Goal: Task Accomplishment & Management: Manage account settings

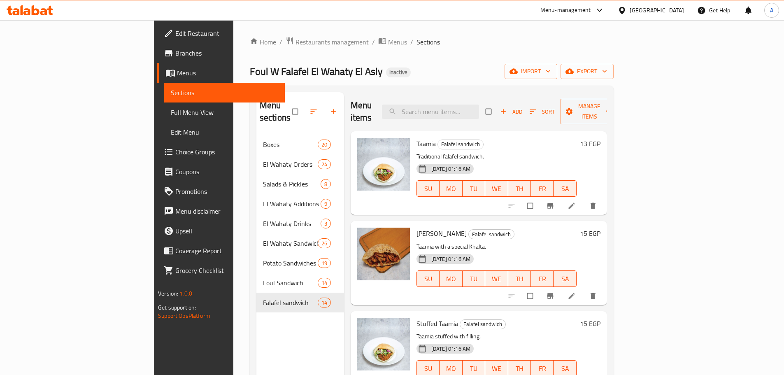
click at [627, 10] on icon at bounding box center [622, 10] width 9 height 9
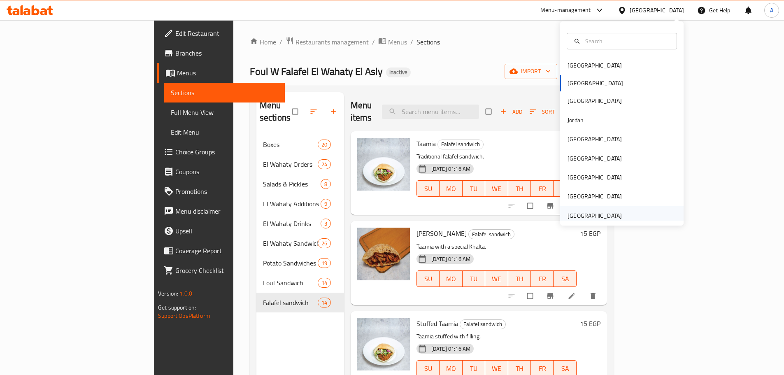
click at [579, 218] on div "[GEOGRAPHIC_DATA]" at bounding box center [595, 215] width 54 height 9
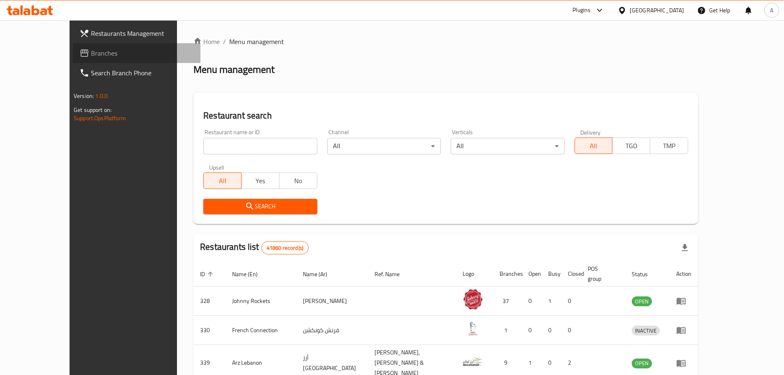
click at [73, 46] on link "Branches" at bounding box center [137, 53] width 128 height 20
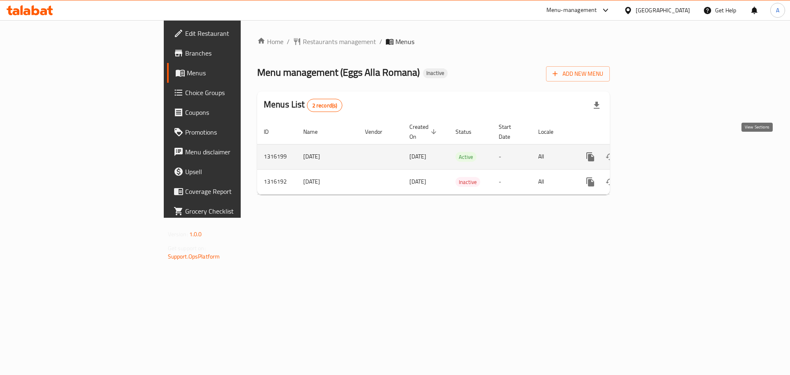
click at [660, 149] on link "enhanced table" at bounding box center [650, 157] width 20 height 20
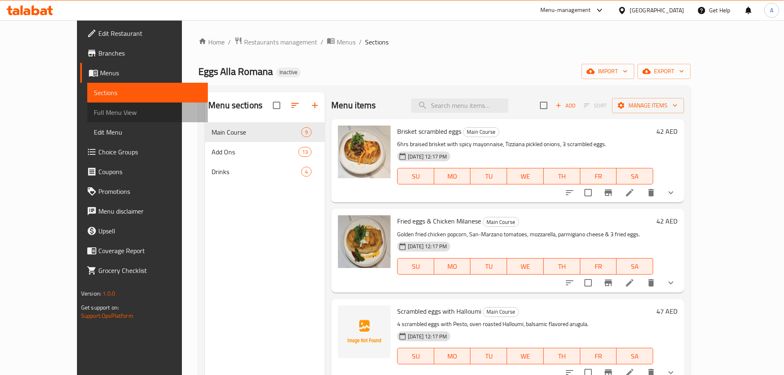
click at [87, 104] on link "Full Menu View" at bounding box center [147, 113] width 121 height 20
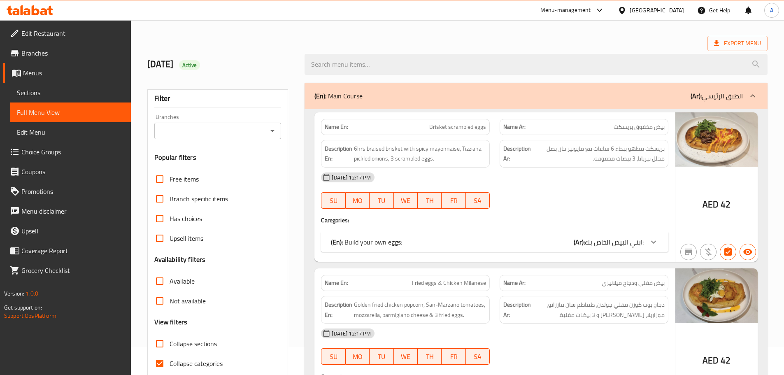
scroll to position [82, 0]
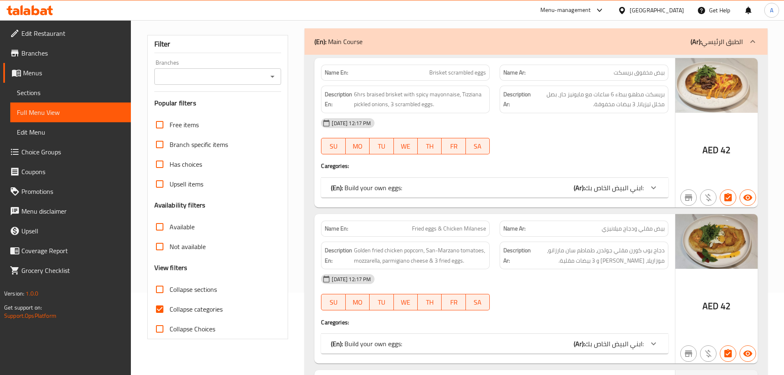
click at [193, 309] on span "Collapse categories" at bounding box center [196, 309] width 53 height 10
click at [170, 309] on input "Collapse categories" at bounding box center [160, 309] width 20 height 20
checkbox input "false"
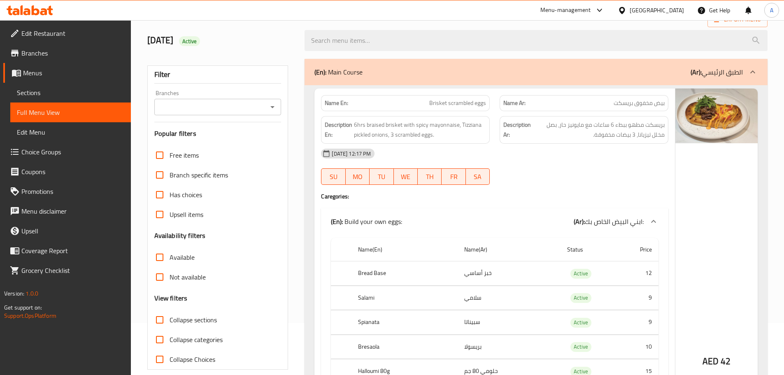
scroll to position [0, 0]
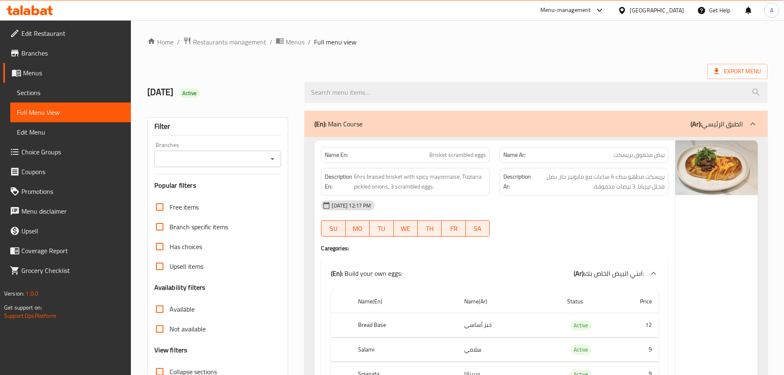
click at [514, 72] on div "Export Menu" at bounding box center [457, 71] width 620 height 15
click at [646, 198] on div "07-10-2025 12:17 PM" at bounding box center [494, 206] width 357 height 20
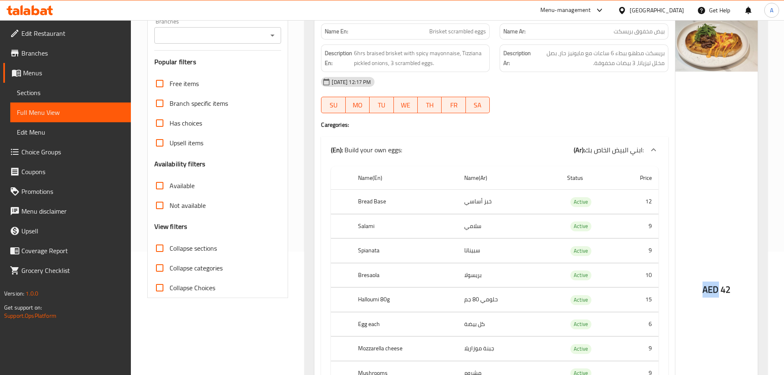
drag, startPoint x: 718, startPoint y: 287, endPoint x: 699, endPoint y: 280, distance: 20.4
click at [699, 280] on div "AED 42" at bounding box center [717, 272] width 82 height 511
copy span "AED"
click at [584, 89] on div "07-10-2025 12:17 PM" at bounding box center [494, 82] width 357 height 20
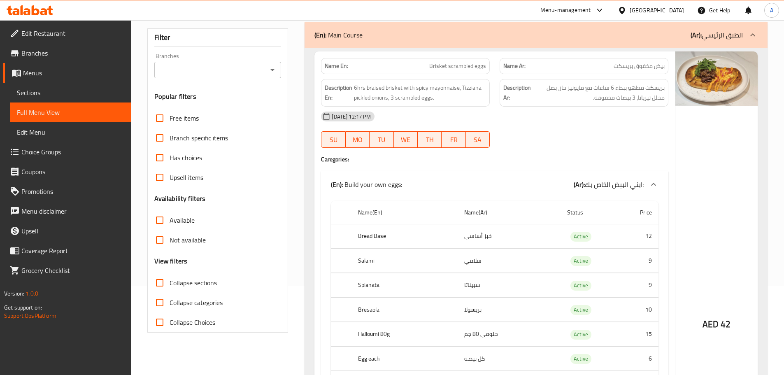
scroll to position [165, 0]
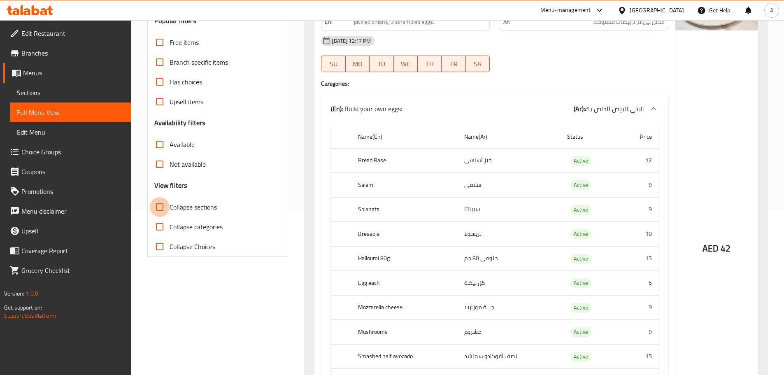
click at [154, 205] on input "Collapse sections" at bounding box center [160, 207] width 20 height 20
checkbox input "true"
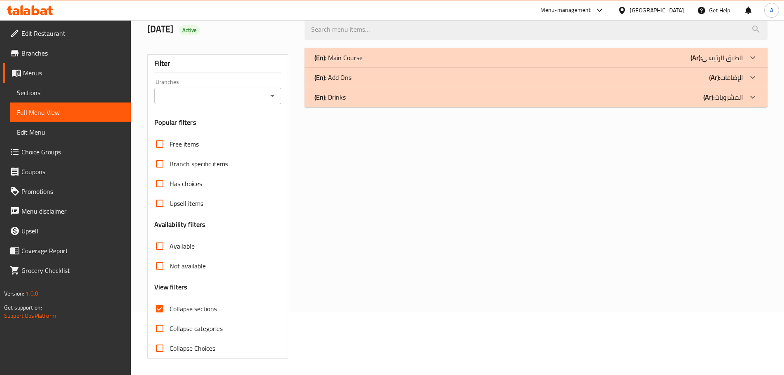
scroll to position [63, 0]
click at [167, 326] on input "Collapse categories" at bounding box center [160, 329] width 20 height 20
checkbox input "true"
click at [167, 312] on div "Free items Branch specific items Has choices Upsell items Availability filters …" at bounding box center [217, 246] width 127 height 224
click at [179, 310] on span "Collapse sections" at bounding box center [193, 309] width 47 height 10
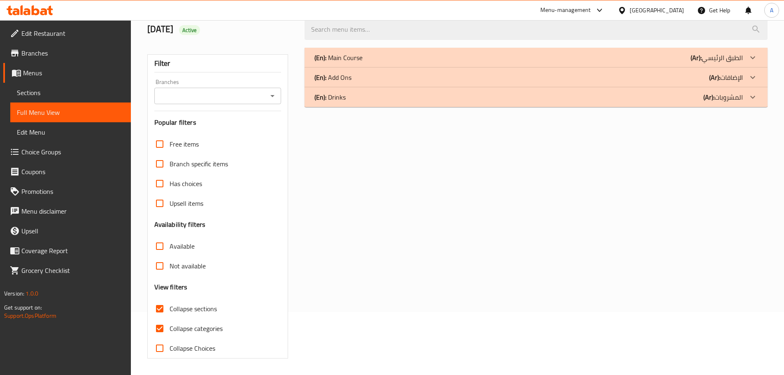
click at [170, 310] on input "Collapse sections" at bounding box center [160, 309] width 20 height 20
checkbox input "false"
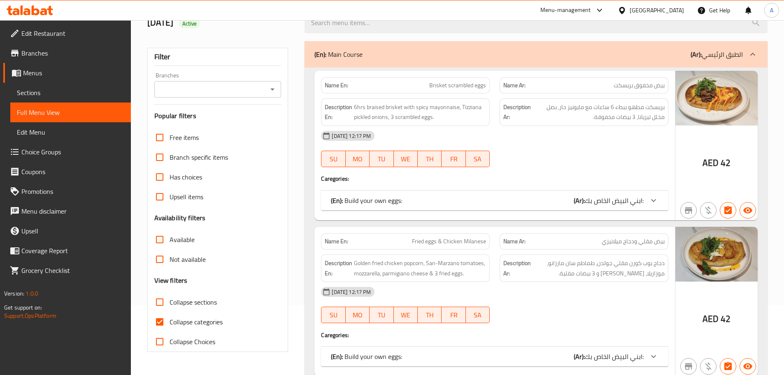
scroll to position [18, 0]
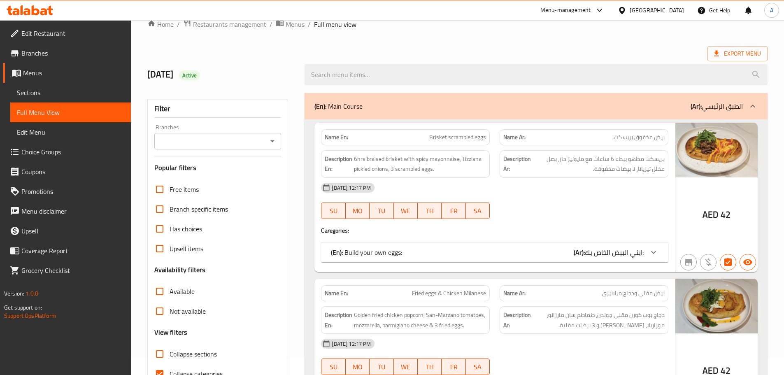
click at [583, 50] on div "Export Menu" at bounding box center [457, 53] width 620 height 15
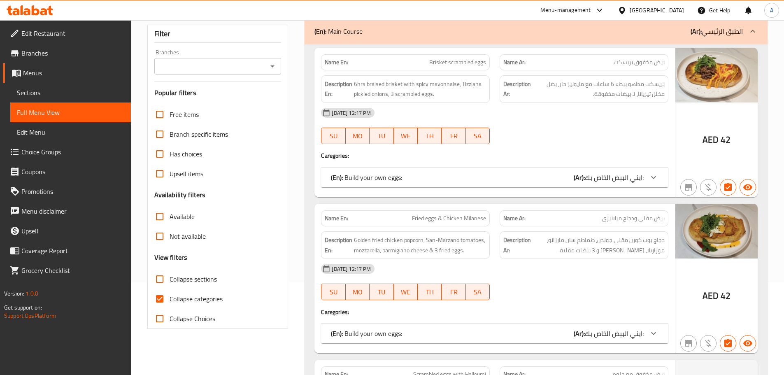
scroll to position [100, 0]
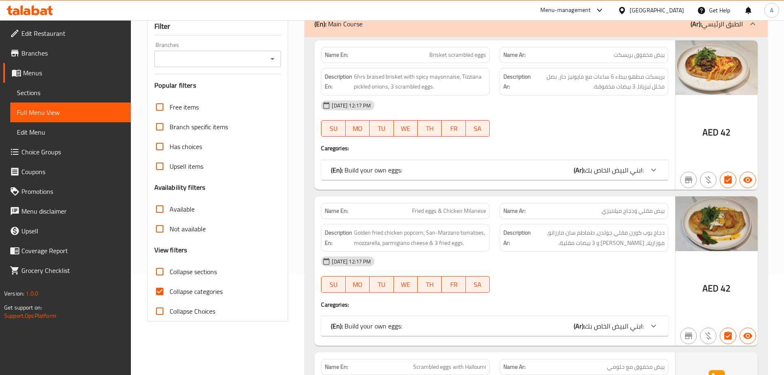
click at [49, 33] on span "Edit Restaurant" at bounding box center [72, 33] width 103 height 10
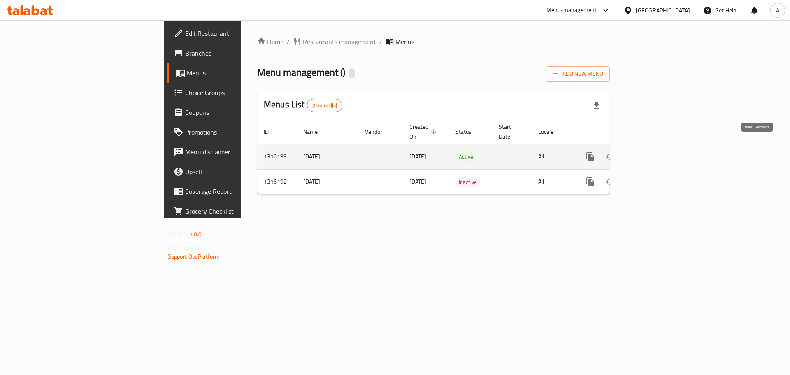
click at [655, 152] on icon "enhanced table" at bounding box center [650, 157] width 10 height 10
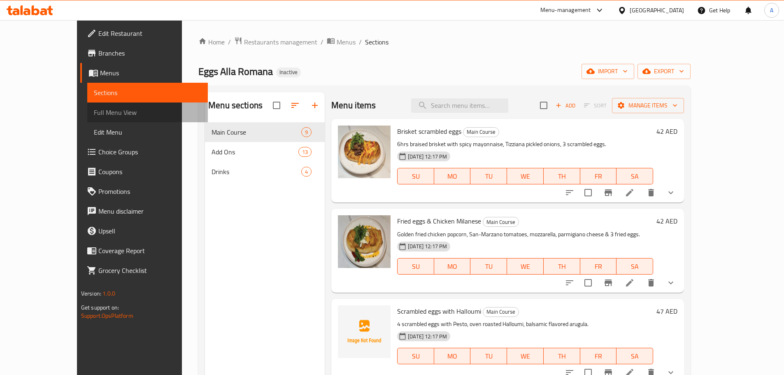
click at [94, 113] on span "Full Menu View" at bounding box center [147, 112] width 107 height 10
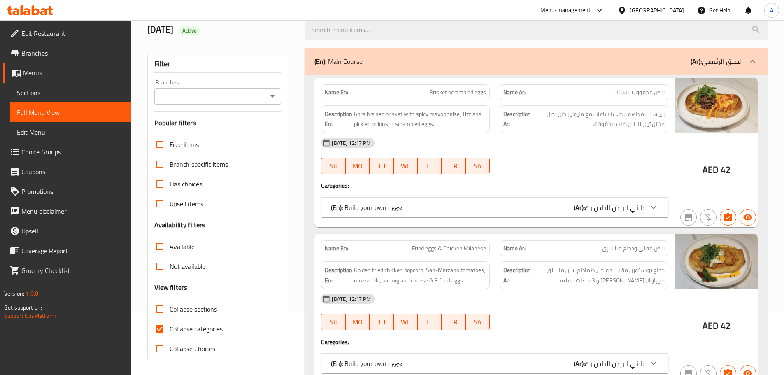
scroll to position [124, 0]
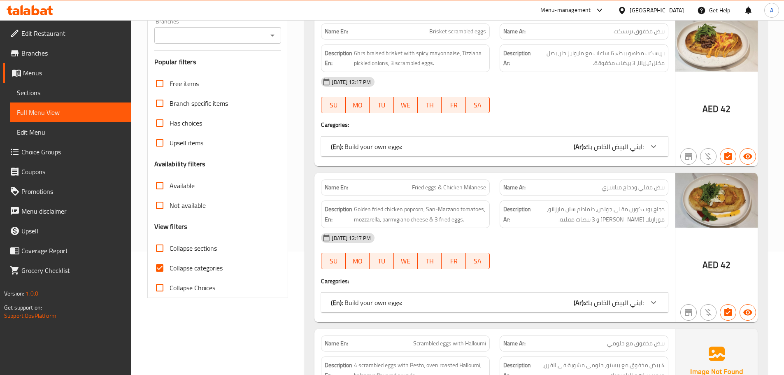
click at [191, 269] on span "Collapse categories" at bounding box center [196, 268] width 53 height 10
click at [170, 269] on input "Collapse categories" at bounding box center [160, 268] width 20 height 20
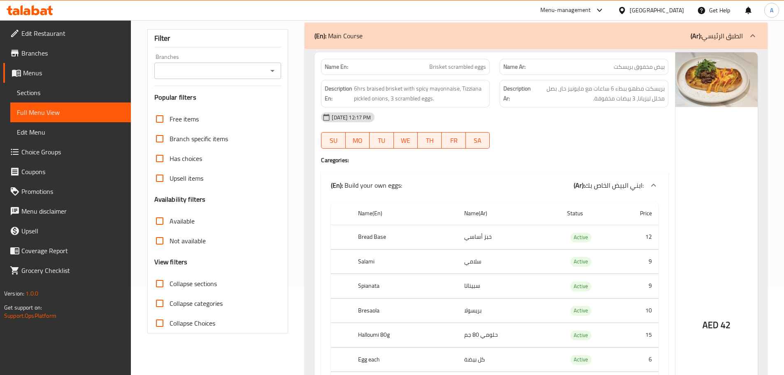
scroll to position [41, 0]
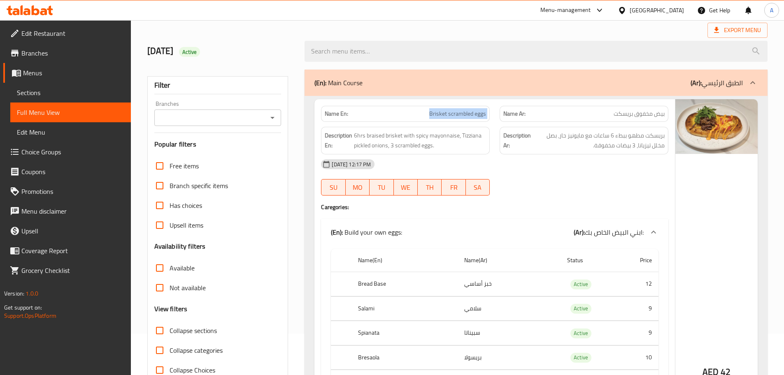
drag, startPoint x: 429, startPoint y: 117, endPoint x: 555, endPoint y: 154, distance: 131.5
click at [514, 122] on div "Name En: Brisket scrambled eggs Name Ar: بيض مخفوق بريسكت Description En: 6hrs …" at bounding box center [495, 354] width 361 height 511
click at [566, 167] on div "07-10-2025 12:17 PM" at bounding box center [494, 164] width 357 height 20
click at [620, 166] on div "07-10-2025 12:17 PM" at bounding box center [494, 164] width 357 height 20
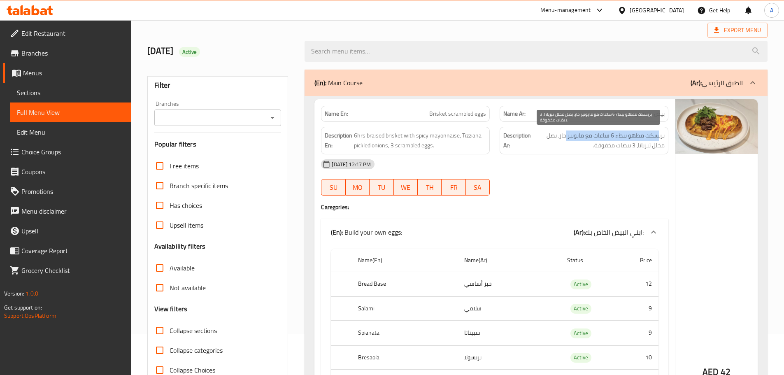
drag, startPoint x: 657, startPoint y: 135, endPoint x: 565, endPoint y: 135, distance: 91.8
click at [565, 135] on span "بريسكت مطهو ببطء 6 ساعات مع مايونيز حار، بصل مخلل تيزيانا، 3 بيضات مخفوقة." at bounding box center [599, 141] width 132 height 20
drag, startPoint x: 631, startPoint y: 144, endPoint x: 608, endPoint y: 144, distance: 22.6
click at [608, 144] on span "بريسكت مطهو ببطء 6 ساعات مع مايونيز حار، بصل مخلل تيزيانا، 3 بيضات مخفوقة." at bounding box center [599, 141] width 132 height 20
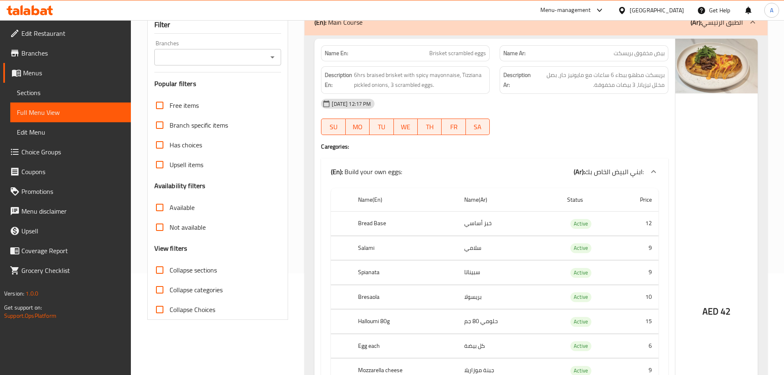
scroll to position [82, 0]
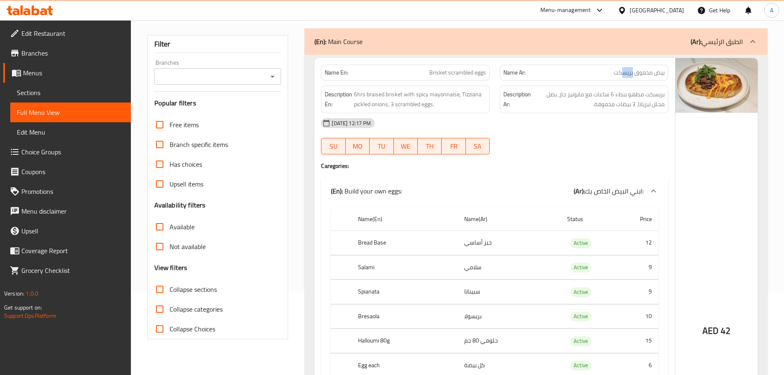
drag, startPoint x: 629, startPoint y: 76, endPoint x: 622, endPoint y: 76, distance: 7.0
click at [622, 76] on span "بيض مخفوق بريسكت" at bounding box center [639, 72] width 51 height 9
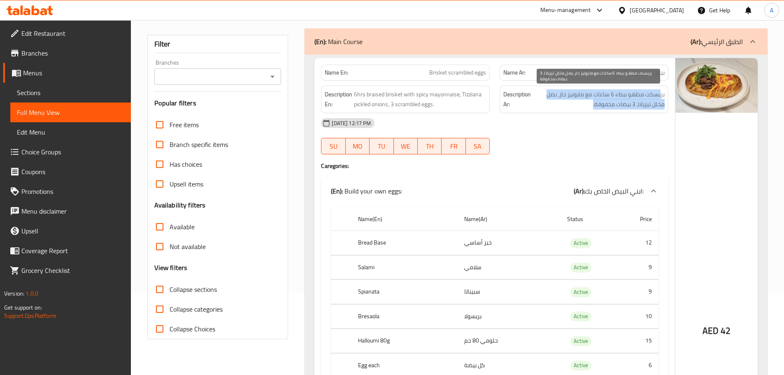
drag, startPoint x: 661, startPoint y: 96, endPoint x: 544, endPoint y: 100, distance: 117.0
click at [544, 100] on span "بريسكت مطهو ببطء 6 ساعات مع مايونيز حار، بصل مخلل تيزيانا، 3 بيضات مخفوقة." at bounding box center [599, 99] width 132 height 20
click at [578, 110] on div "Description Ar: بريسكت مطهو ببطء 6 ساعات مع مايونيز حار، بصل مخلل تيزيانا، 3 بي…" at bounding box center [584, 100] width 169 height 28
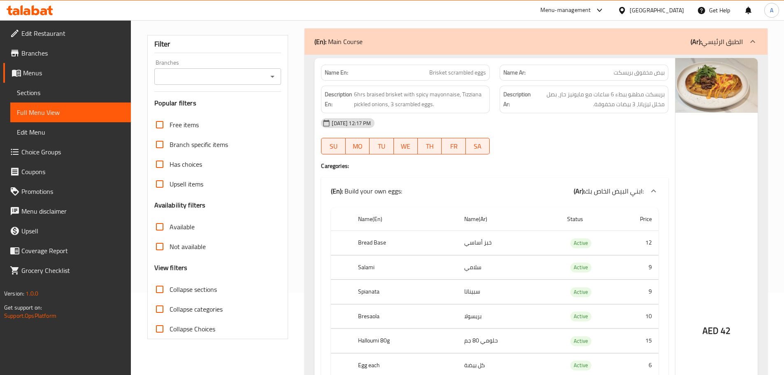
click at [578, 110] on div "Description Ar: بريسكت مطهو ببطء 6 ساعات مع مايونيز حار، بصل مخلل تيزيانا، 3 بي…" at bounding box center [584, 100] width 169 height 28
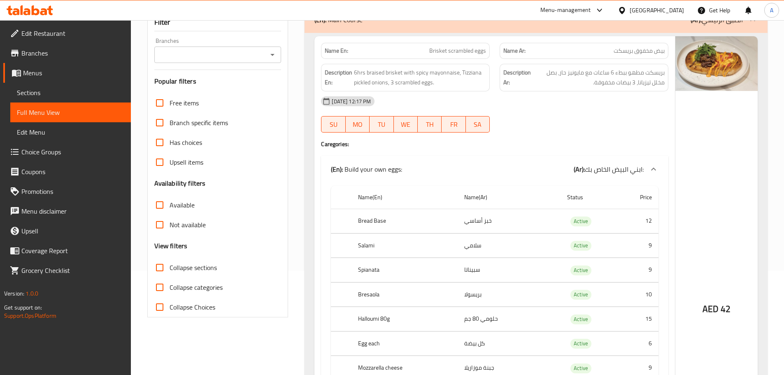
scroll to position [124, 0]
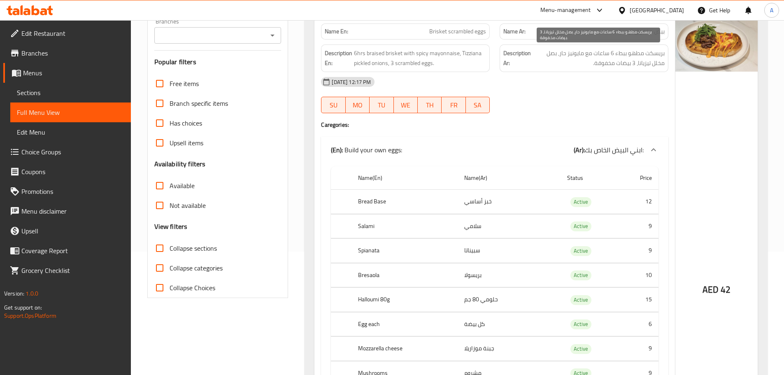
click at [646, 51] on span "بريسكت مطهو ببطء 6 ساعات مع مايونيز حار، بصل مخلل تيزيانا، 3 بيضات مخفوقة." at bounding box center [599, 58] width 132 height 20
drag, startPoint x: 646, startPoint y: 51, endPoint x: 632, endPoint y: 51, distance: 14.4
click at [632, 51] on span "بريسكت مطهو ببطء 6 ساعات مع مايونيز حار، بصل مخلل تيزيانا، 3 بيضات مخفوقة." at bounding box center [599, 58] width 132 height 20
click at [616, 78] on div "07-10-2025 12:17 PM" at bounding box center [494, 82] width 357 height 20
drag, startPoint x: 614, startPoint y: 50, endPoint x: 549, endPoint y: 52, distance: 65.1
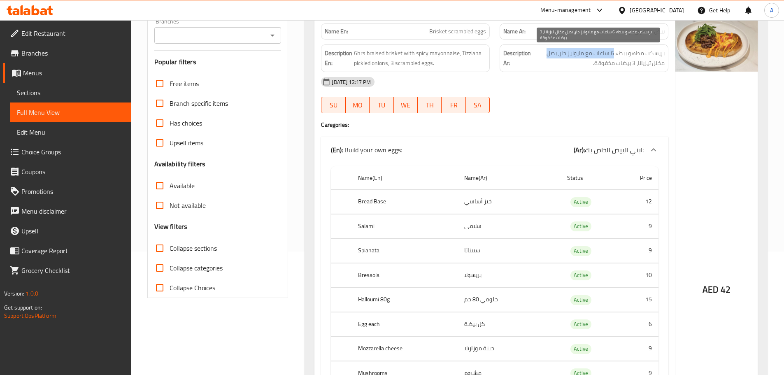
click at [549, 52] on span "بريسكت مطهو ببطء 6 ساعات مع مايونيز حار، بصل مخلل تيزيانا، 3 بيضات مخفوقة." at bounding box center [599, 58] width 132 height 20
click at [571, 96] on div "07-10-2025 12:17 PM SU MO TU WE TH FR SA" at bounding box center [494, 95] width 357 height 46
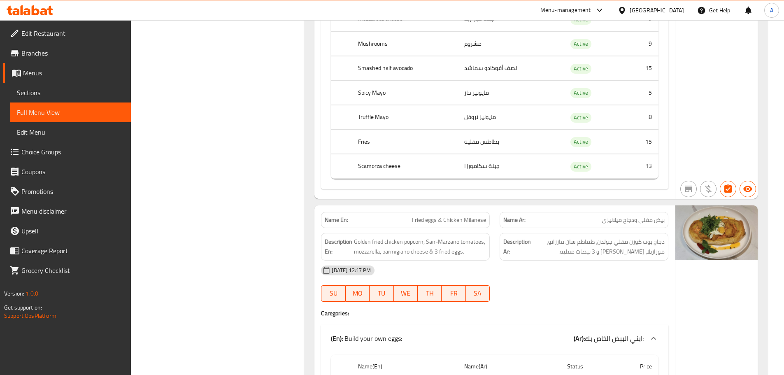
scroll to position [494, 0]
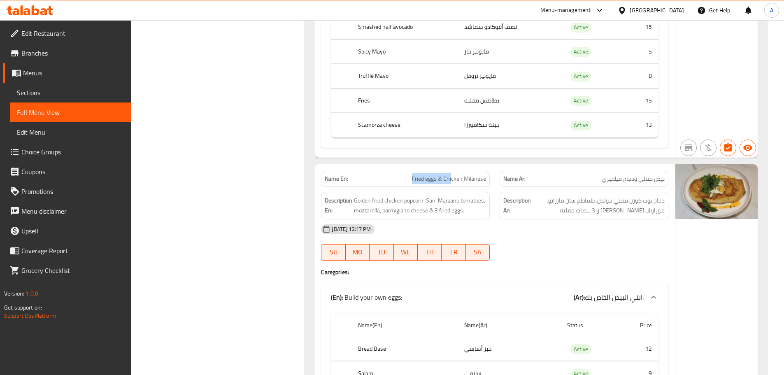
drag, startPoint x: 407, startPoint y: 176, endPoint x: 452, endPoint y: 181, distance: 45.1
click at [452, 181] on p "Name En: Fried eggs & Chicken Milanese" at bounding box center [405, 179] width 161 height 9
click at [461, 177] on span "Fried eggs & Chicken Milanese" at bounding box center [449, 179] width 74 height 9
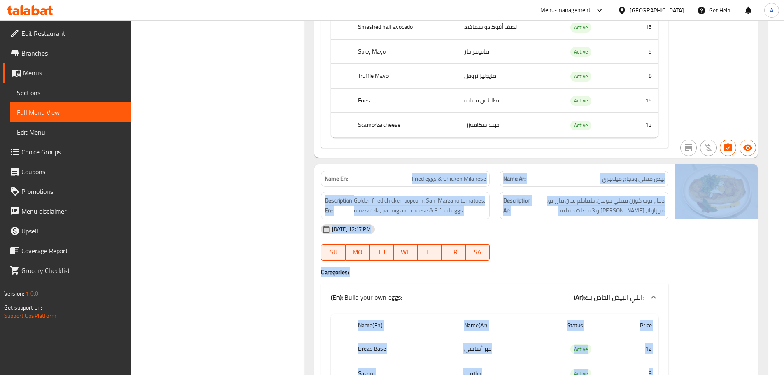
drag, startPoint x: 461, startPoint y: 177, endPoint x: 680, endPoint y: 176, distance: 219.0
click at [636, 210] on span "دجاج بوب كورن مقلي جولدن، طماطم سان مارزانو، موزاريلا، جبن بارميزان و 3 بيضات م…" at bounding box center [599, 206] width 132 height 20
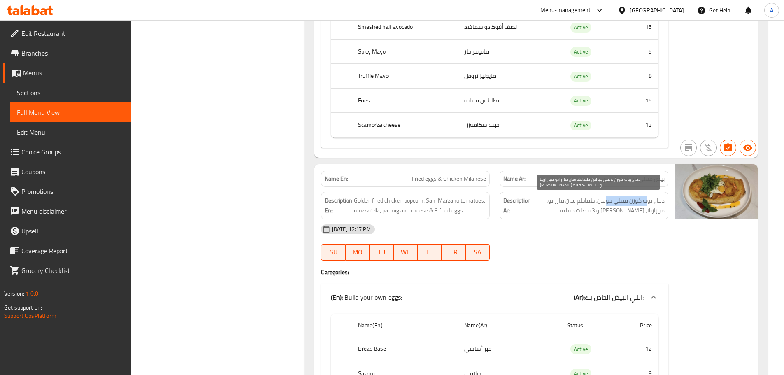
drag, startPoint x: 649, startPoint y: 200, endPoint x: 608, endPoint y: 200, distance: 41.6
click at [608, 200] on span "دجاج بوب كورن مقلي جولدن، طماطم سان مارزانو، موزاريلا، جبن بارميزان و 3 بيضات م…" at bounding box center [599, 206] width 132 height 20
drag, startPoint x: 584, startPoint y: 200, endPoint x: 558, endPoint y: 200, distance: 25.9
click at [558, 200] on span "دجاج بوب كورن مقلي جولدن، طماطم سان مارزانو، موزاريلا، جبن بارميزان و 3 بيضات م…" at bounding box center [599, 206] width 132 height 20
click at [659, 213] on span "دجاج بوب كورن مقلي جولدن، طماطم سان مارزانو، موزاريلا، جبن بارميزان و 3 بيضات م…" at bounding box center [599, 206] width 132 height 20
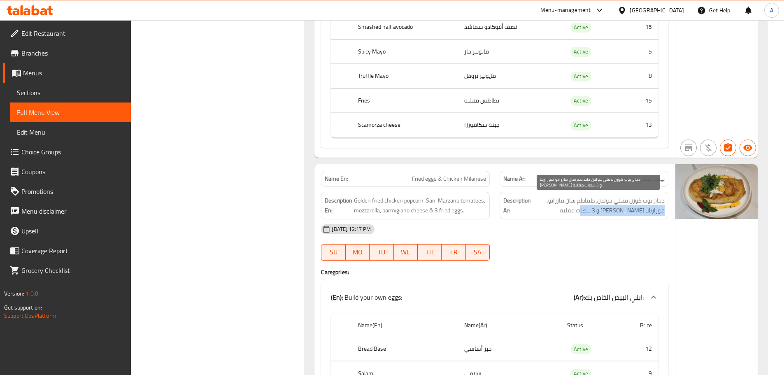
drag, startPoint x: 659, startPoint y: 213, endPoint x: 604, endPoint y: 213, distance: 54.8
click at [604, 213] on span "دجاج بوب كورن مقلي جولدن، طماطم سان مارزانو، موزاريلا، جبن بارميزان و 3 بيضات م…" at bounding box center [599, 206] width 132 height 20
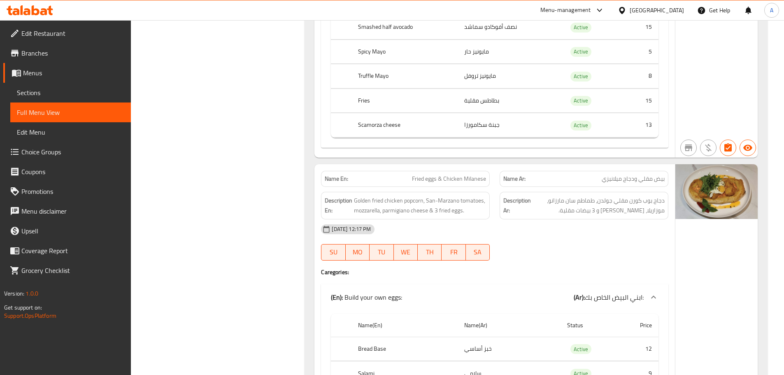
click at [614, 240] on div "07-10-2025 12:17 PM SU MO TU WE TH FR SA" at bounding box center [494, 242] width 357 height 46
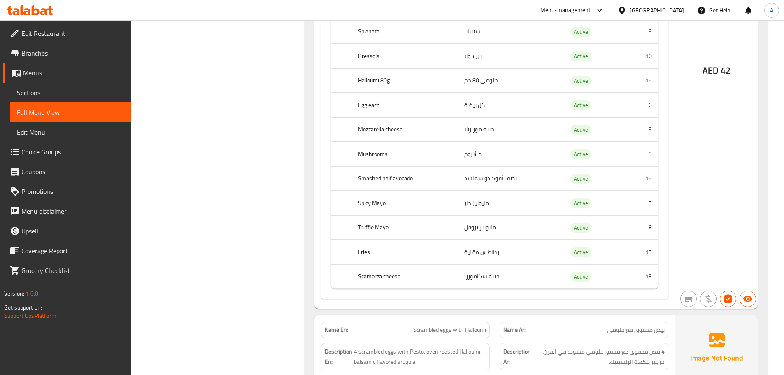
scroll to position [906, 0]
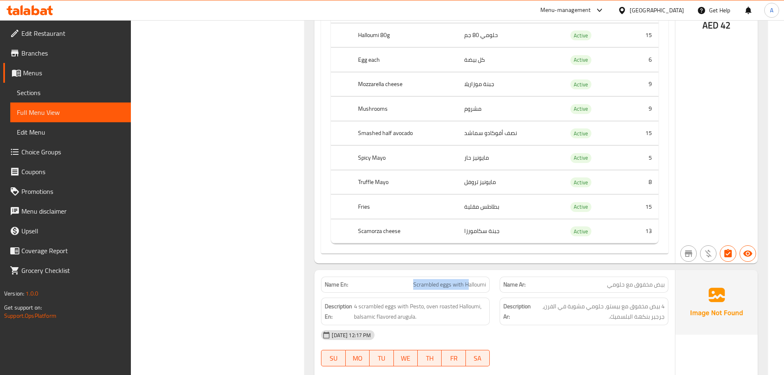
drag, startPoint x: 399, startPoint y: 284, endPoint x: 492, endPoint y: 279, distance: 94.0
click at [480, 279] on div "Name En: Scrambled eggs with Halloumi" at bounding box center [405, 285] width 169 height 16
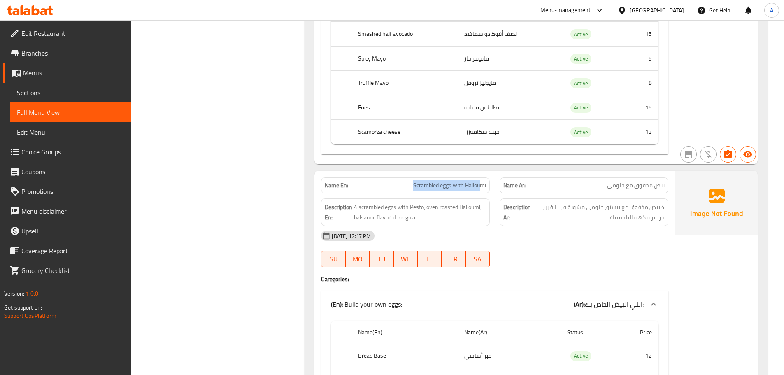
scroll to position [1029, 0]
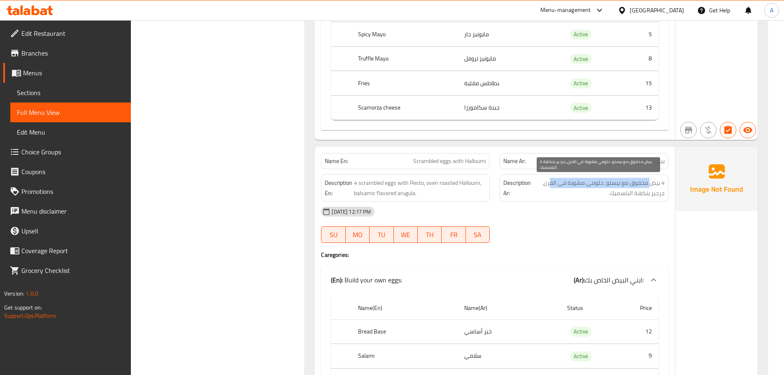
drag, startPoint x: 650, startPoint y: 184, endPoint x: 550, endPoint y: 184, distance: 100.0
click at [550, 184] on span "4 بيض مخفوق مع بيستو، حلومي مشوية في الفرن، جرجير بنكهة البلسميك." at bounding box center [599, 188] width 132 height 20
click at [653, 194] on span "4 بيض مخفوق مع بيستو، حلومي مشوية في الفرن، جرجير بنكهة البلسميك." at bounding box center [599, 188] width 132 height 20
drag, startPoint x: 653, startPoint y: 194, endPoint x: 615, endPoint y: 193, distance: 38.3
click at [615, 193] on span "4 بيض مخفوق مع بيستو، حلومي مشوية في الفرن، جرجير بنكهة البلسميك." at bounding box center [599, 188] width 132 height 20
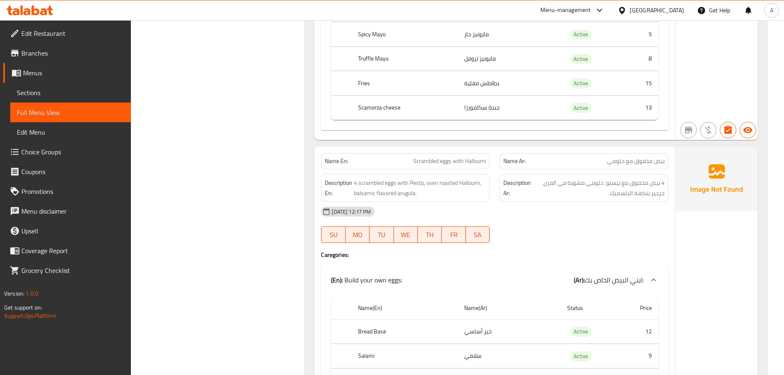
click at [616, 216] on div "07-10-2025 12:17 PM" at bounding box center [494, 212] width 357 height 20
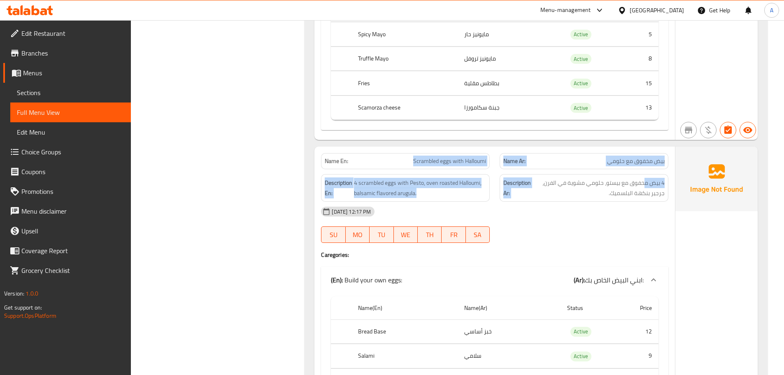
drag, startPoint x: 404, startPoint y: 161, endPoint x: 646, endPoint y: 188, distance: 242.7
click at [647, 174] on div "Description Ar: 4 بيض مخفوق مع بيستو، حلومي مشوية في الفرن، جرجير بنكهة البلسمي…" at bounding box center [584, 188] width 169 height 28
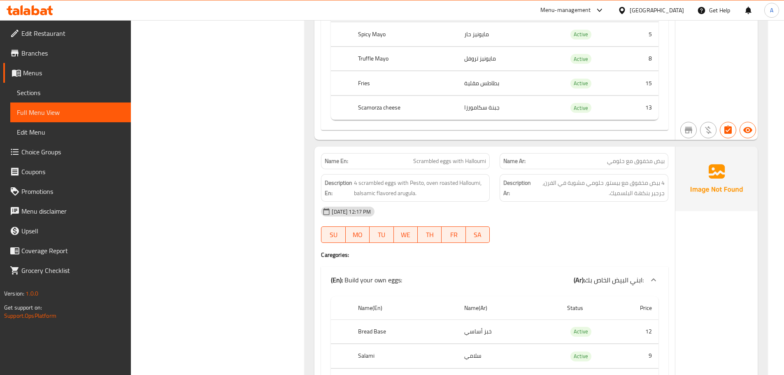
click at [647, 161] on span "بيض مخفوق مع حلومي" at bounding box center [636, 161] width 58 height 9
click at [618, 219] on div "07-10-2025 12:17 PM" at bounding box center [494, 212] width 357 height 20
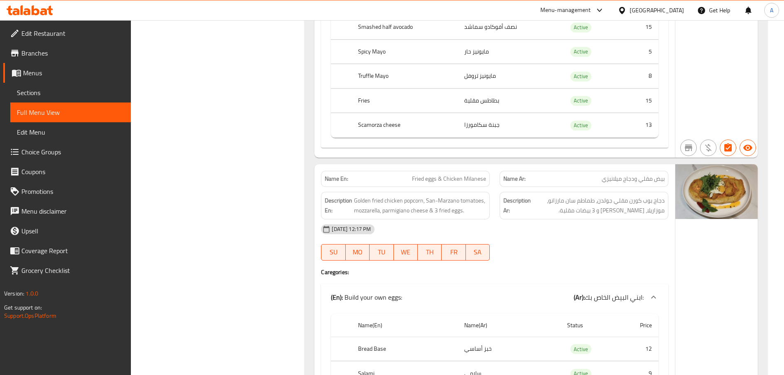
scroll to position [0, 0]
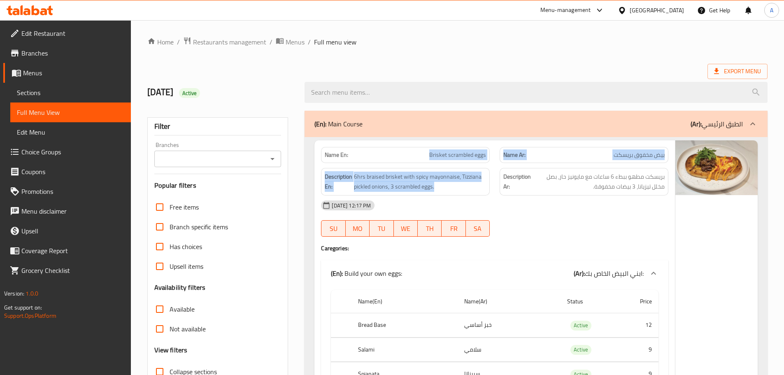
drag, startPoint x: 396, startPoint y: 159, endPoint x: 549, endPoint y: 211, distance: 161.3
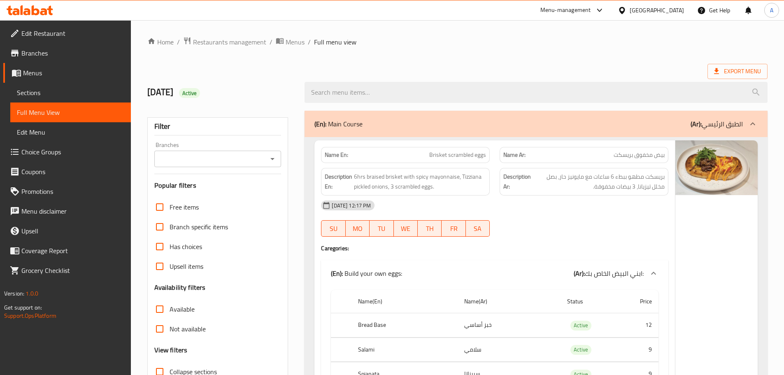
click at [599, 240] on div at bounding box center [584, 237] width 179 height 10
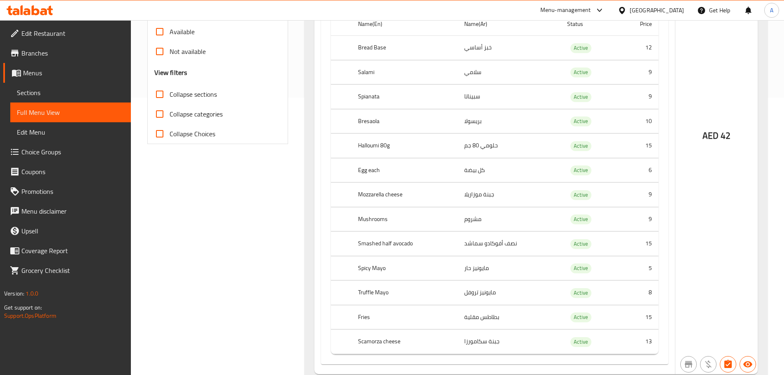
scroll to position [247, 0]
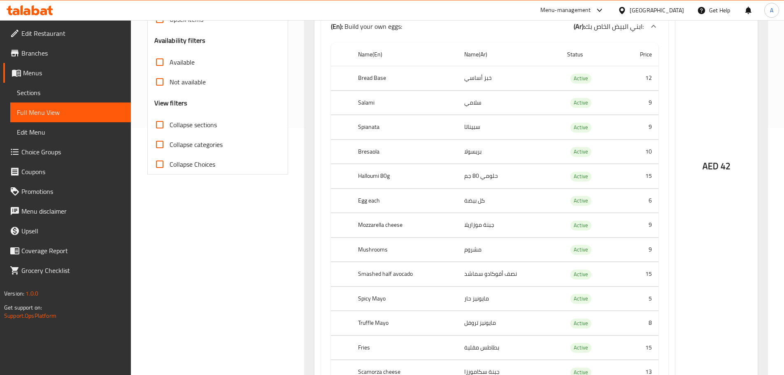
drag, startPoint x: 260, startPoint y: 277, endPoint x: 264, endPoint y: 278, distance: 4.1
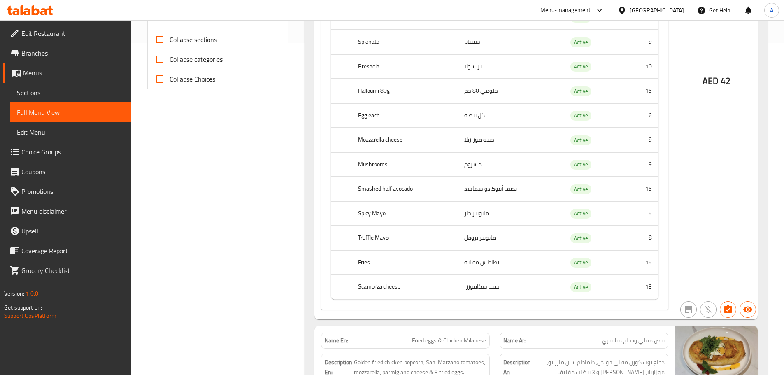
scroll to position [288, 0]
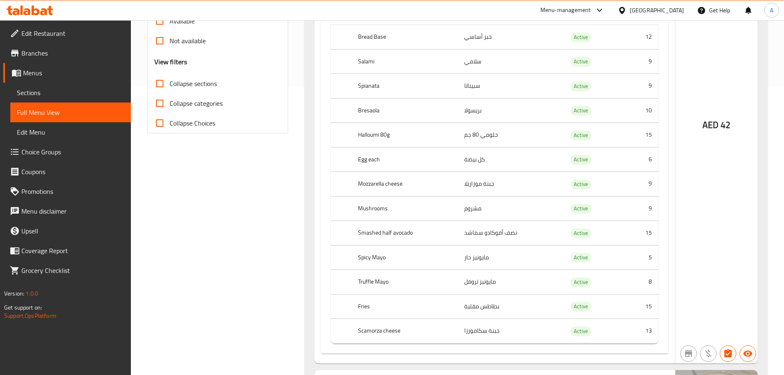
click at [164, 101] on input "Collapse categories" at bounding box center [160, 103] width 20 height 20
checkbox input "true"
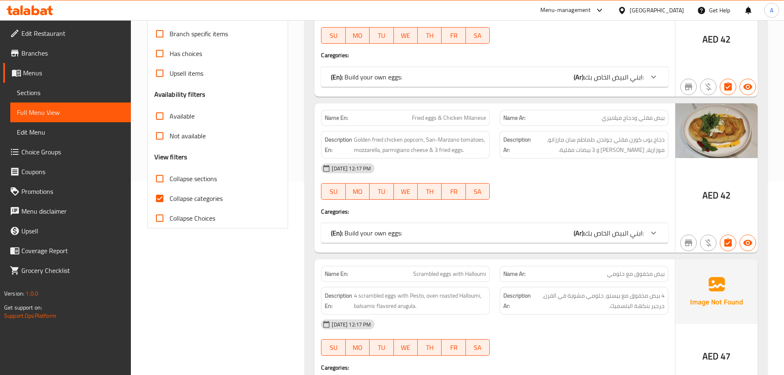
scroll to position [206, 0]
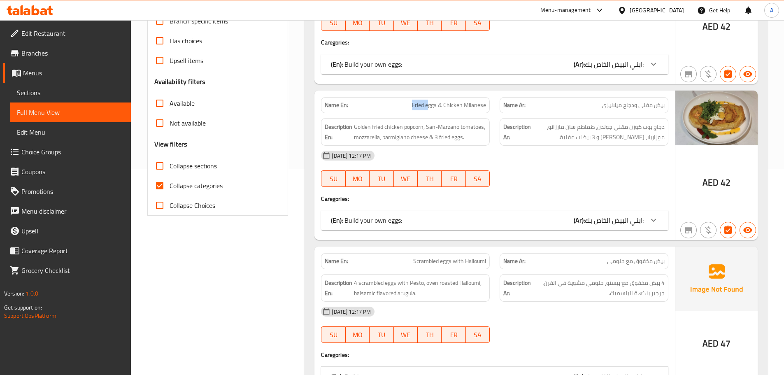
drag, startPoint x: 429, startPoint y: 104, endPoint x: 532, endPoint y: 154, distance: 114.5
click at [497, 127] on div "Name En: Fried eggs & Chicken Milanese Name Ar: بيض مقلي ودجاج ميلانيزي Descrip…" at bounding box center [495, 165] width 361 height 149
click at [546, 158] on div "07-10-2025 12:17 PM" at bounding box center [494, 156] width 357 height 20
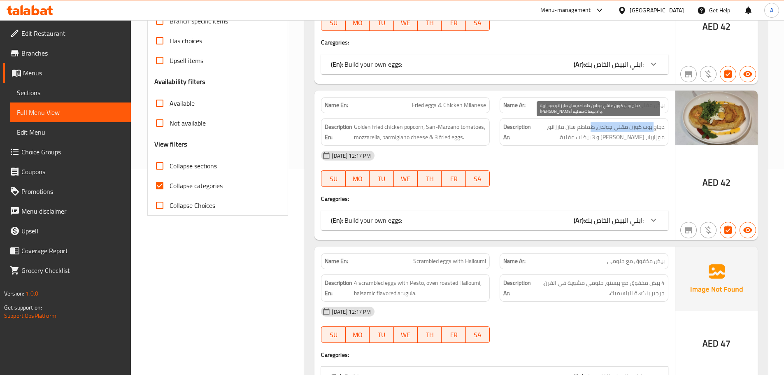
drag, startPoint x: 636, startPoint y: 125, endPoint x: 592, endPoint y: 125, distance: 44.5
click at [592, 125] on span "دجاج بوب كورن مقلي جولدن، طماطم سان مارزانو، موزاريلا، جبن بارميزان و 3 بيضات م…" at bounding box center [599, 132] width 132 height 20
click at [592, 128] on span "دجاج بوب كورن مقلي جولدن، طماطم سان مارزانو، موزاريلا، جبن بارميزان و 3 بيضات م…" at bounding box center [599, 132] width 132 height 20
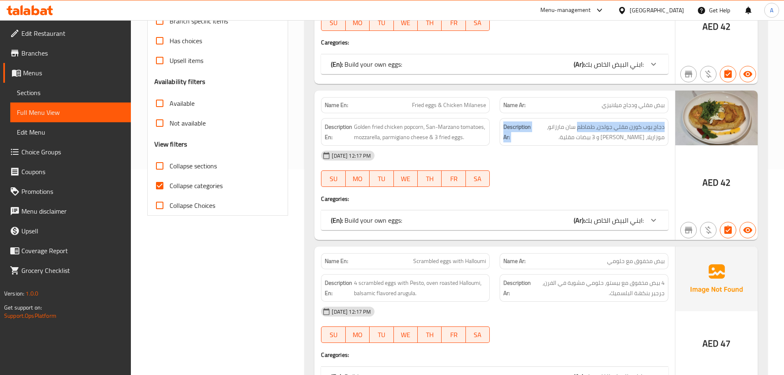
drag, startPoint x: 592, startPoint y: 128, endPoint x: 510, endPoint y: 129, distance: 82.8
click at [510, 129] on h6 "Description Ar: دجاج بوب كورن مقلي جولدن، طماطم سان مارزانو، موزاريلا، جبن بارم…" at bounding box center [583, 132] width 161 height 20
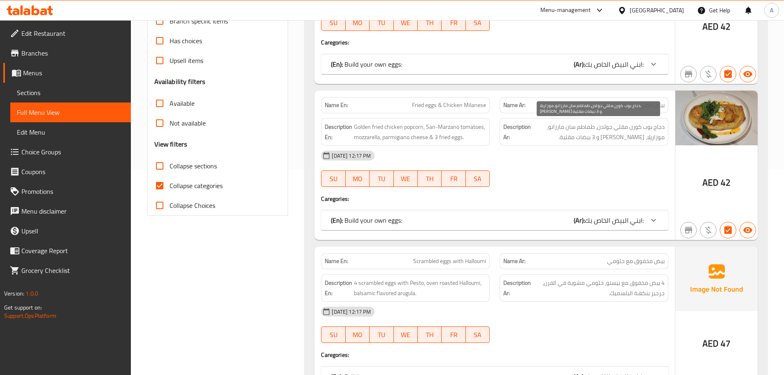
click at [649, 136] on span "دجاج بوب كورن مقلي جولدن، طماطم سان مارزانو، موزاريلا، جبن بارميزان و 3 بيضات م…" at bounding box center [599, 132] width 132 height 20
drag, startPoint x: 649, startPoint y: 136, endPoint x: 604, endPoint y: 139, distance: 45.8
click at [615, 138] on span "دجاج بوب كورن مقلي جولدن، طماطم سان مارزانو، موزاريلا، جبن بارميزان و 3 بيضات م…" at bounding box center [599, 132] width 132 height 20
click at [604, 139] on span "دجاج بوب كورن مقلي جولدن، طماطم سان مارزانو، موزاريلا، جبن بارميزان و 3 بيضات م…" at bounding box center [599, 132] width 132 height 20
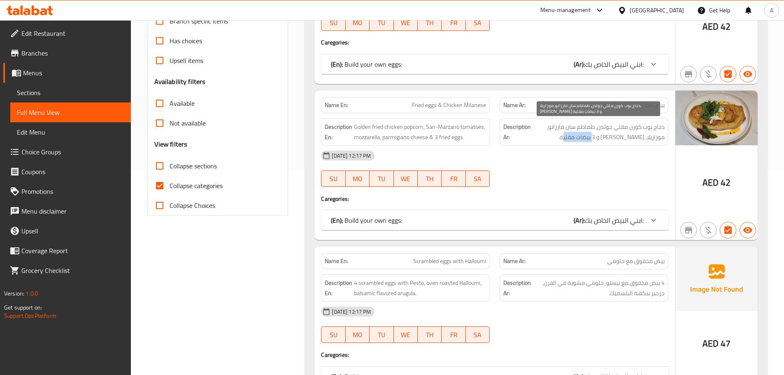
drag, startPoint x: 604, startPoint y: 139, endPoint x: 570, endPoint y: 141, distance: 33.4
click at [570, 141] on span "دجاج بوب كورن مقلي جولدن، طماطم سان مارزانو، موزاريلا، جبن بارميزان و 3 بيضات م…" at bounding box center [599, 132] width 132 height 20
click at [573, 171] on div "07-10-2025 12:17 PM SU MO TU WE TH FR SA" at bounding box center [494, 169] width 357 height 46
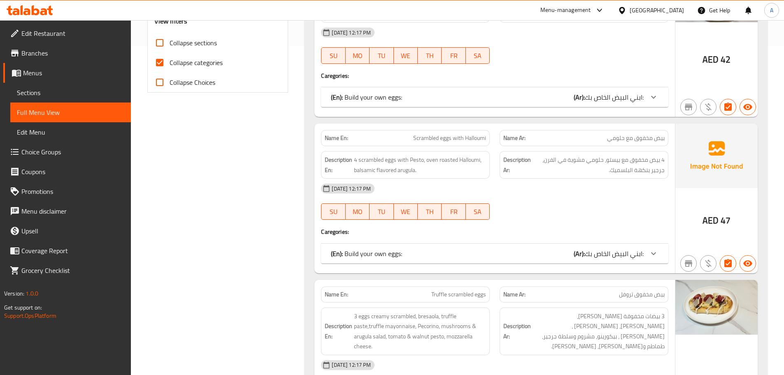
scroll to position [329, 0]
click at [473, 146] on div "Name En: Scrambled eggs with Halloumi Name Ar: بيض مخفوق مع حلومي Description E…" at bounding box center [495, 197] width 361 height 149
click at [536, 185] on div "07-10-2025 12:17 PM" at bounding box center [494, 188] width 357 height 20
drag, startPoint x: 643, startPoint y: 140, endPoint x: 553, endPoint y: 154, distance: 91.8
click at [568, 148] on div "Name En: Scrambled eggs with Halloumi Name Ar: بيض مخفوق مع حلومي Description E…" at bounding box center [495, 197] width 361 height 149
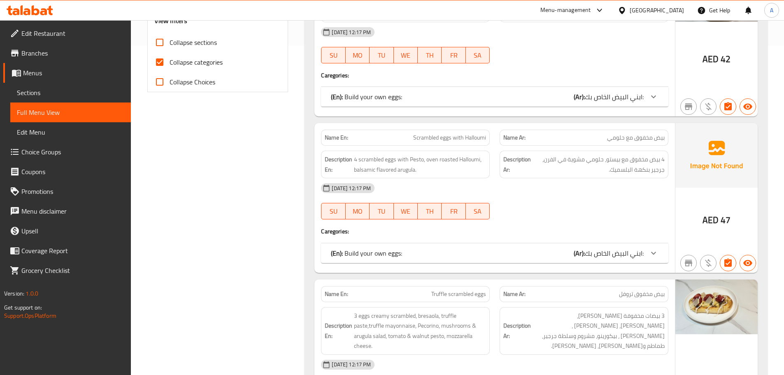
click at [527, 180] on div "07-10-2025 12:17 PM" at bounding box center [494, 188] width 357 height 20
drag, startPoint x: 648, startPoint y: 159, endPoint x: 595, endPoint y: 159, distance: 53.1
click at [597, 159] on span "4 بيض مخفوق مع بيستو، حلومي مشوية في الفرن، جرجير بنكهة البلسميك." at bounding box center [599, 164] width 132 height 20
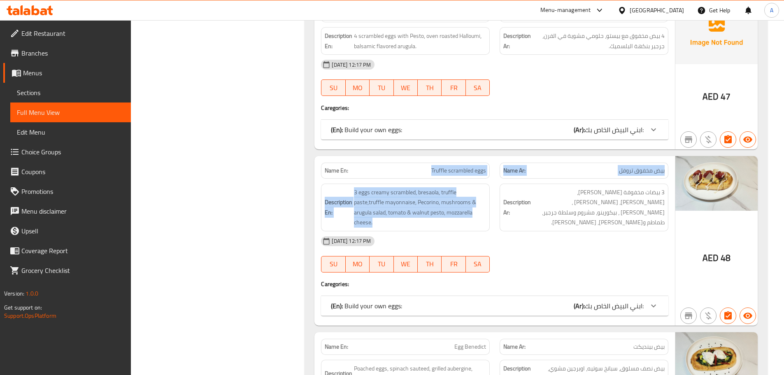
drag, startPoint x: 415, startPoint y: 170, endPoint x: 522, endPoint y: 204, distance: 111.8
click at [510, 190] on div "Name En: Truffle scrambled eggs Name Ar: بيض مخفوق تروفل Description En: 3 eggs…" at bounding box center [495, 241] width 361 height 170
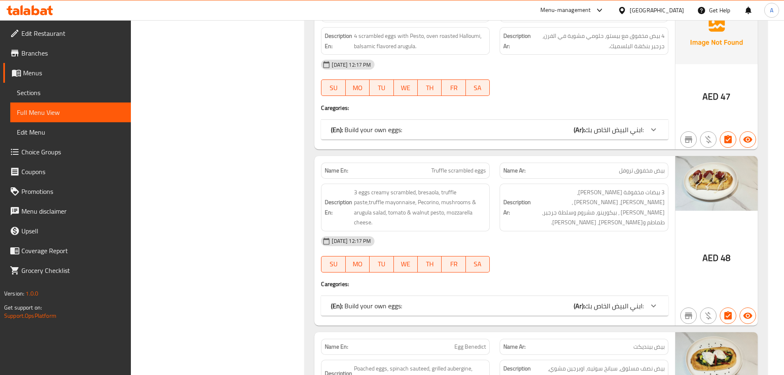
drag, startPoint x: 543, startPoint y: 240, endPoint x: 562, endPoint y: 266, distance: 32.4
click at [544, 243] on div "07-10-2025 12:17 PM" at bounding box center [494, 241] width 357 height 20
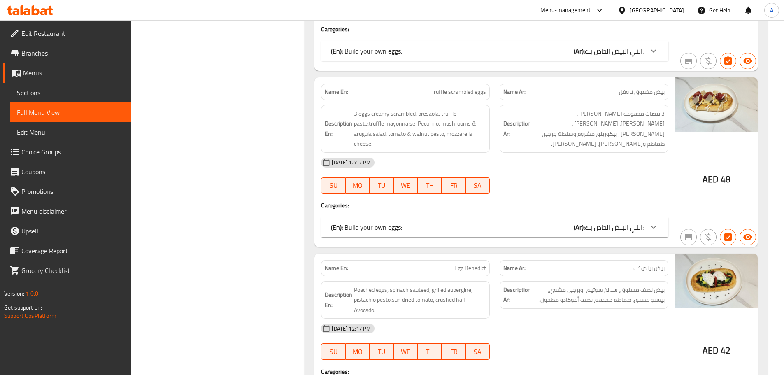
scroll to position [535, 0]
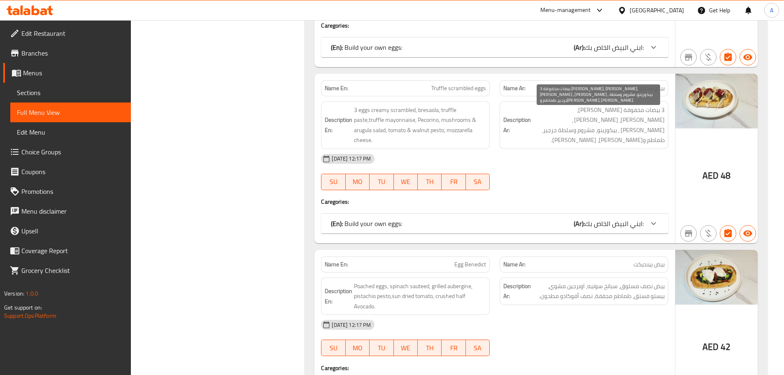
click at [584, 110] on span "3 بيضات مخفوقة كريمي، بريساولا، معجون تروفل ، مايونيز تروفل ، بيكورينو، مشروم و…" at bounding box center [599, 125] width 132 height 40
click at [587, 111] on span "3 بيضات مخفوقة كريمي، بريساولا، معجون تروفل ، مايونيز تروفل ، بيكورينو، مشروم و…" at bounding box center [599, 125] width 132 height 40
drag, startPoint x: 587, startPoint y: 111, endPoint x: 575, endPoint y: 107, distance: 12.9
click at [575, 107] on span "3 بيضات مخفوقة كريمي، بريساولا، معجون تروفل ، مايونيز تروفل ، بيكورينو، مشروم و…" at bounding box center [599, 125] width 132 height 40
click at [564, 110] on span "3 بيضات مخفوقة كريمي، بريساولا، معجون تروفل ، مايونيز تروفل ، بيكورينو، مشروم و…" at bounding box center [599, 125] width 132 height 40
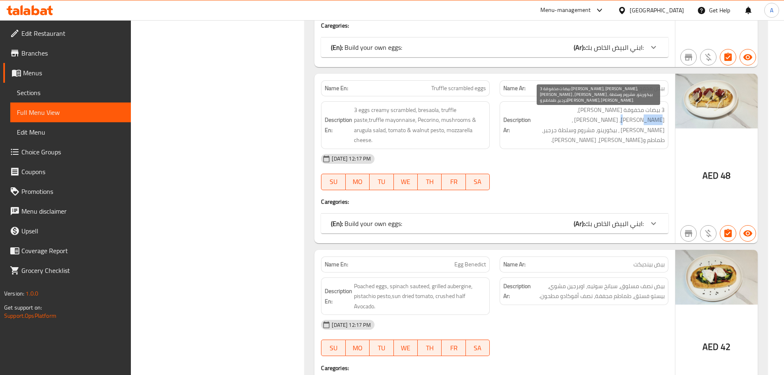
drag, startPoint x: 564, startPoint y: 110, endPoint x: 560, endPoint y: 110, distance: 4.5
click at [560, 110] on span "3 بيضات مخفوقة كريمي، بريساولا، معجون تروفل ، مايونيز تروفل ، بيكورينو، مشروم و…" at bounding box center [599, 125] width 132 height 40
click at [657, 122] on span "3 بيضات مخفوقة كريمي، بريساولا، معجون تروفل ، مايونيز تروفل ، بيكورينو، مشروم و…" at bounding box center [599, 125] width 132 height 40
click at [649, 117] on span "3 بيضات مخفوقة كريمي، بريساولا، معجون تروفل ، مايونيز تروفل ، بيكورينو، مشروم و…" at bounding box center [599, 125] width 132 height 40
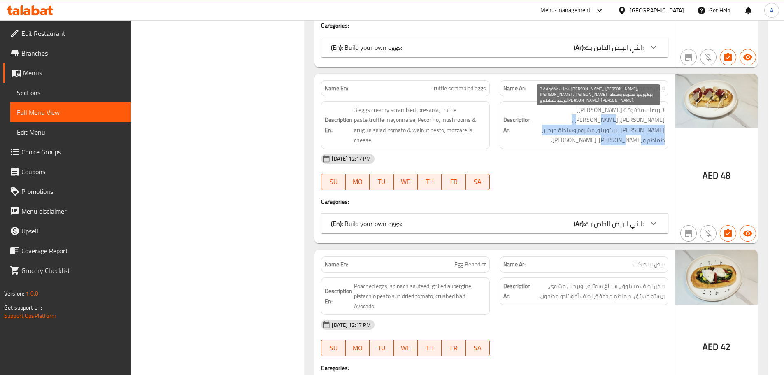
drag, startPoint x: 649, startPoint y: 117, endPoint x: 624, endPoint y: 126, distance: 26.6
click at [624, 126] on span "3 بيضات مخفوقة كريمي، بريساولا، معجون تروفل ، مايونيز تروفل ، بيكورينو، مشروم و…" at bounding box center [599, 125] width 132 height 40
click at [622, 119] on span "3 بيضات مخفوقة كريمي، بريساولا، معجون تروفل ، مايونيز تروفل ، بيكورينو، مشروم و…" at bounding box center [599, 125] width 132 height 40
click at [642, 120] on span "3 بيضات مخفوقة كريمي، بريساولا، معجون تروفل ، مايونيز تروفل ، بيكورينو، مشروم و…" at bounding box center [599, 125] width 132 height 40
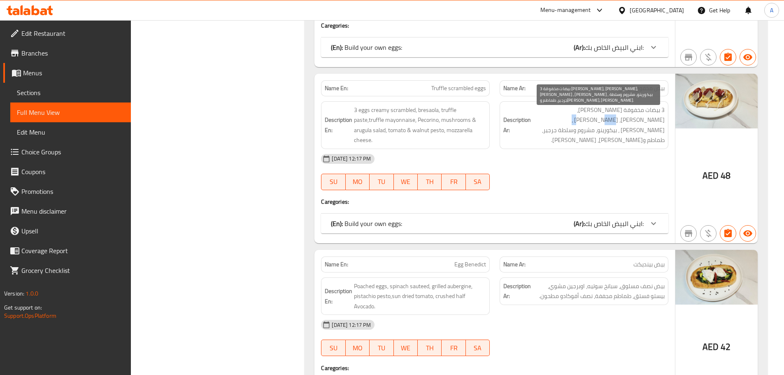
click at [642, 119] on span "3 بيضات مخفوقة كريمي، بريساولا، معجون تروفل ، مايونيز تروفل ، بيكورينو، مشروم و…" at bounding box center [599, 125] width 132 height 40
drag, startPoint x: 592, startPoint y: 117, endPoint x: 610, endPoint y: 115, distance: 17.7
click at [595, 117] on span "3 بيضات مخفوقة كريمي، بريساولا، معجون تروفل ، مايونيز تروفل ، بيكورينو، مشروم و…" at bounding box center [599, 125] width 132 height 40
click at [610, 115] on span "3 بيضات مخفوقة كريمي، بريساولا، معجون تروفل ، مايونيز تروفل ، بيكورينو، مشروم و…" at bounding box center [599, 125] width 132 height 40
click at [617, 118] on span "3 بيضات مخفوقة كريمي، بريساولا، معجون تروفل ، مايونيز تروفل ، بيكورينو، مشروم و…" at bounding box center [599, 125] width 132 height 40
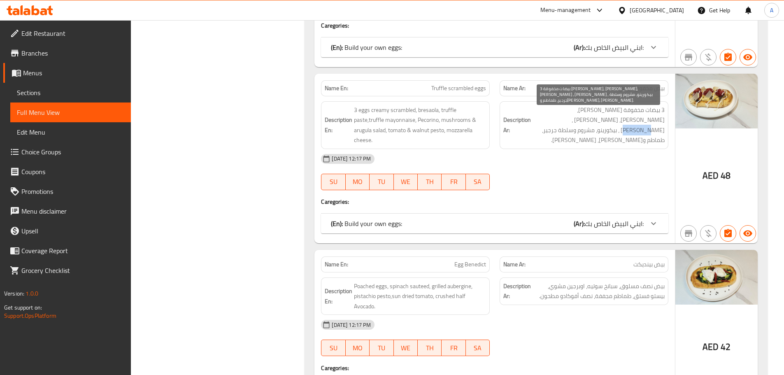
drag, startPoint x: 617, startPoint y: 118, endPoint x: 617, endPoint y: 122, distance: 4.5
click at [617, 118] on span "3 بيضات مخفوقة كريمي، بريساولا، معجون تروفل ، مايونيز تروفل ، بيكورينو، مشروم و…" at bounding box center [599, 125] width 132 height 40
click at [599, 124] on span "3 بيضات مخفوقة كريمي، بريساولا، معجون تروفل ، مايونيز تروفل ، بيكورينو، مشروم و…" at bounding box center [599, 125] width 132 height 40
click at [571, 123] on span "3 بيضات مخفوقة كريمي، بريساولا، معجون تروفل ، مايونيز تروفل ، بيكورينو، مشروم و…" at bounding box center [599, 125] width 132 height 40
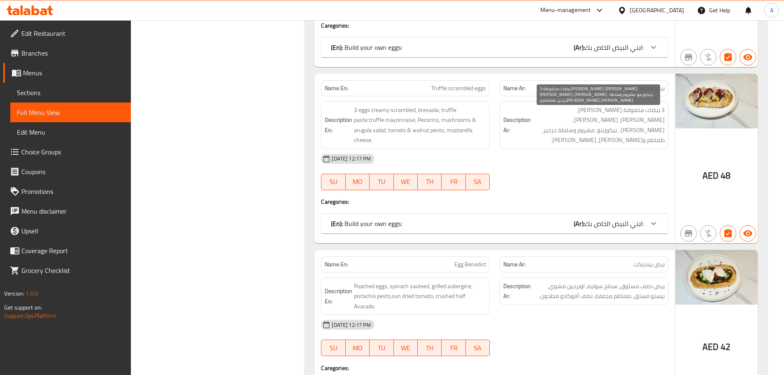
click at [571, 114] on span "3 بيضات مخفوقة كريمي، بريساولا، معجون تروفل ، مايونيز تروفل ، بيكورينو، مشروم و…" at bounding box center [599, 125] width 132 height 40
drag, startPoint x: 571, startPoint y: 114, endPoint x: 555, endPoint y: 115, distance: 16.1
click at [555, 115] on span "3 بيضات مخفوقة كريمي، بريساولا، معجون تروفل ، مايونيز تروفل ، بيكورينو، مشروم و…" at bounding box center [599, 125] width 132 height 40
click at [569, 122] on span "3 بيضات مخفوقة كريمي، بريساولا، معجون تروفل ، مايونيز تروفل ، بيكورينو، مشروم و…" at bounding box center [599, 125] width 132 height 40
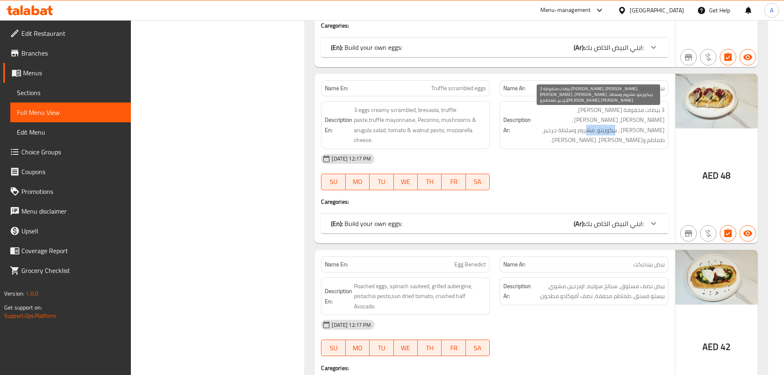
drag, startPoint x: 569, startPoint y: 122, endPoint x: 579, endPoint y: 119, distance: 9.9
click at [579, 119] on span "3 بيضات مخفوقة كريمي، بريساولا، معجون تروفل ، مايونيز تروفل ، بيكورينو، مشروم و…" at bounding box center [599, 125] width 132 height 40
click at [551, 124] on span "3 بيضات مخفوقة كريمي، بريساولا، معجون تروفل ، مايونيز تروفل ، بيكورينو، مشروم و…" at bounding box center [599, 125] width 132 height 40
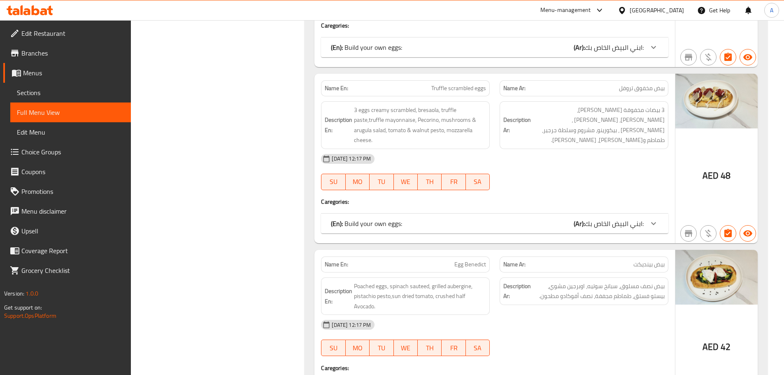
click at [550, 144] on div "Description Ar: 3 بيضات مخفوقة كريمي، بريساولا، معجون تروفل ، مايونيز تروفل ، ب…" at bounding box center [584, 125] width 179 height 58
click at [545, 123] on span "3 بيضات مخفوقة كريمي، بريساولا، معجون تروفل ، مايونيز تروفل ، بيكورينو، مشروم و…" at bounding box center [599, 125] width 132 height 40
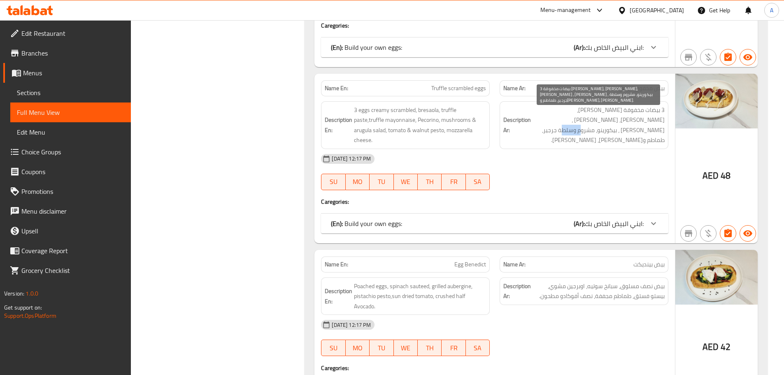
drag, startPoint x: 545, startPoint y: 123, endPoint x: 536, endPoint y: 148, distance: 26.4
click at [544, 123] on span "3 بيضات مخفوقة كريمي، بريساولا، معجون تروفل ، مايونيز تروفل ، بيكورينو، مشروم و…" at bounding box center [599, 125] width 132 height 40
click at [543, 119] on span "3 بيضات مخفوقة كريمي، بريساولا، معجون تروفل ، مايونيز تروفل ، بيكورينو، مشروم و…" at bounding box center [599, 125] width 132 height 40
drag, startPoint x: 543, startPoint y: 119, endPoint x: 552, endPoint y: 128, distance: 13.1
click at [554, 121] on span "3 بيضات مخفوقة كريمي، بريساولا، معجون تروفل ، مايونيز تروفل ، بيكورينو، مشروم و…" at bounding box center [599, 125] width 132 height 40
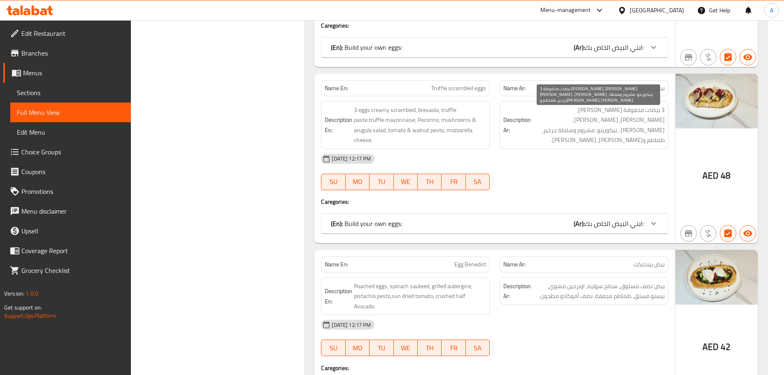
click at [553, 130] on span "3 بيضات مخفوقة كريمي، بريساولا، معجون تروفل ، مايونيز تروفل ، بيكورينو، مشروم و…" at bounding box center [599, 125] width 132 height 40
drag, startPoint x: 624, startPoint y: 134, endPoint x: 580, endPoint y: 163, distance: 52.3
click at [606, 145] on div "Description Ar: 3 بيضات مخفوقة كريمي، بريساولا، معجون تروفل ، مايونيز تروفل ، ب…" at bounding box center [584, 125] width 179 height 58
click at [574, 168] on div "07-10-2025 12:17 PM" at bounding box center [494, 159] width 357 height 20
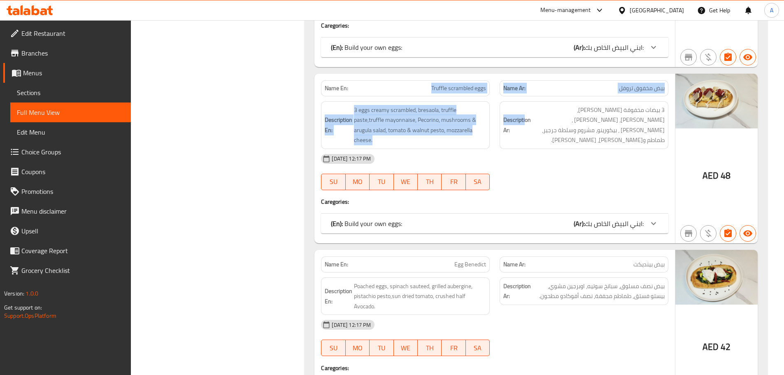
drag, startPoint x: 447, startPoint y: 94, endPoint x: 618, endPoint y: 174, distance: 188.8
click at [543, 115] on div "Name En: Truffle scrambled eggs Name Ar: بيض مخفوق تروفل Description En: 3 eggs…" at bounding box center [495, 159] width 361 height 170
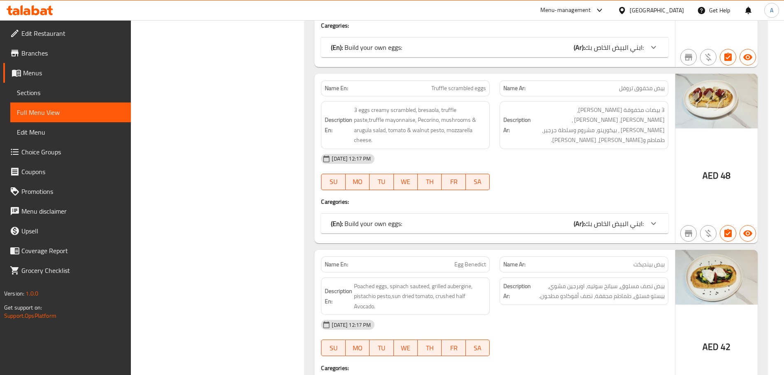
click at [618, 174] on div "07-10-2025 12:17 PM SU MO TU WE TH FR SA" at bounding box center [494, 172] width 357 height 46
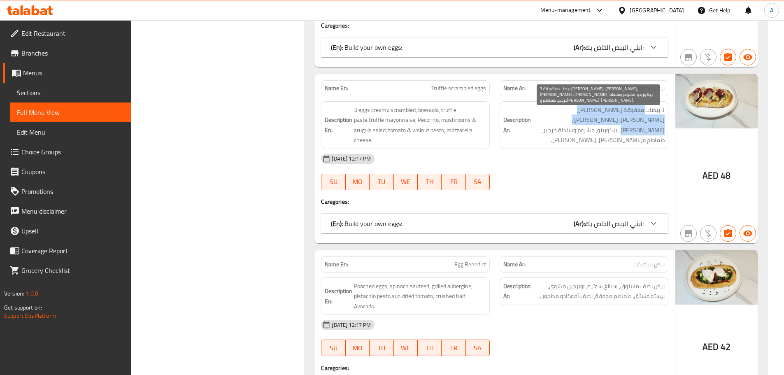
drag, startPoint x: 646, startPoint y: 114, endPoint x: 598, endPoint y: 118, distance: 48.3
click at [598, 118] on span "3 بيضات مخفوقة كريمي، بريساولا، معجون تروفل ، مايونيز تروفل ، بيكورينو، مشروم و…" at bounding box center [599, 125] width 132 height 40
click at [628, 129] on span "3 بيضات مخفوقة كريمي، بريساولا، معجون تروفل ، مايونيز تروفل ، بيكورينو، مشروم و…" at bounding box center [599, 125] width 132 height 40
click at [628, 130] on span "3 بيضات مخفوقة كريمي، بريساولا، معجون تروفل ، مايونيز تروفل ، بيكورينو، مشروم و…" at bounding box center [599, 125] width 132 height 40
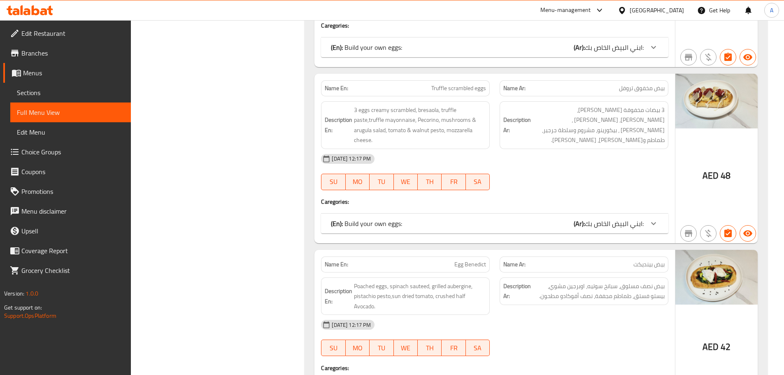
click at [602, 162] on div "07-10-2025 12:17 PM" at bounding box center [494, 159] width 357 height 20
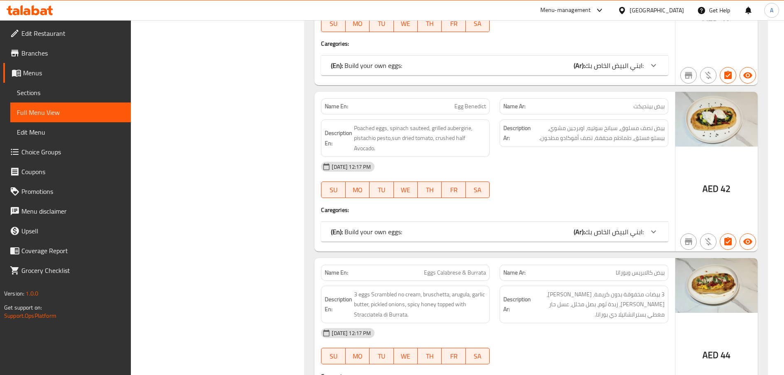
scroll to position [700, 0]
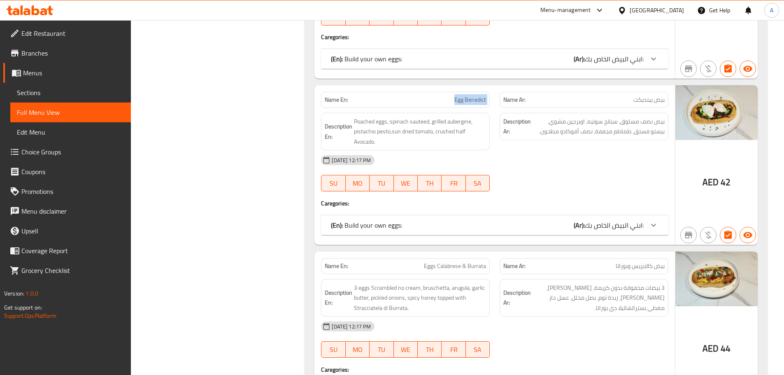
drag, startPoint x: 425, startPoint y: 91, endPoint x: 597, endPoint y: 133, distance: 177.7
click at [588, 122] on div "Name En: Egg Benedict Name Ar: بيض بينديكت Description En: Poached eggs, spinac…" at bounding box center [495, 165] width 361 height 160
click at [601, 149] on div "Description Ar: بيض نصف مسلوق، سبانخ سوتيه، اوبرجين مشوي، بيستو فستق، طماطم مجف…" at bounding box center [584, 132] width 179 height 48
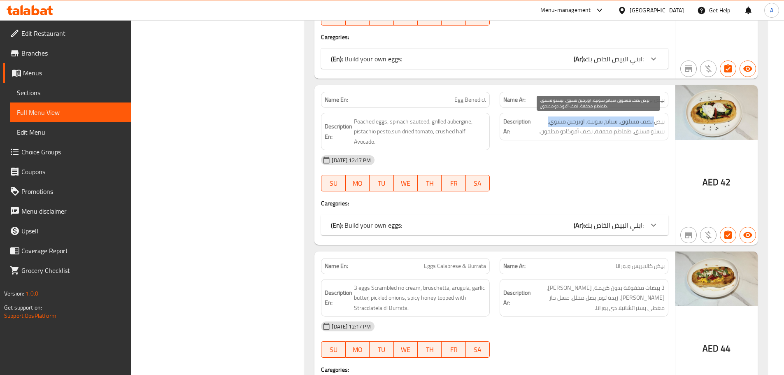
drag, startPoint x: 655, startPoint y: 123, endPoint x: 548, endPoint y: 123, distance: 107.0
click at [548, 123] on span "بيض نصف مسلوق، سبانخ سوتيه، اوبرجين مشوي، بيستو فستق، طماطم مجففة، نصف أفوكادو …" at bounding box center [599, 127] width 132 height 20
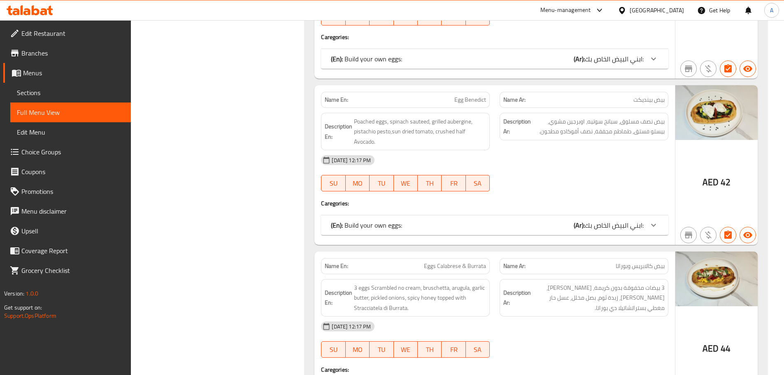
click at [564, 167] on div "07-10-2025 12:17 PM" at bounding box center [494, 160] width 357 height 20
drag, startPoint x: 604, startPoint y: 124, endPoint x: 569, endPoint y: 128, distance: 35.7
click at [578, 125] on span "بيض نصف مسلوق، سبانخ سوتيه، اوبرجين مشوي، بيستو فستق، طماطم مجففة، نصف أفوكادو …" at bounding box center [599, 127] width 132 height 20
click at [569, 124] on span "بيض نصف مسلوق، سبانخ سوتيه، اوبرجين مشوي، بيستو فستق، طماطم مجففة، نصف أفوكادو …" at bounding box center [599, 127] width 132 height 20
click at [576, 124] on span "بيض نصف مسلوق، سبانخ سوتيه، اوبرجين مشوي، بيستو فستق، طماطم مجففة، نصف أفوكادو …" at bounding box center [599, 127] width 132 height 20
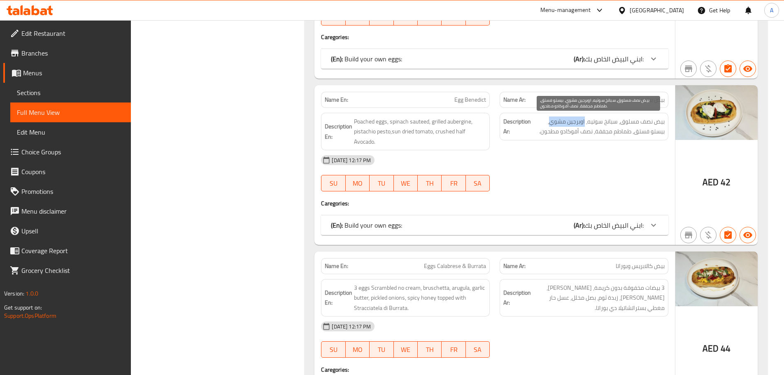
drag, startPoint x: 576, startPoint y: 124, endPoint x: 560, endPoint y: 125, distance: 16.5
click at [560, 125] on span "بيض نصف مسلوق، سبانخ سوتيه، اوبرجين مشوي، بيستو فستق، طماطم مجففة، نصف أفوكادو …" at bounding box center [599, 127] width 132 height 20
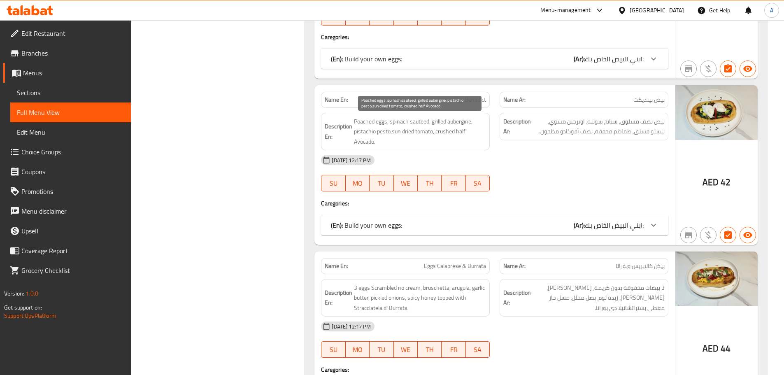
click at [464, 120] on span "Poached eggs, spinach sauteed, grilled aubergine, pistachio pesto,sun dried tom…" at bounding box center [420, 132] width 132 height 30
click at [444, 120] on span "Poached eggs, spinach sauteed, grilled aubergine, pistachio pesto,sun dried tom…" at bounding box center [420, 132] width 132 height 30
drag, startPoint x: 444, startPoint y: 120, endPoint x: 463, endPoint y: 121, distance: 18.5
click at [463, 121] on span "Poached eggs, spinach sauteed, grilled aubergine, pistachio pesto,sun dried tom…" at bounding box center [420, 132] width 132 height 30
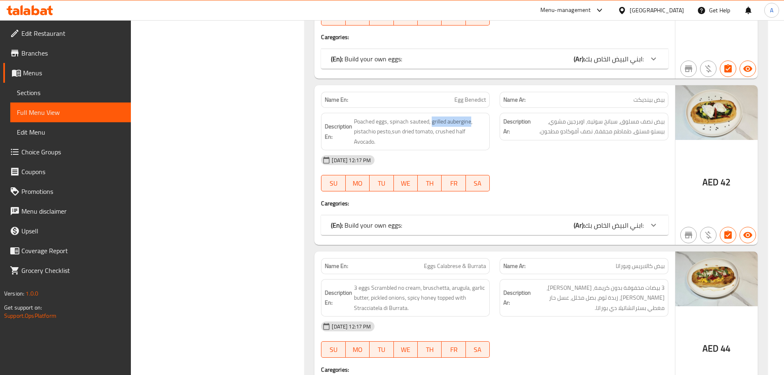
copy span "grilled aubergine"
click at [578, 122] on span "بيض نصف مسلوق، سبانخ سوتيه، اوبرجين مشوي، بيستو فستق، طماطم مجففة، نصف أفوكادو …" at bounding box center [599, 127] width 132 height 20
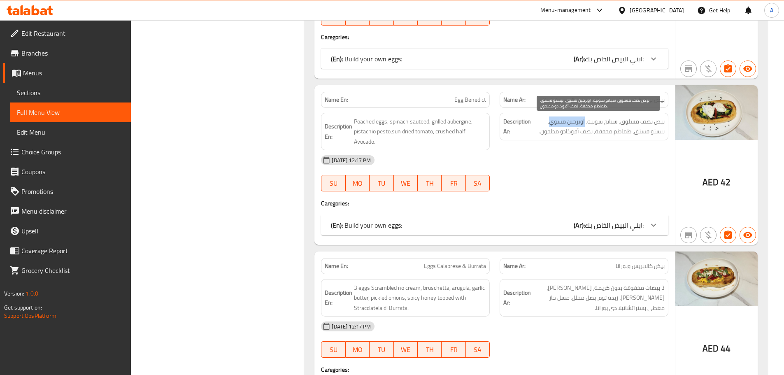
drag, startPoint x: 578, startPoint y: 122, endPoint x: 565, endPoint y: 117, distance: 14.1
click at [565, 117] on span "بيض نصف مسلوق، سبانخ سوتيه، اوبرجين مشوي، بيستو فستق، طماطم مجففة، نصف أفوكادو …" at bounding box center [599, 127] width 132 height 20
copy span "اوبرجين مشوي"
click at [559, 165] on div "07-10-2025 12:17 PM" at bounding box center [494, 160] width 357 height 20
drag, startPoint x: 651, startPoint y: 134, endPoint x: 555, endPoint y: 133, distance: 96.7
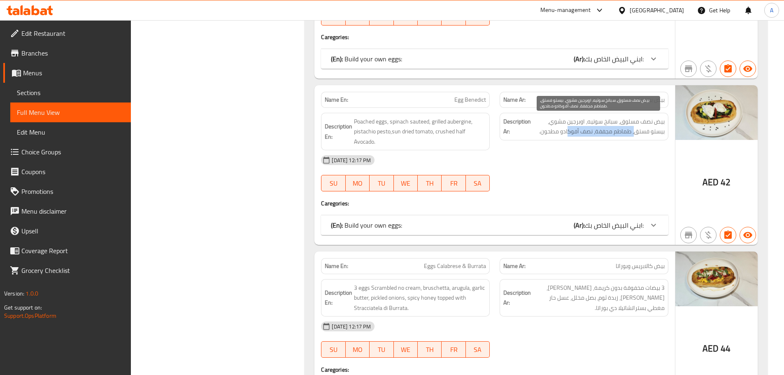
click at [555, 133] on span "بيض نصف مسلوق، سبانخ سوتيه، اوبرجين مشوي، بيستو فستق، طماطم مجففة، نصف أفوكادو …" at bounding box center [599, 127] width 132 height 20
click at [590, 175] on div "07-10-2025 12:17 PM SU MO TU WE TH FR SA" at bounding box center [494, 173] width 357 height 46
click at [640, 135] on span "بيض نصف مسلوق، سبانخ سوتيه، اوبرجين مشوي، بيستو فستق، طماطم مجففة، نصف أفوكادو …" at bounding box center [599, 127] width 132 height 20
drag, startPoint x: 640, startPoint y: 135, endPoint x: 632, endPoint y: 136, distance: 8.3
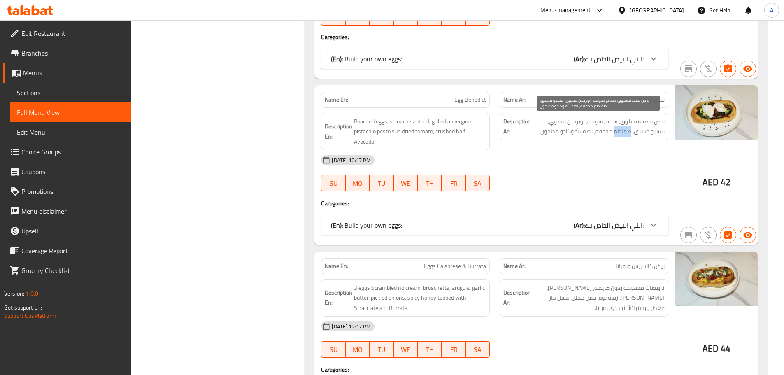
click at [633, 135] on span "بيض نصف مسلوق، سبانخ سوتيه، اوبرجين مشوي، بيستو فستق، طماطم مجففة، نصف أفوكادو …" at bounding box center [599, 127] width 132 height 20
click at [615, 135] on span "بيض نصف مسلوق، سبانخ سوتيه، اوبرجين مشوي، بيستو فستق، طماطم مجففة، نصف أفوكادو …" at bounding box center [599, 127] width 132 height 20
drag, startPoint x: 594, startPoint y: 134, endPoint x: 576, endPoint y: 135, distance: 18.1
click at [576, 134] on span "بيض نصف مسلوق، سبانخ سوتيه، اوبرجين مشوي، بيستو فستق، طماطم مجففة، نصف أفوكادو …" at bounding box center [599, 127] width 132 height 20
click at [588, 181] on div "07-10-2025 12:17 PM SU MO TU WE TH FR SA" at bounding box center [494, 173] width 357 height 46
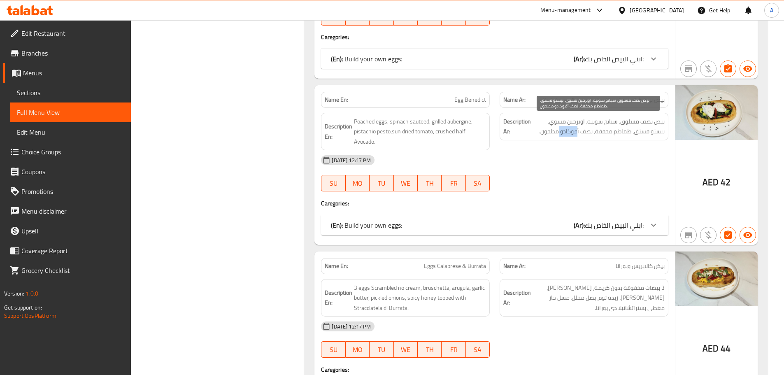
drag, startPoint x: 577, startPoint y: 128, endPoint x: 559, endPoint y: 160, distance: 37.0
click at [567, 128] on span "بيض نصف مسلوق، سبانخ سوتيه، اوبرجين مشوي، بيستو فستق، طماطم مجففة، نصف أفوكادو …" at bounding box center [599, 127] width 132 height 20
click at [559, 165] on div "07-10-2025 12:17 PM" at bounding box center [494, 160] width 357 height 20
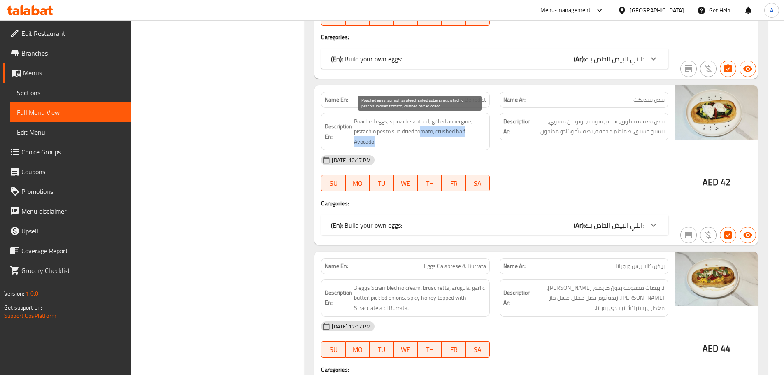
drag, startPoint x: 422, startPoint y: 134, endPoint x: 583, endPoint y: 181, distance: 167.8
click at [537, 167] on div "Name En: Egg Benedict Name Ar: بيض بينديكت Description En: Poached eggs, spinac…" at bounding box center [495, 165] width 361 height 160
click at [583, 182] on div "07-10-2025 12:17 PM SU MO TU WE TH FR SA" at bounding box center [494, 173] width 357 height 46
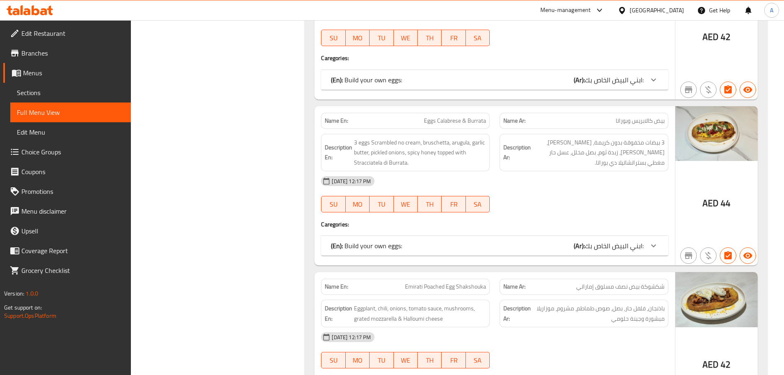
scroll to position [865, 0]
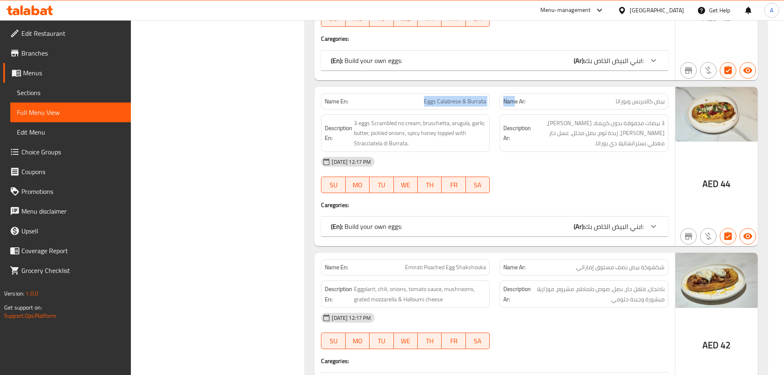
drag, startPoint x: 412, startPoint y: 98, endPoint x: 552, endPoint y: 105, distance: 140.1
click at [550, 103] on div "Name En: Eggs Calabrese & Burrata Name Ar: بيض كالابريس وبوراتا" at bounding box center [494, 102] width 357 height 26
click at [566, 163] on div "07-10-2025 12:17 PM" at bounding box center [494, 162] width 357 height 20
drag, startPoint x: 513, startPoint y: 99, endPoint x: 661, endPoint y: 152, distance: 156.7
click at [563, 117] on div "Name En: Eggs Calabrese & Burrata Name Ar: بيض كالابريس وبوراتا Description En:…" at bounding box center [495, 167] width 361 height 160
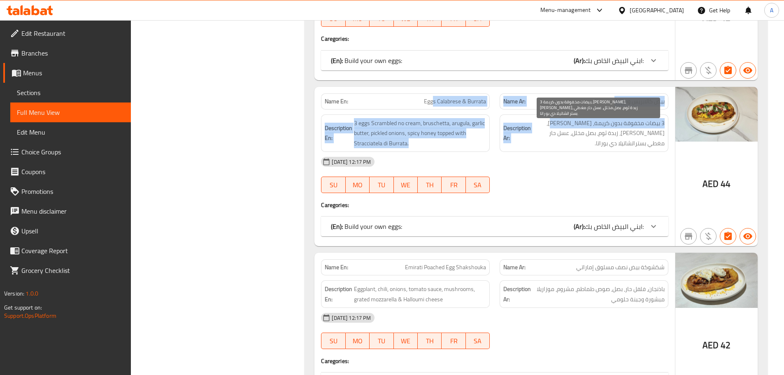
click at [657, 120] on span "3 بيضات مخفوقة بدون كريمة، بروشيتا، جرجير، زبدة ثوم، بصل مخلل، عسل حار مغطي بست…" at bounding box center [599, 133] width 132 height 30
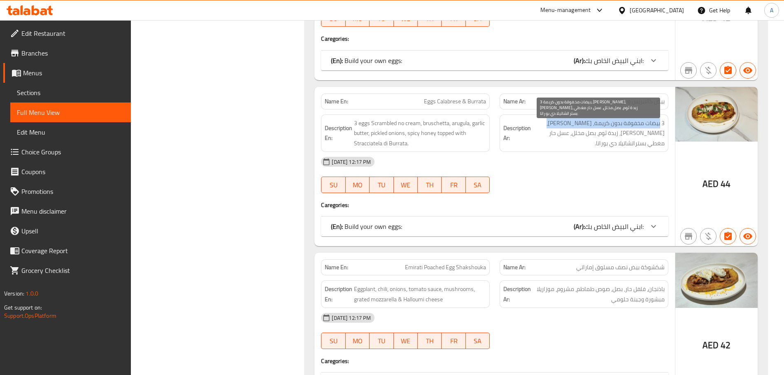
drag, startPoint x: 657, startPoint y: 120, endPoint x: 571, endPoint y: 123, distance: 86.9
click at [571, 123] on span "3 بيضات مخفوقة بدون كريمة، بروشيتا، جرجير، زبدة ثوم، بصل مخلل، عسل حار مغطي بست…" at bounding box center [599, 133] width 132 height 30
click at [564, 123] on span "3 بيضات مخفوقة بدون كريمة، بروشيتا، جرجير، زبدة ثوم، بصل مخلل، عسل حار مغطي بست…" at bounding box center [599, 133] width 132 height 30
drag, startPoint x: 564, startPoint y: 123, endPoint x: 506, endPoint y: 111, distance: 58.5
click at [506, 111] on div "Description Ar: 3 بيضات مخفوقة بدون كريمة، بروشيتا، جرجير، زبدة ثوم، بصل مخلل، …" at bounding box center [584, 134] width 179 height 48
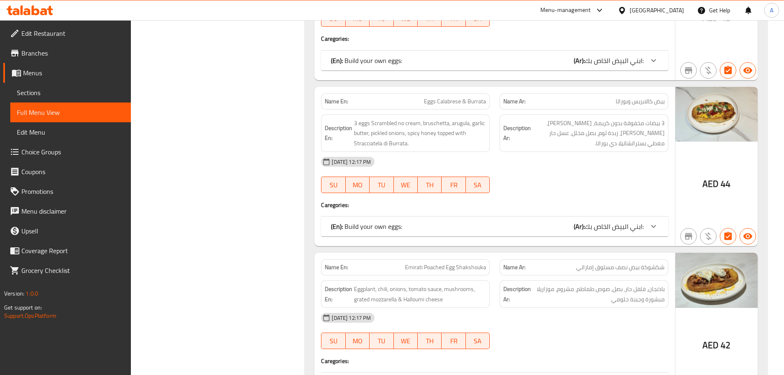
click at [636, 142] on div "Description Ar: 3 بيضات مخفوقة بدون كريمة، بروشيتا، جرجير، زبدة ثوم، بصل مخلل، …" at bounding box center [584, 134] width 179 height 48
click at [659, 136] on span "3 بيضات مخفوقة بدون كريمة، بروشيتا، جرجير، زبدة ثوم، بصل مخلل، عسل حار مغطي بست…" at bounding box center [599, 133] width 132 height 30
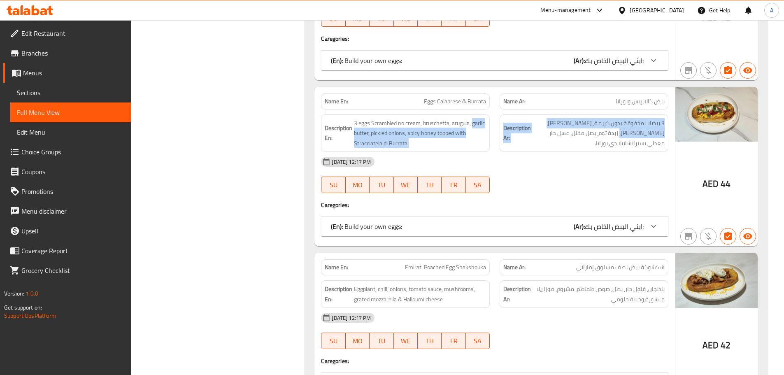
drag, startPoint x: 659, startPoint y: 136, endPoint x: 483, endPoint y: 110, distance: 178.1
click at [483, 110] on div "Description En: 3 eggs Scrambled no cream, bruschetta, arugula, garlic butter, …" at bounding box center [494, 134] width 357 height 48
click at [554, 119] on span "3 بيضات مخفوقة بدون كريمة، بروشيتا، جرجير، زبدة ثوم، بصل مخلل، عسل حار مغطي بست…" at bounding box center [599, 133] width 132 height 30
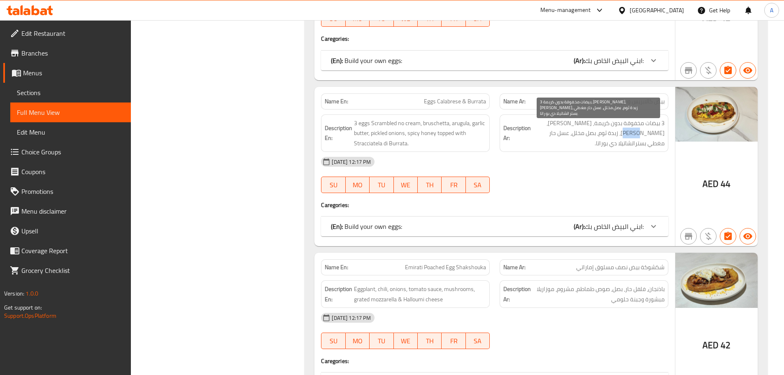
click at [554, 119] on span "3 بيضات مخفوقة بدون كريمة، بروشيتا، جرجير، زبدة ثوم، بصل مخلل، عسل حار مغطي بست…" at bounding box center [599, 133] width 132 height 30
drag, startPoint x: 554, startPoint y: 119, endPoint x: 511, endPoint y: 169, distance: 65.4
click at [549, 127] on span "3 بيضات مخفوقة بدون كريمة، بروشيتا، جرجير، زبدة ثوم، بصل مخلل، عسل حار مغطي بست…" at bounding box center [599, 133] width 132 height 30
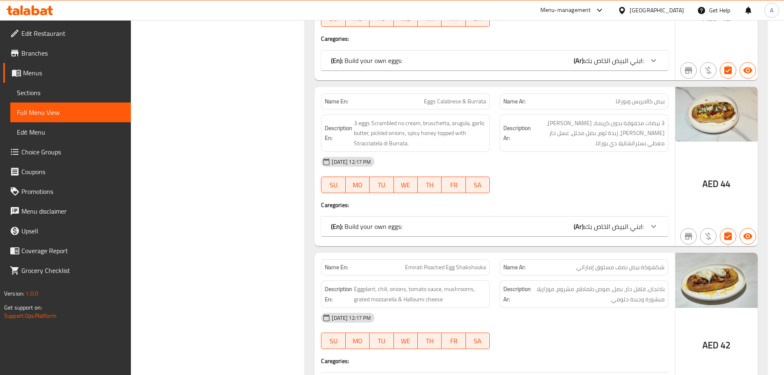
drag, startPoint x: 511, startPoint y: 169, endPoint x: 490, endPoint y: 170, distance: 21.5
click at [509, 170] on div "07-10-2025 12:17 PM" at bounding box center [494, 162] width 357 height 20
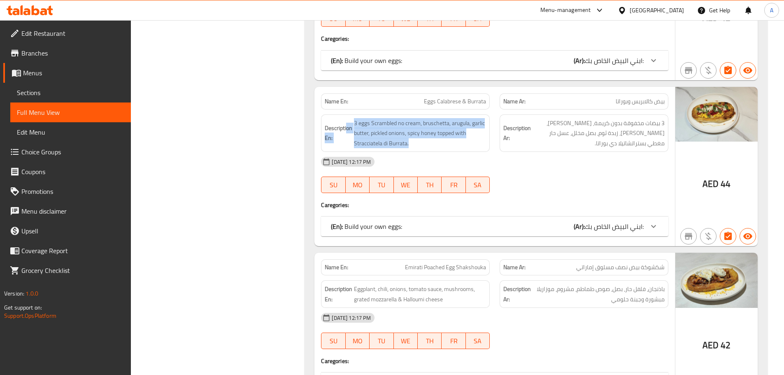
drag, startPoint x: 347, startPoint y: 132, endPoint x: 491, endPoint y: 158, distance: 146.4
click at [480, 156] on div "Name En: Eggs Calabrese & Burrata Name Ar: بيض كالابريس وبوراتا Description En:…" at bounding box center [495, 167] width 361 height 160
click at [553, 167] on div "07-10-2025 12:17 PM" at bounding box center [494, 162] width 357 height 20
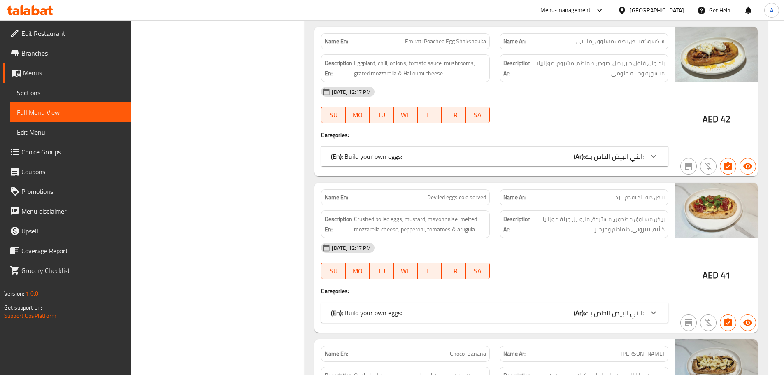
scroll to position [1070, 0]
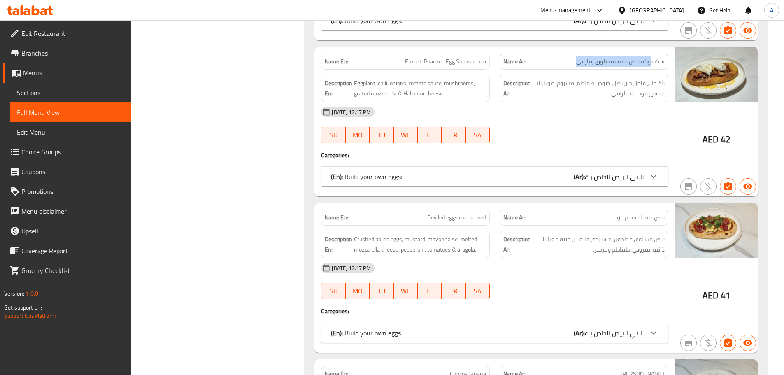
drag, startPoint x: 650, startPoint y: 64, endPoint x: 565, endPoint y: 64, distance: 84.8
click at [566, 64] on p "Name Ar: شكشوكة بيض نصف مسلوق إماراتي" at bounding box center [583, 61] width 161 height 9
drag, startPoint x: 376, startPoint y: 66, endPoint x: 488, endPoint y: 66, distance: 111.6
click at [488, 66] on div "Name En: Emirati Poached Egg Shakshouka" at bounding box center [405, 62] width 169 height 16
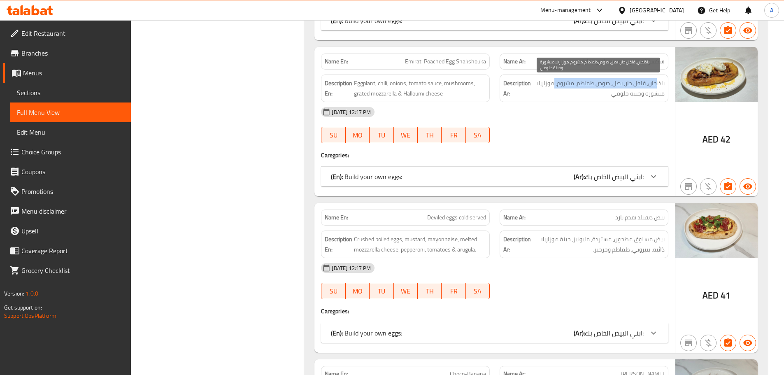
drag, startPoint x: 657, startPoint y: 84, endPoint x: 554, endPoint y: 84, distance: 102.9
click at [554, 84] on span "باذنجان، فلفل حار، بصل، صوص طماطم، مشروم، موزاريلا مبشورة وجبنة حلومي" at bounding box center [599, 88] width 132 height 20
click at [629, 86] on span "باذنجان، فلفل حار، بصل، صوص طماطم، مشروم، موزاريلا مبشورة وجبنة حلومي" at bounding box center [599, 88] width 132 height 20
drag, startPoint x: 629, startPoint y: 86, endPoint x: 622, endPoint y: 125, distance: 39.3
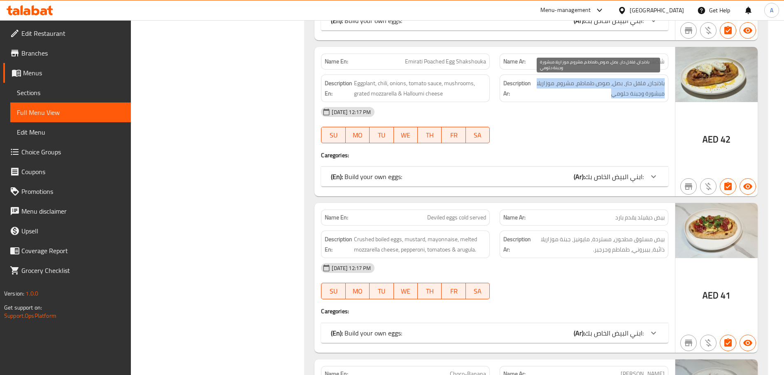
click at [630, 87] on span "باذنجان، فلفل حار، بصل، صوص طماطم، مشروم، موزاريلا مبشورة وجبنة حلومي" at bounding box center [599, 88] width 132 height 20
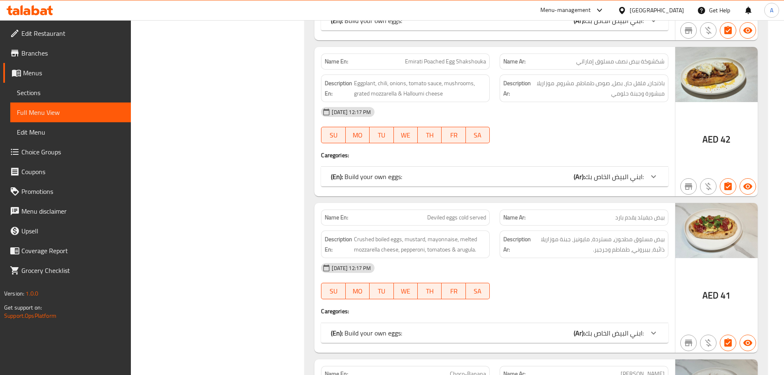
click at [621, 126] on div "07-10-2025 12:17 PM SU MO TU WE TH FR SA" at bounding box center [494, 125] width 357 height 46
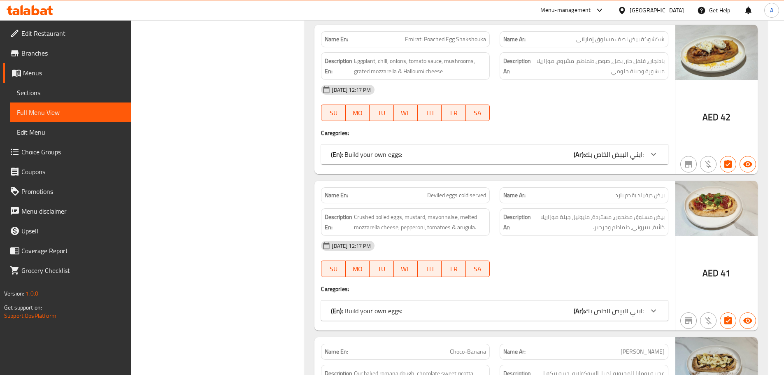
scroll to position [1112, 0]
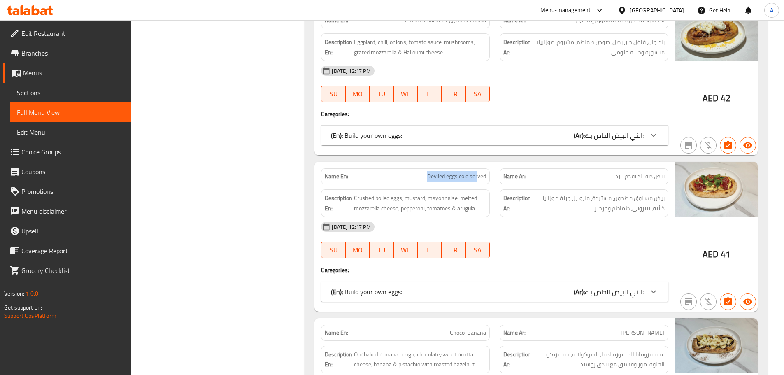
drag, startPoint x: 386, startPoint y: 168, endPoint x: 536, endPoint y: 191, distance: 152.0
click at [523, 189] on div "Name En: Deviled eggs cold served Name Ar: بيض ديفيلد يقدم بارد Description En:…" at bounding box center [495, 236] width 361 height 149
drag, startPoint x: 561, startPoint y: 231, endPoint x: 579, endPoint y: 224, distance: 19.3
click at [561, 231] on div "07-10-2025 12:17 PM" at bounding box center [494, 227] width 357 height 20
click at [658, 173] on span "بيض ديفيلد يقدم بارد" at bounding box center [639, 176] width 49 height 9
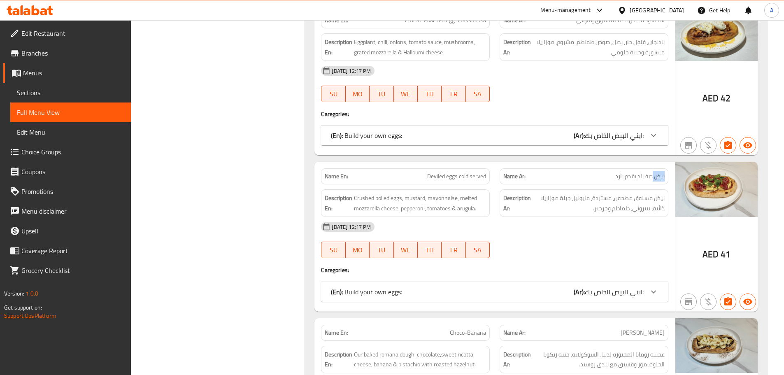
click at [658, 173] on span "بيض ديفيلد يقدم بارد" at bounding box center [639, 176] width 49 height 9
drag, startPoint x: 658, startPoint y: 173, endPoint x: 410, endPoint y: 173, distance: 247.8
click at [410, 173] on div "Name En: Deviled eggs cold served Name Ar: بيض ديفيلد يقدم بارد" at bounding box center [494, 176] width 357 height 26
click at [544, 203] on span "بيض مسلوق مطحون، مستردة، مايونيز، جبنة موزاريلا ذائبة، بيبروني، طماطم وجرجير." at bounding box center [599, 203] width 132 height 20
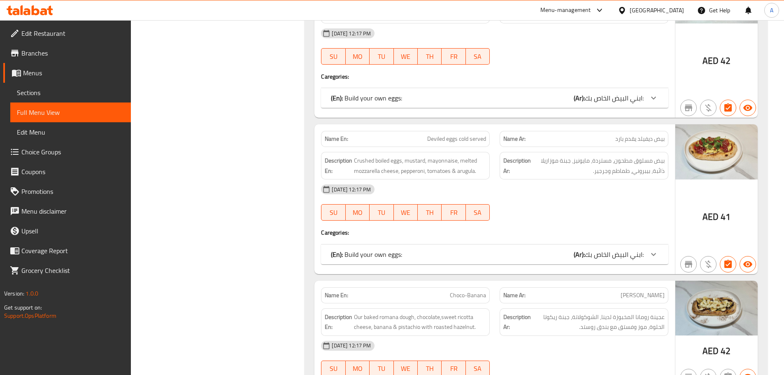
scroll to position [1194, 0]
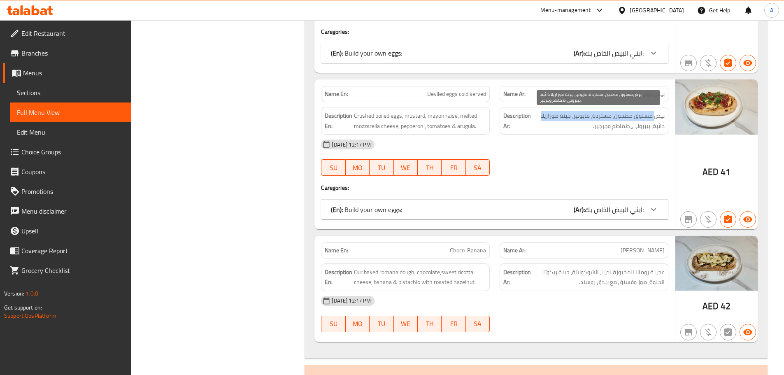
drag, startPoint x: 654, startPoint y: 117, endPoint x: 540, endPoint y: 118, distance: 114.5
click at [540, 118] on span "بيض مسلوق مطحون، مستردة، مايونيز، جبنة موزاريلا ذائبة، بيبروني، طماطم وجرجير." at bounding box center [599, 121] width 132 height 20
click at [663, 130] on span "بيض مسلوق مطحون، مستردة، مايونيز، جبنة موزاريلا ذائبة، بيبروني، طماطم وجرجير." at bounding box center [599, 121] width 132 height 20
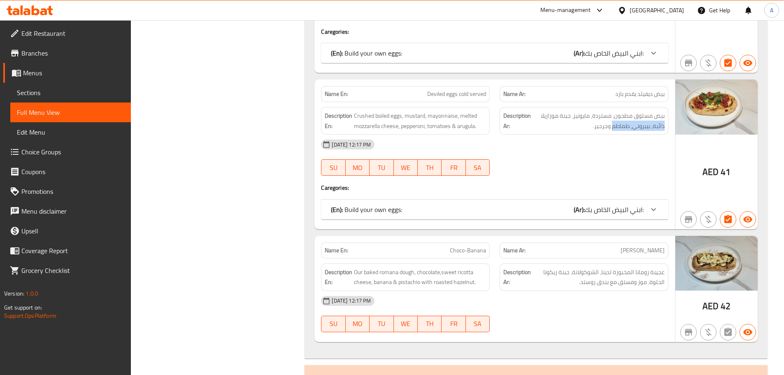
drag, startPoint x: 663, startPoint y: 130, endPoint x: 607, endPoint y: 136, distance: 56.7
click at [608, 134] on div "Description Ar: بيض مسلوق مطحون، مستردة، مايونيز، جبنة موزاريلا ذائبة، بيبروني،…" at bounding box center [584, 121] width 169 height 28
click at [599, 163] on div "07-10-2025 12:17 PM SU MO TU WE TH FR SA" at bounding box center [494, 158] width 357 height 46
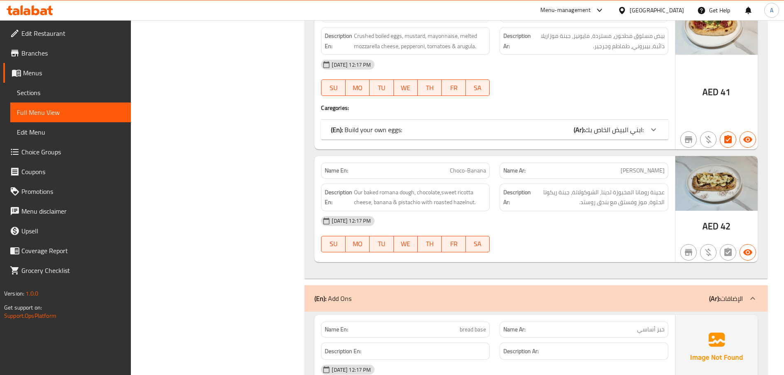
scroll to position [1276, 0]
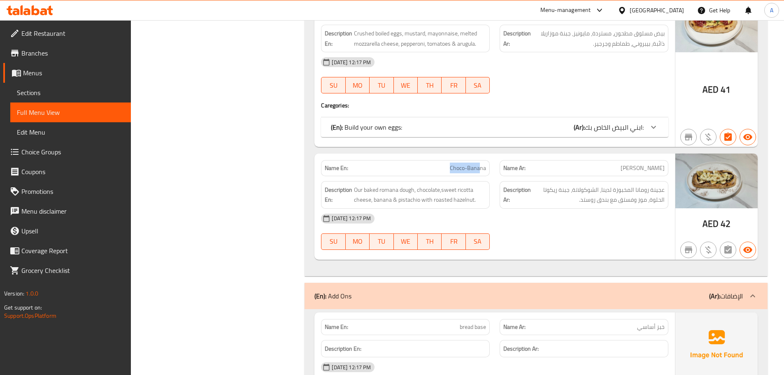
drag, startPoint x: 425, startPoint y: 150, endPoint x: 523, endPoint y: 184, distance: 103.5
click at [564, 230] on div "07-10-2025 12:17 PM SU MO TU WE TH FR SA" at bounding box center [494, 232] width 357 height 46
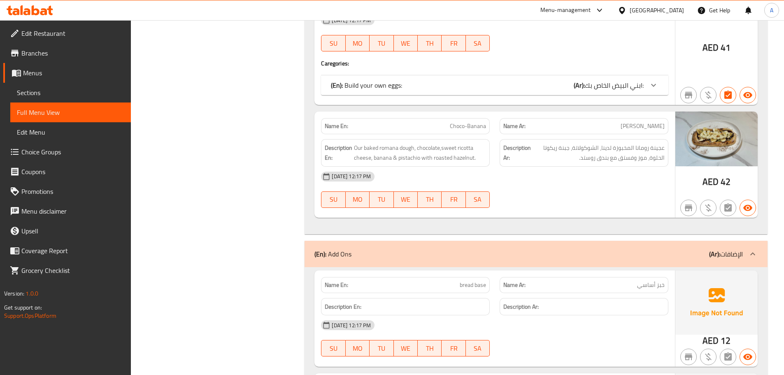
scroll to position [1359, 0]
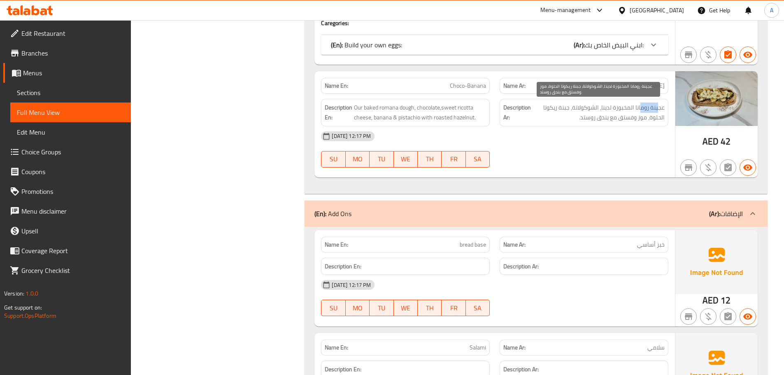
drag, startPoint x: 659, startPoint y: 110, endPoint x: 629, endPoint y: 126, distance: 33.0
click at [637, 110] on span "عجينة رومانا المخبوزة لدينا، الشوكولاتة، جبنة ريكوتا الحلوة، موز وفستق مع بندق …" at bounding box center [599, 113] width 132 height 20
drag, startPoint x: 571, startPoint y: 105, endPoint x: 548, endPoint y: 107, distance: 22.3
click at [548, 107] on span "عجينة رومانا المخبوزة لدينا، الشوكولاتة، جبنة ريكوتا الحلوة، موز وفستق مع بندق …" at bounding box center [599, 113] width 132 height 20
drag, startPoint x: 660, startPoint y: 119, endPoint x: 600, endPoint y: 121, distance: 60.2
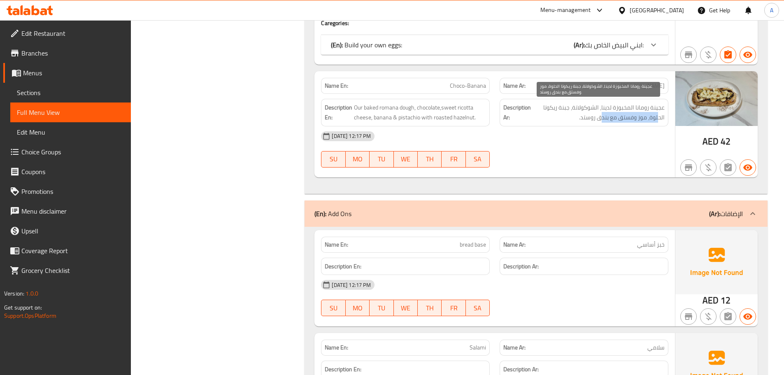
click at [600, 121] on span "عجينة رومانا المخبوزة لدينا، الشوكولاتة، جبنة ريكوتا الحلوة، موز وفستق مع بندق …" at bounding box center [599, 113] width 132 height 20
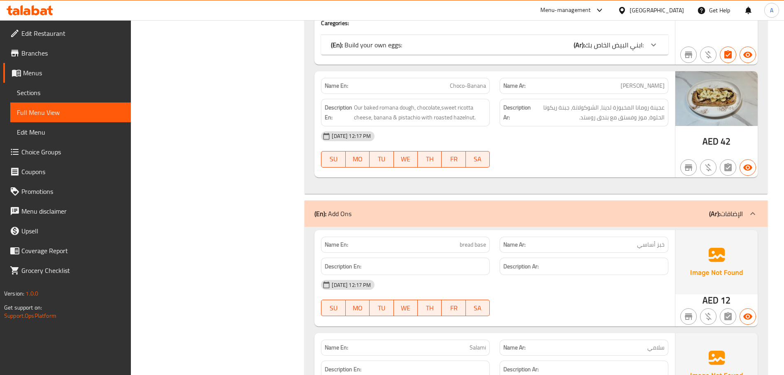
click at [620, 151] on div "07-10-2025 12:17 PM SU MO TU WE TH FR SA" at bounding box center [494, 149] width 357 height 46
drag, startPoint x: 418, startPoint y: 116, endPoint x: 574, endPoint y: 138, distance: 157.3
click at [501, 125] on div "Description En: Our baked romana dough, chocolate,sweet ricotta cheese, banana …" at bounding box center [494, 112] width 357 height 37
click at [578, 140] on div "07-10-2025 12:17 PM" at bounding box center [494, 136] width 357 height 20
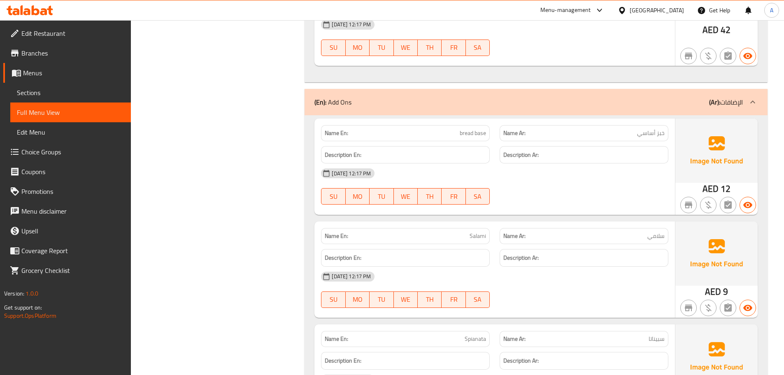
scroll to position [1523, 0]
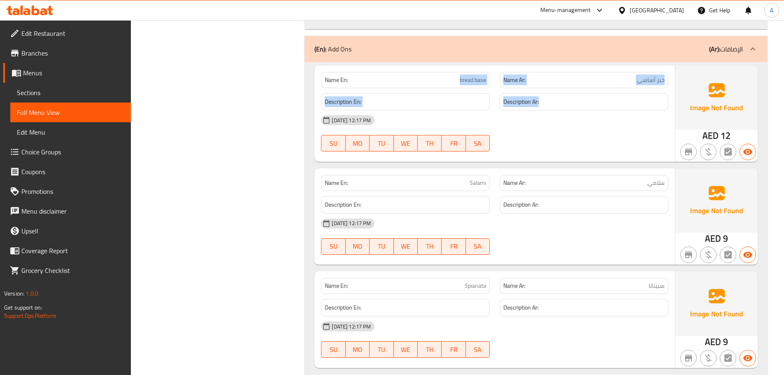
drag, startPoint x: 377, startPoint y: 80, endPoint x: 599, endPoint y: 101, distance: 223.3
click at [599, 98] on div "Name En: bread base Name Ar: خبز أساسي Description En: Description Ar: 07-10-20…" at bounding box center [495, 113] width 361 height 96
click at [550, 158] on div "Name En: bread base Name Ar: خبز أساسي Description En: Description Ar: 07-10-20…" at bounding box center [495, 113] width 361 height 96
drag, startPoint x: 523, startPoint y: 99, endPoint x: 538, endPoint y: 117, distance: 23.1
click at [534, 109] on div "Name En: bread base Name Ar: خبز أساسي Description En: Description Ar: 07-10-20…" at bounding box center [495, 113] width 361 height 96
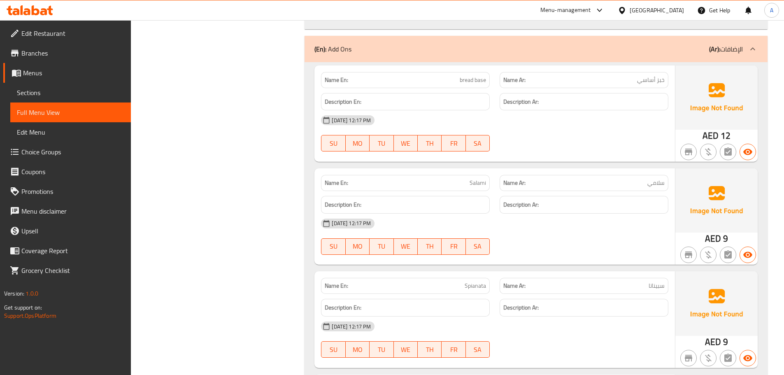
click at [545, 141] on div "07-10-2025 12:17 PM SU MO TU WE TH FR SA" at bounding box center [494, 133] width 357 height 46
drag, startPoint x: 424, startPoint y: 75, endPoint x: 544, endPoint y: 108, distance: 124.4
click at [541, 99] on div "Name En: bread base Name Ar: خبز أساسي Description En: Description Ar: 07-10-20…" at bounding box center [495, 113] width 361 height 96
click at [550, 136] on div "07-10-2025 12:17 PM SU MO TU WE TH FR SA" at bounding box center [494, 133] width 357 height 46
click at [577, 146] on div "07-10-2025 12:17 PM SU MO TU WE TH FR SA" at bounding box center [494, 133] width 357 height 46
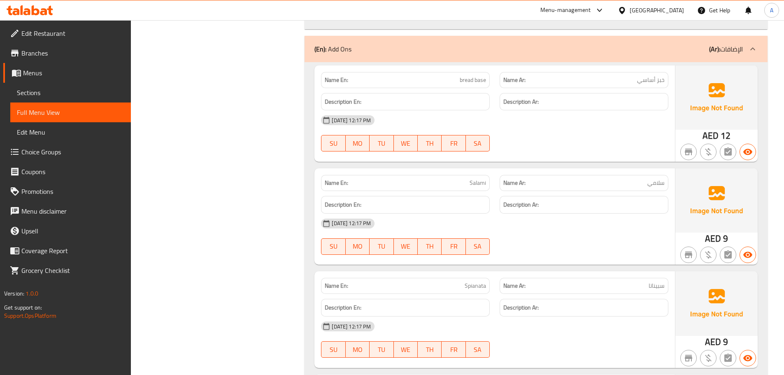
drag, startPoint x: 529, startPoint y: 219, endPoint x: 535, endPoint y: 235, distance: 16.5
click at [534, 231] on div "Name En: Salami Name Ar: سلامي Description En: Description Ar: 07-10-2025 12:17…" at bounding box center [495, 216] width 361 height 96
click at [537, 252] on div at bounding box center [584, 255] width 179 height 10
click at [274, 175] on div "Filter Branches Branches Popular filters Free items Branch specific items Has c…" at bounding box center [221, 239] width 158 height 3312
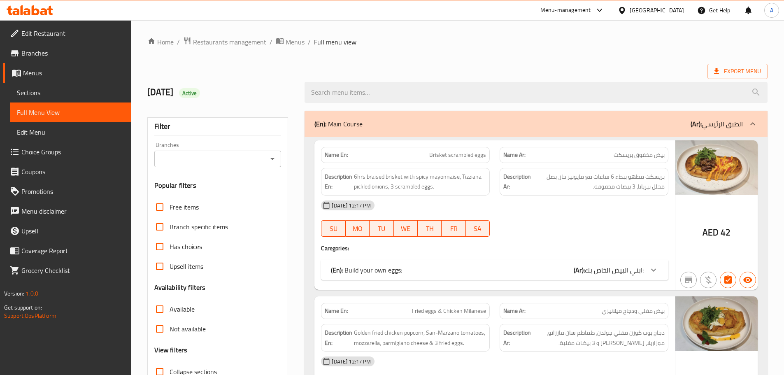
click at [518, 275] on div "(En): Build your own eggs: (Ar): ابني البيض الخاص بك:" at bounding box center [494, 270] width 347 height 20
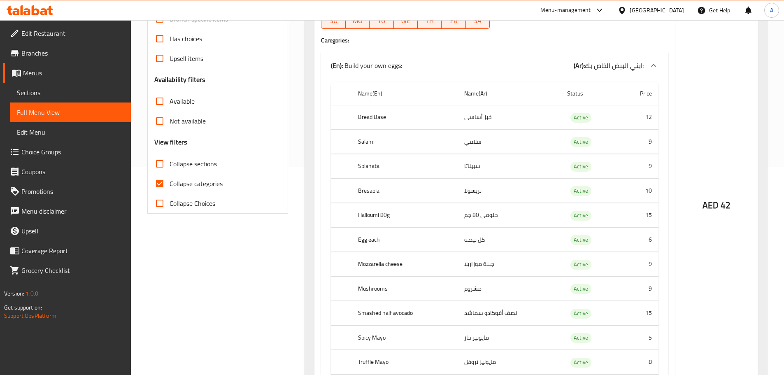
scroll to position [247, 0]
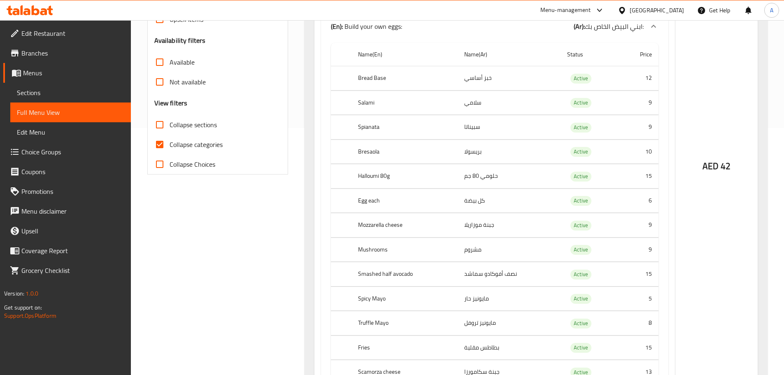
click at [343, 252] on td "choices table" at bounding box center [341, 250] width 21 height 24
drag, startPoint x: 359, startPoint y: 252, endPoint x: 378, endPoint y: 262, distance: 21.6
click at [373, 254] on tr "Mushrooms مشروم Active 9" at bounding box center [495, 250] width 328 height 24
drag, startPoint x: 364, startPoint y: 271, endPoint x: 396, endPoint y: 289, distance: 37.0
click at [392, 282] on th "Smashed half avocado" at bounding box center [405, 274] width 106 height 24
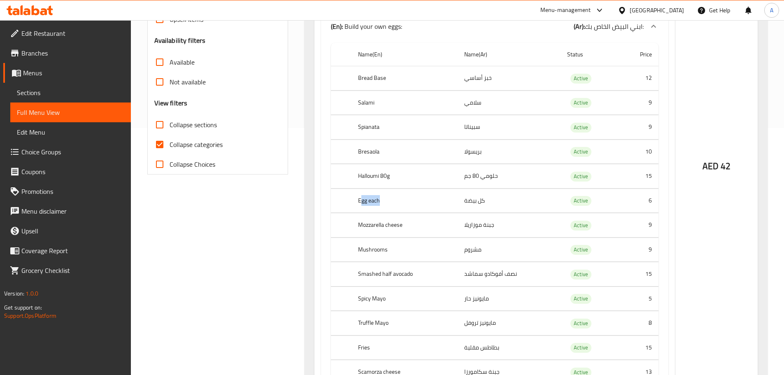
drag, startPoint x: 363, startPoint y: 203, endPoint x: 454, endPoint y: 217, distance: 92.4
click at [438, 211] on th "Egg each" at bounding box center [405, 201] width 106 height 24
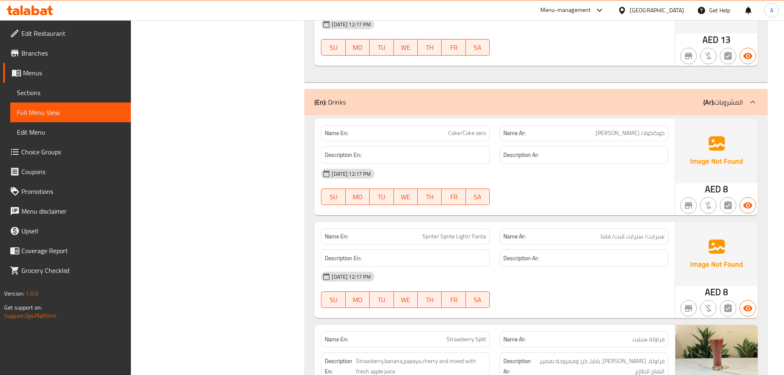
scroll to position [3211, 0]
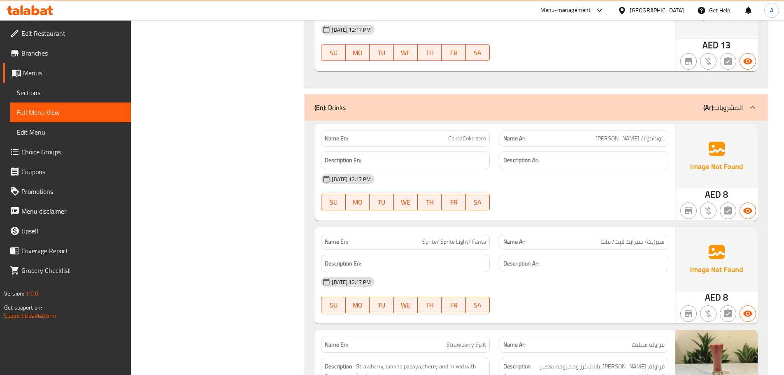
drag, startPoint x: 428, startPoint y: 147, endPoint x: 525, endPoint y: 161, distance: 98.2
click at [523, 159] on div "Description En: Description Ar:" at bounding box center [494, 161] width 357 height 28
click at [533, 203] on div "07-10-2025 12:17 PM SU MO TU WE TH FR SA" at bounding box center [494, 192] width 357 height 46
drag, startPoint x: 492, startPoint y: 142, endPoint x: 508, endPoint y: 161, distance: 24.8
click at [503, 151] on div "Name En: Coke/Coke zero Name Ar: كوكاكولا/ كوكاكولا زيرو Description En: Descri…" at bounding box center [495, 172] width 361 height 96
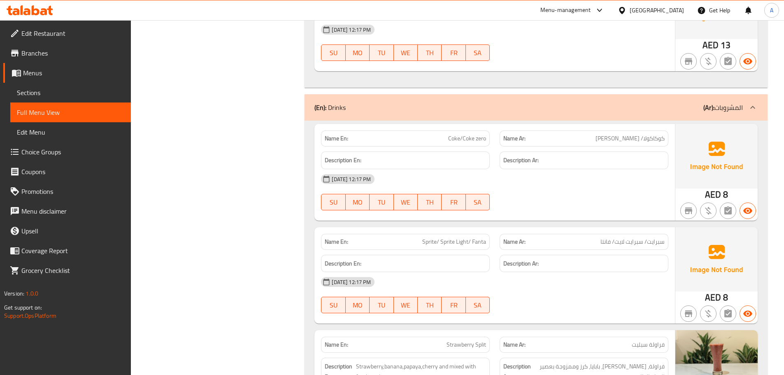
drag, startPoint x: 542, startPoint y: 201, endPoint x: 635, endPoint y: 163, distance: 100.5
click at [554, 197] on div "07-10-2025 12:17 PM SU MO TU WE TH FR SA" at bounding box center [494, 192] width 357 height 46
click at [656, 142] on span "كوكاكولا/ كوكاكولا زيرو" at bounding box center [630, 138] width 69 height 9
drag, startPoint x: 656, startPoint y: 142, endPoint x: 459, endPoint y: 142, distance: 196.8
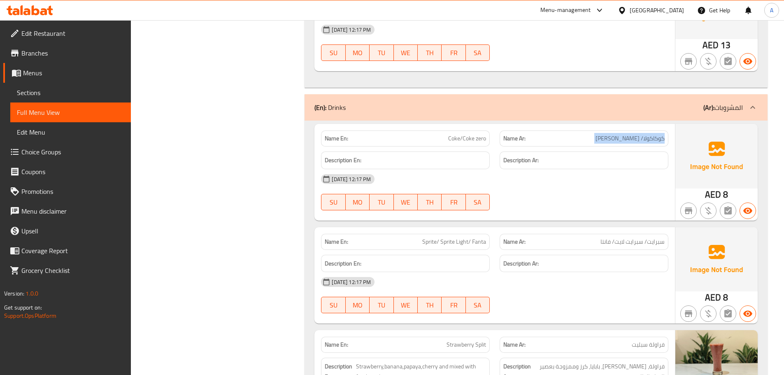
click at [461, 142] on div "Name En: Coke/Coke zero Name Ar: كوكاكولا/ كوكاكولا زيرو" at bounding box center [494, 139] width 357 height 26
click at [585, 199] on div "07-10-2025 12:17 PM SU MO TU WE TH FR SA" at bounding box center [494, 192] width 357 height 46
drag, startPoint x: 455, startPoint y: 131, endPoint x: 561, endPoint y: 192, distance: 122.1
click at [555, 179] on div "Name En: Coke/Coke zero Name Ar: كوكاكولا/ كوكاكولا زيرو Description En: Descri…" at bounding box center [495, 172] width 361 height 96
click at [563, 205] on div "07-10-2025 12:17 PM SU MO TU WE TH FR SA" at bounding box center [494, 192] width 357 height 46
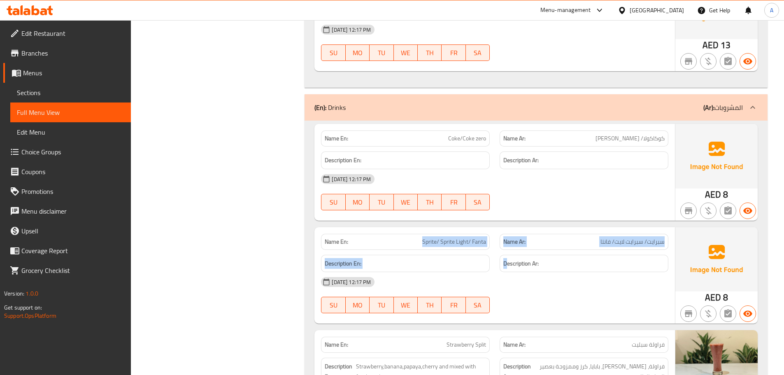
drag, startPoint x: 470, startPoint y: 245, endPoint x: 538, endPoint y: 279, distance: 76.8
click at [535, 275] on div "Name En: Sprite/ Sprite Light/ Fanta Name Ar: سبرايت/ سبرايت لايت/ فانتا Descri…" at bounding box center [495, 275] width 361 height 96
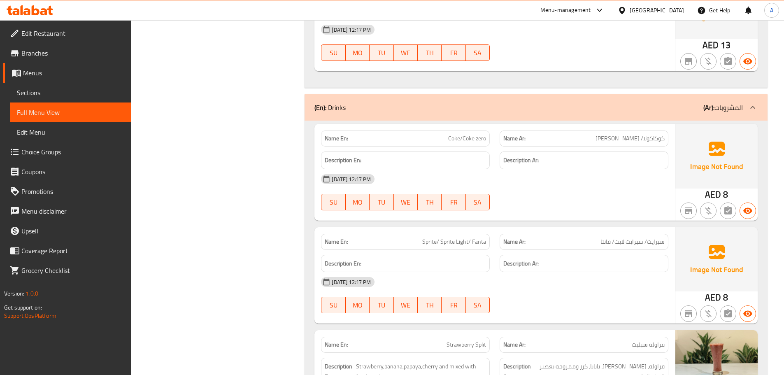
drag, startPoint x: 451, startPoint y: 182, endPoint x: 455, endPoint y: 174, distance: 9.4
click at [451, 182] on div "07-10-2025 12:17 PM" at bounding box center [494, 179] width 357 height 20
click at [452, 138] on span "Coke/Coke zero" at bounding box center [467, 138] width 38 height 9
drag, startPoint x: 452, startPoint y: 138, endPoint x: 494, endPoint y: 135, distance: 41.3
click at [494, 135] on div "Name En: Coke/Coke zero" at bounding box center [405, 139] width 179 height 26
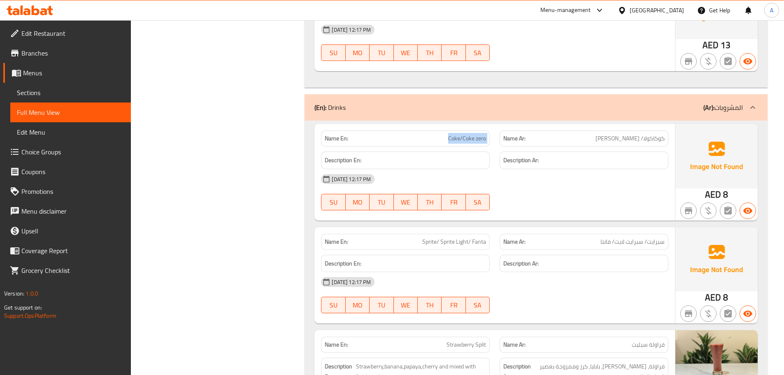
copy span "Coke/Coke zero"
click at [413, 167] on div "Description En:" at bounding box center [405, 160] width 169 height 18
click at [424, 241] on span "Sprite/ Sprite Light/ Fanta" at bounding box center [454, 242] width 64 height 9
drag, startPoint x: 424, startPoint y: 241, endPoint x: 475, endPoint y: 241, distance: 51.5
click at [475, 241] on span "Sprite/ Sprite Light/ Fanta" at bounding box center [454, 242] width 64 height 9
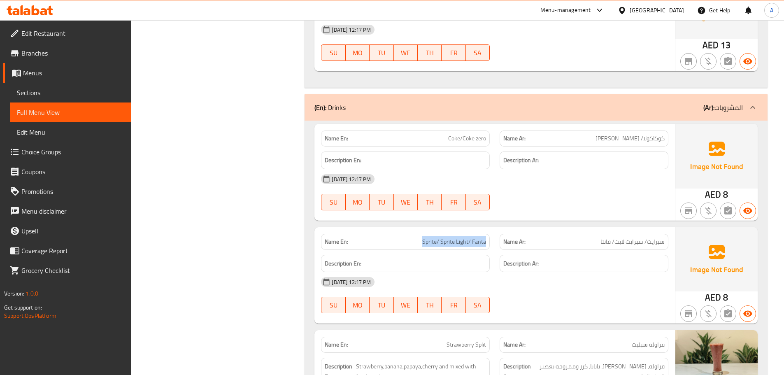
copy span "Sprite/ Sprite Light/ Fanta"
click at [561, 214] on div at bounding box center [584, 210] width 179 height 10
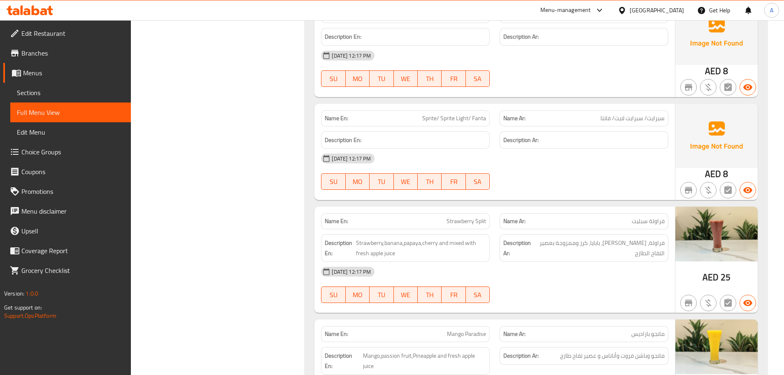
scroll to position [3293, 0]
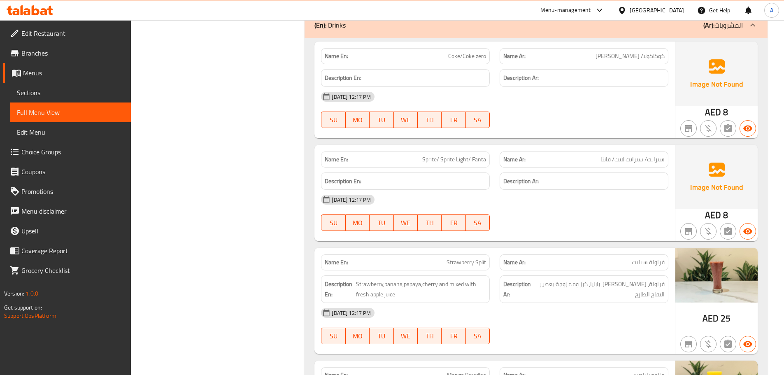
click at [440, 161] on p "Name En: Sprite/ Sprite Light/ Fanta" at bounding box center [405, 159] width 161 height 9
drag, startPoint x: 487, startPoint y: 178, endPoint x: 506, endPoint y: 193, distance: 24.3
click at [491, 181] on div "Description En:" at bounding box center [405, 182] width 179 height 28
drag, startPoint x: 531, startPoint y: 232, endPoint x: 597, endPoint y: 203, distance: 72.3
click at [531, 232] on div at bounding box center [584, 231] width 179 height 10
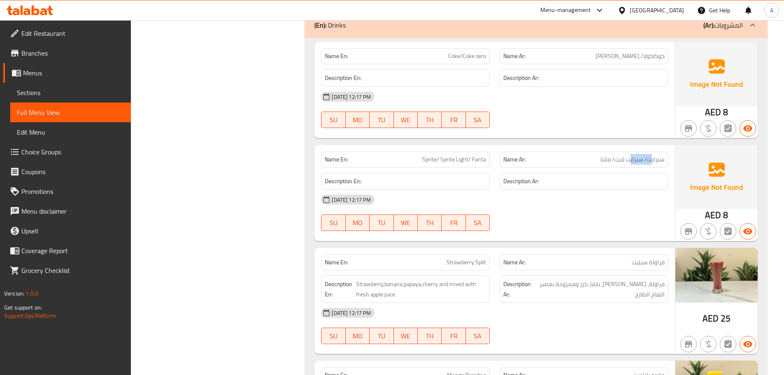
drag, startPoint x: 651, startPoint y: 160, endPoint x: 627, endPoint y: 160, distance: 24.3
click at [629, 160] on span "سبرايت/ سبرايت لايت/ فانتا" at bounding box center [633, 159] width 64 height 9
click at [597, 235] on div at bounding box center [584, 231] width 179 height 10
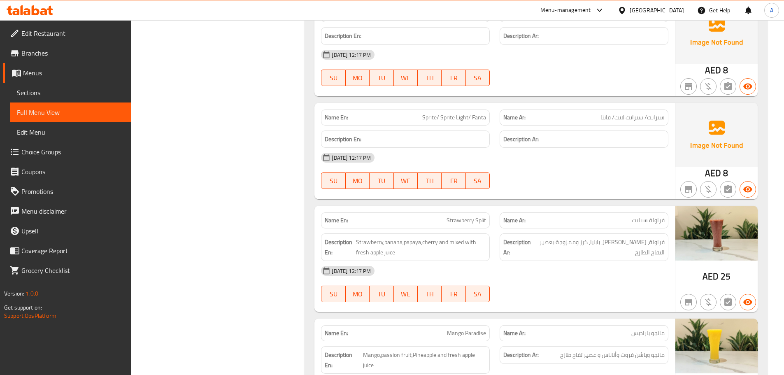
scroll to position [3375, 0]
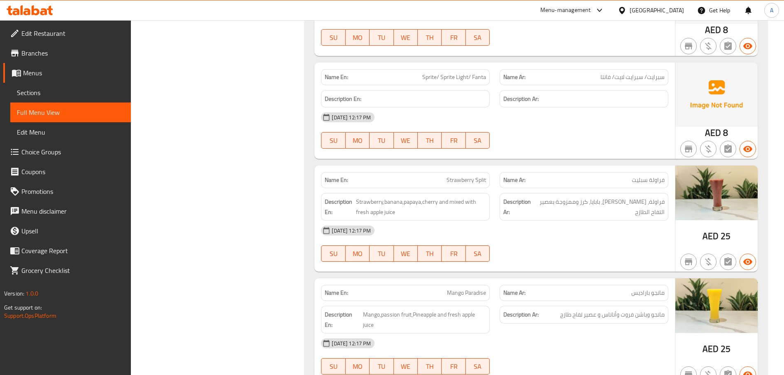
click at [504, 173] on div "Name En: Strawberry Split Name Ar: فراولة سبليت" at bounding box center [494, 180] width 357 height 26
drag, startPoint x: 534, startPoint y: 175, endPoint x: 585, endPoint y: 249, distance: 89.4
click at [549, 188] on div "Name En: Strawberry Split Name Ar: فراولة سبليت Description En: Strawberry,bana…" at bounding box center [495, 218] width 361 height 106
drag, startPoint x: 586, startPoint y: 251, endPoint x: 603, endPoint y: 242, distance: 19.2
click at [587, 251] on div "07-10-2025 12:17 PM SU MO TU WE TH FR SA" at bounding box center [494, 244] width 357 height 46
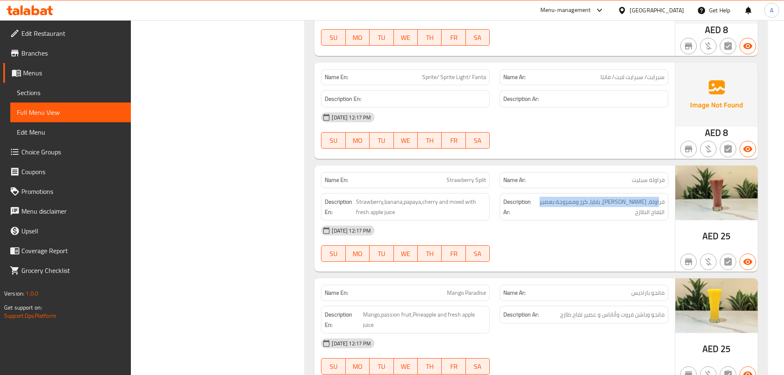
drag, startPoint x: 659, startPoint y: 203, endPoint x: 552, endPoint y: 207, distance: 107.1
click at [552, 207] on div "Description Ar: فراولة، موز، بابايا، كرز وممزوجة بعصير التفاح الطازج" at bounding box center [584, 207] width 169 height 28
click at [549, 219] on div "Description Ar: فراولة، موز، بابايا، كرز وممزوجة بعصير التفاح الطازج" at bounding box center [584, 206] width 179 height 37
click at [558, 269] on div "Name En: Strawberry Split Name Ar: فراولة سبليت Description En: Strawberry,bana…" at bounding box center [495, 218] width 361 height 106
drag, startPoint x: 410, startPoint y: 166, endPoint x: 527, endPoint y: 213, distance: 125.1
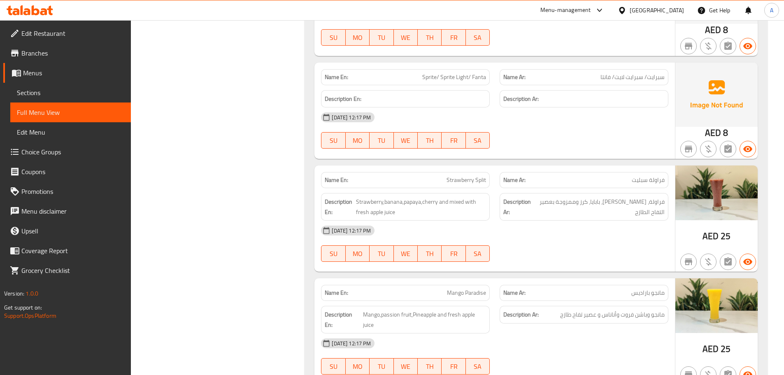
click at [494, 194] on div "Name En: Coke/Coke zero Name Ar: كوكاكولا/ كوكاكولا زيرو Description En: Descri…" at bounding box center [536, 178] width 463 height 445
click at [574, 254] on div "07-10-2025 12:17 PM SU MO TU WE TH FR SA" at bounding box center [494, 244] width 357 height 46
drag, startPoint x: 606, startPoint y: 200, endPoint x: 551, endPoint y: 238, distance: 66.9
click at [565, 208] on div "Description Ar: فراولة، موز، بابايا، كرز وممزوجة بعصير التفاح الطازج" at bounding box center [584, 207] width 169 height 28
click at [551, 241] on div "07-10-2025 12:17 PM SU MO TU WE TH FR SA" at bounding box center [494, 244] width 357 height 46
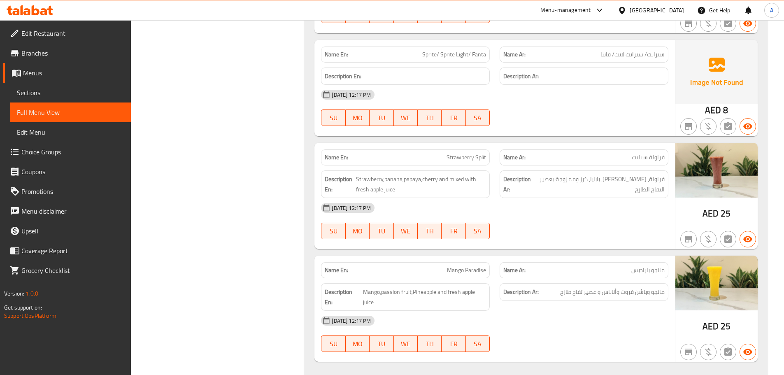
scroll to position [3418, 0]
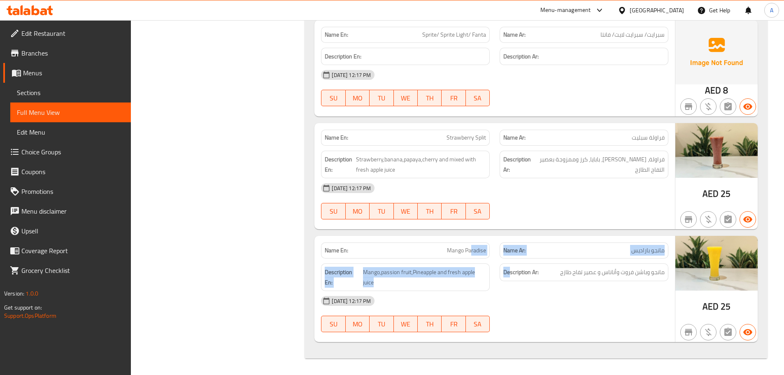
drag, startPoint x: 472, startPoint y: 252, endPoint x: 545, endPoint y: 295, distance: 84.5
click at [520, 269] on div "Name En: Mango Paradise Name Ar: مانجو باراديس Description En: Mango,passion fr…" at bounding box center [495, 289] width 361 height 106
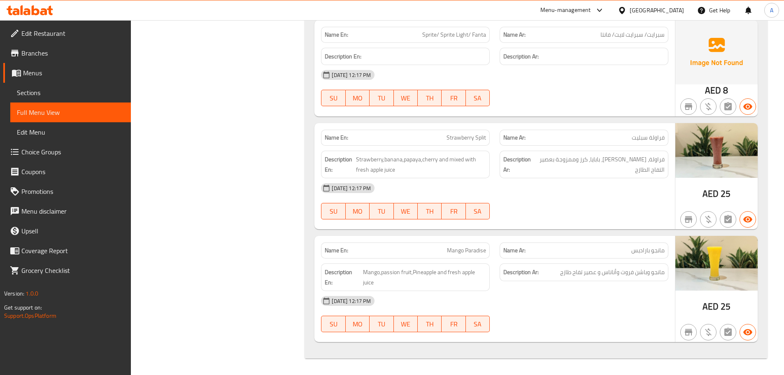
click at [553, 297] on div "07-10-2025 12:17 PM" at bounding box center [494, 301] width 357 height 20
drag, startPoint x: 642, startPoint y: 276, endPoint x: 569, endPoint y: 273, distance: 73.7
click at [576, 273] on span "مانجو وباشن فروت وأناناس و عصير تفاح طازج" at bounding box center [612, 272] width 105 height 10
drag, startPoint x: 443, startPoint y: 268, endPoint x: 543, endPoint y: 298, distance: 104.6
click at [526, 283] on div "Description En: Mango,passion fruit,Pineapple and fresh apple juice Description…" at bounding box center [494, 277] width 357 height 37
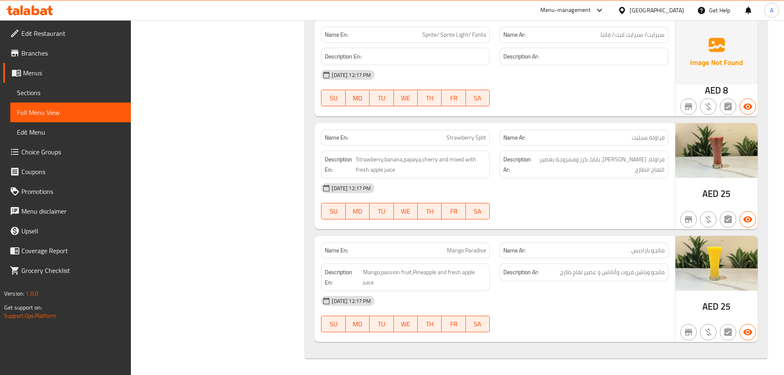
click at [545, 300] on div "07-10-2025 12:17 PM" at bounding box center [494, 301] width 357 height 20
click at [399, 268] on span "Mango,passion fruit,Pineapple and fresh apple juice" at bounding box center [424, 277] width 123 height 20
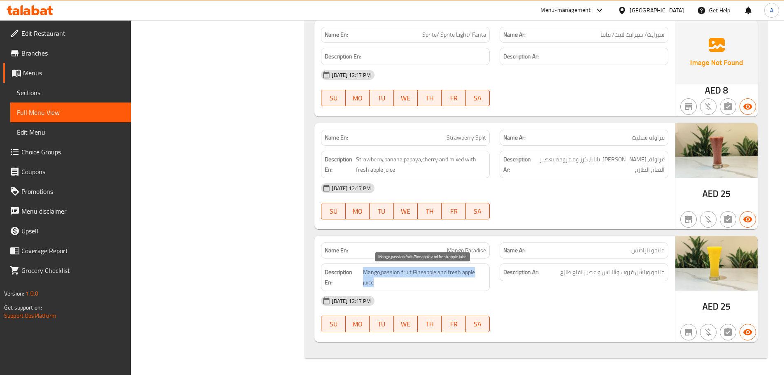
drag, startPoint x: 399, startPoint y: 268, endPoint x: 616, endPoint y: 316, distance: 222.6
click at [406, 270] on span "Mango,passion fruit,Pineapple and fresh apple juice" at bounding box center [424, 277] width 123 height 20
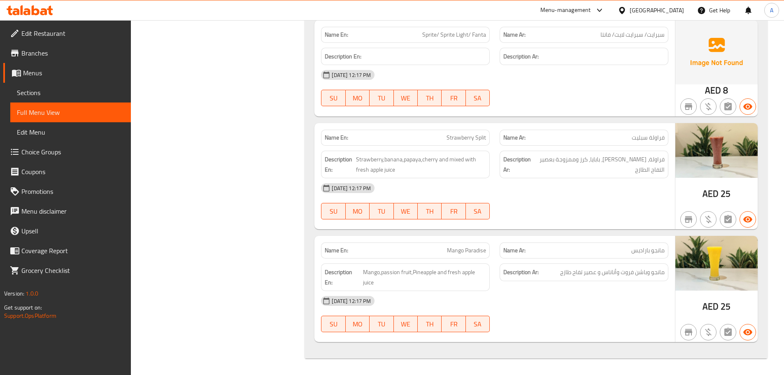
click at [616, 316] on div "07-10-2025 12:17 PM SU MO TU WE TH FR SA" at bounding box center [494, 314] width 357 height 46
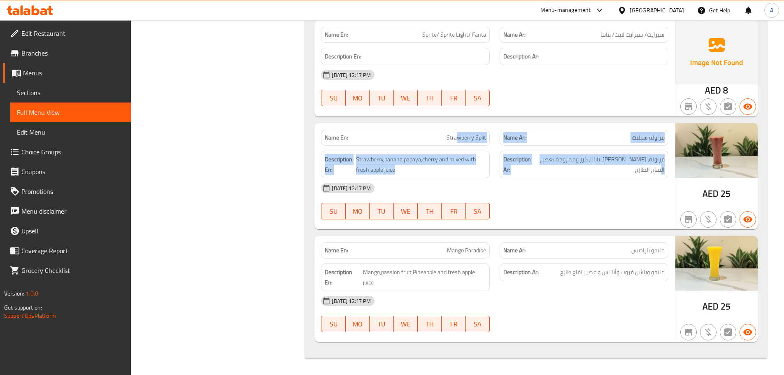
drag, startPoint x: 508, startPoint y: 134, endPoint x: 569, endPoint y: 161, distance: 66.5
click at [565, 156] on div "Name En: Strawberry Split Name Ar: فراولة سبليت Description En: Strawberry,bana…" at bounding box center [495, 176] width 361 height 106
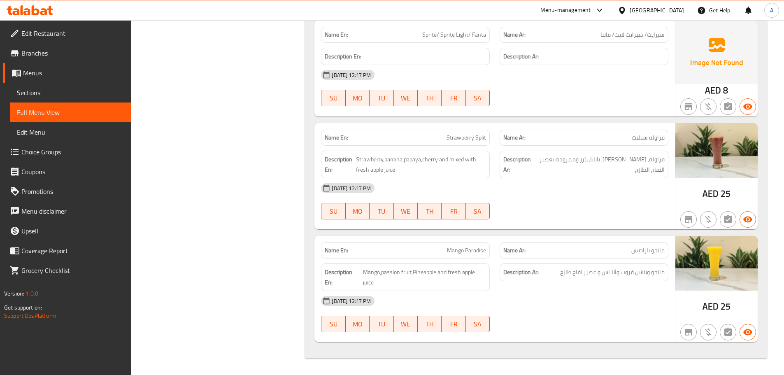
drag, startPoint x: 559, startPoint y: 195, endPoint x: 493, endPoint y: 228, distance: 74.0
click at [558, 196] on div "07-10-2025 12:17 PM" at bounding box center [494, 188] width 357 height 20
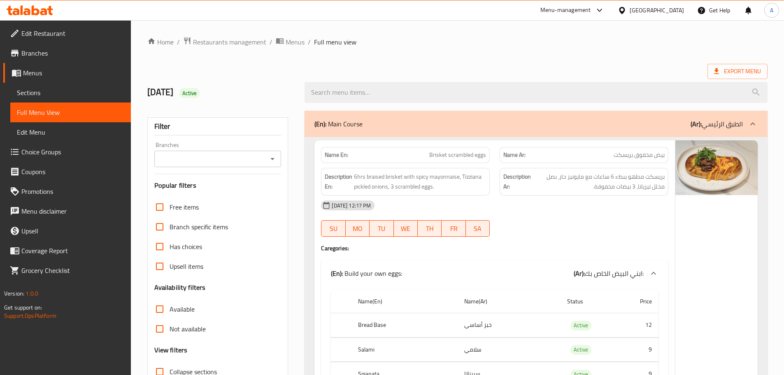
drag, startPoint x: 25, startPoint y: 31, endPoint x: 86, endPoint y: 47, distance: 63.1
click at [25, 31] on span "Edit Restaurant" at bounding box center [72, 33] width 103 height 10
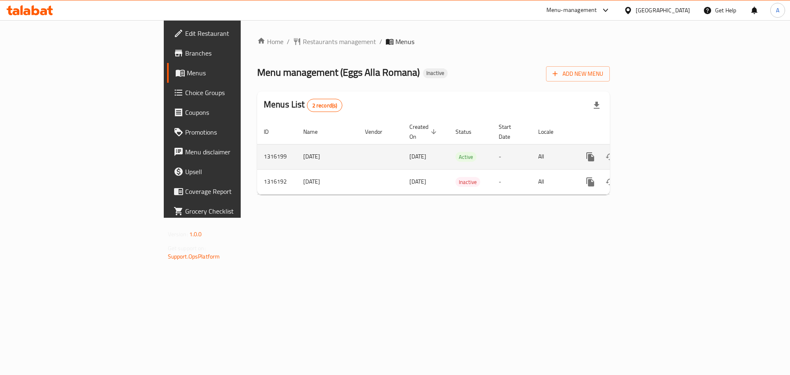
click at [654, 153] on icon "enhanced table" at bounding box center [649, 156] width 7 height 7
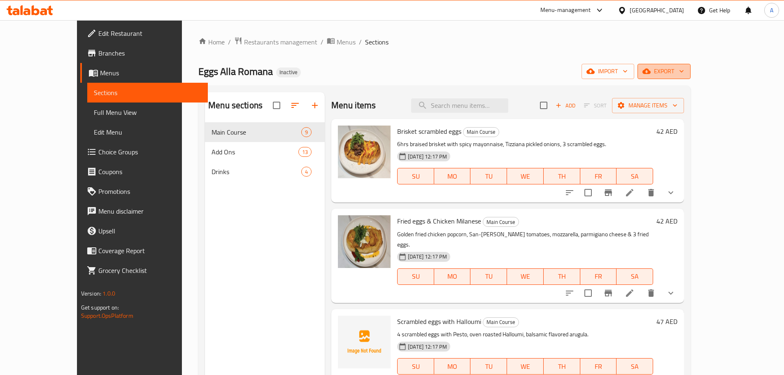
click at [684, 70] on span "export" at bounding box center [664, 71] width 40 height 10
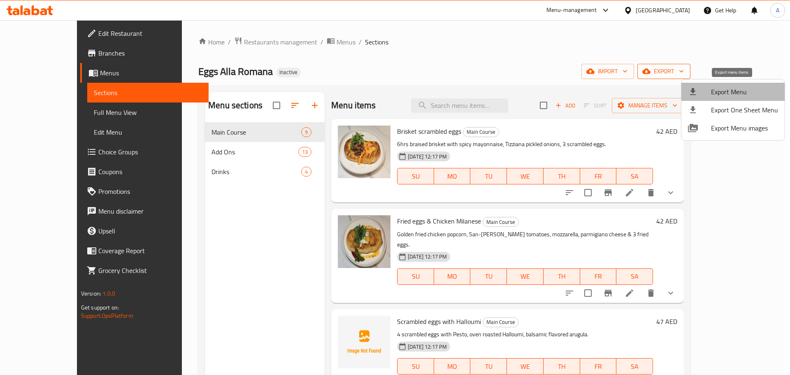
click at [734, 88] on span "Export Menu" at bounding box center [744, 92] width 67 height 10
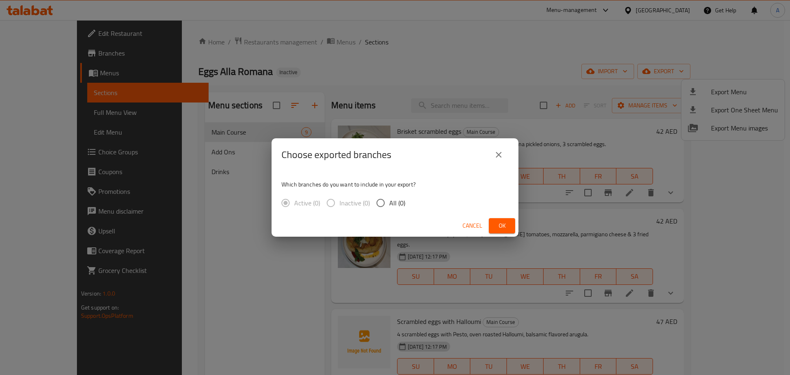
click at [391, 203] on span "All (0)" at bounding box center [397, 203] width 16 height 10
click at [389, 203] on input "All (0)" at bounding box center [380, 202] width 17 height 17
radio input "true"
click at [500, 158] on icon "close" at bounding box center [499, 155] width 10 height 10
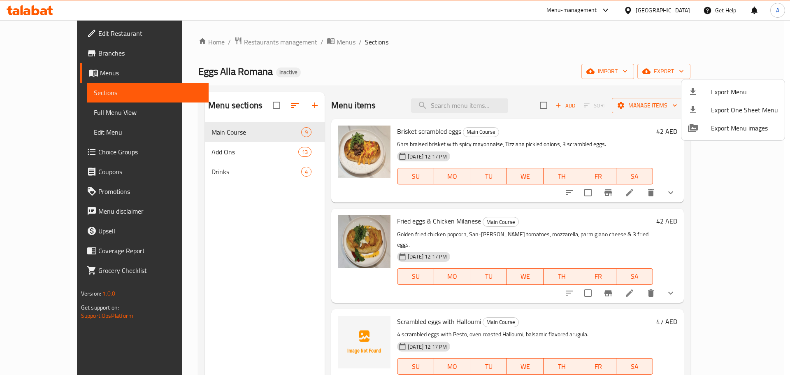
click at [528, 68] on div at bounding box center [395, 187] width 790 height 375
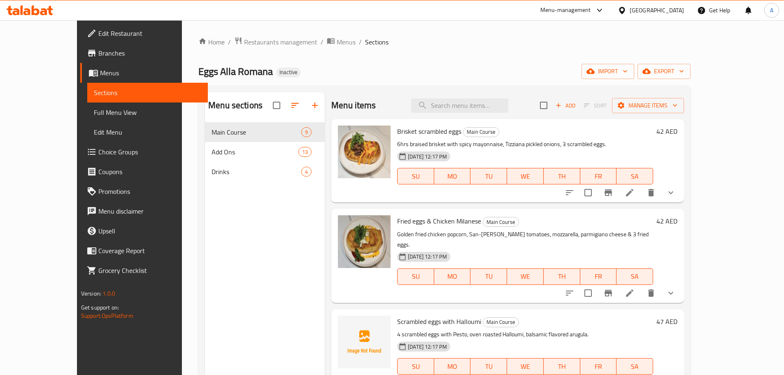
click at [691, 79] on div "Home / Restaurants management / Menus / Sections Eggs Alla Romana Inactive impo…" at bounding box center [444, 255] width 492 height 437
click at [684, 76] on span "export" at bounding box center [664, 71] width 40 height 10
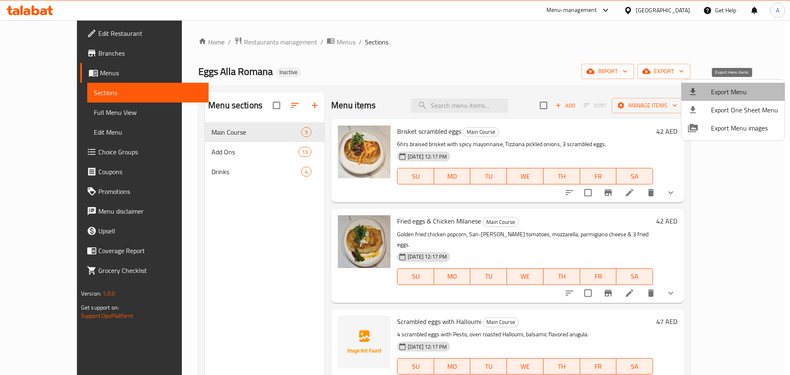
click at [742, 96] on span "Export Menu" at bounding box center [744, 92] width 67 height 10
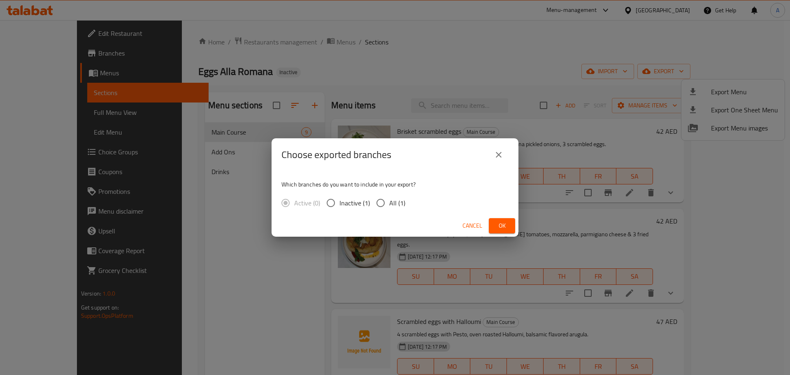
click at [400, 202] on span "All (1)" at bounding box center [397, 203] width 16 height 10
click at [389, 202] on input "All (1)" at bounding box center [380, 202] width 17 height 17
radio input "true"
drag, startPoint x: 501, startPoint y: 225, endPoint x: 529, endPoint y: 147, distance: 82.8
click at [502, 225] on span "Ok" at bounding box center [502, 226] width 13 height 10
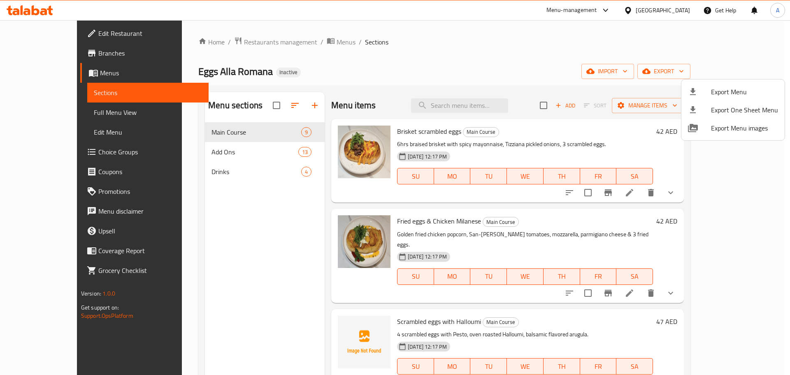
click at [457, 69] on div at bounding box center [395, 187] width 790 height 375
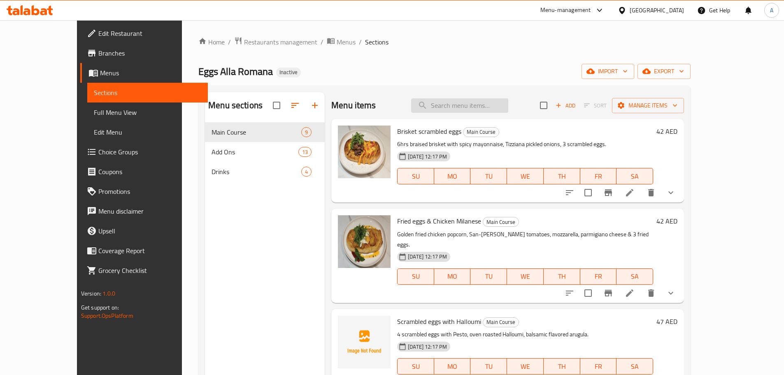
click at [479, 110] on input "search" at bounding box center [459, 105] width 97 height 14
paste input "Omelette Cubano style"
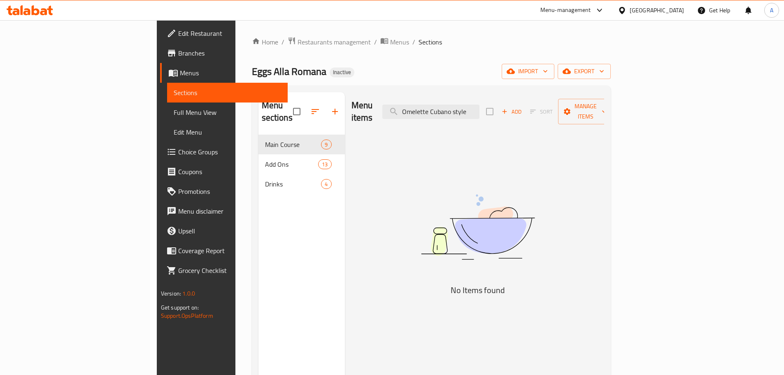
type input "Omelette Cubano style"
click at [530, 59] on div "Home / Restaurants management / Menus / Sections Eggs Alla Romana Inactive impo…" at bounding box center [431, 255] width 359 height 437
click at [520, 70] on div "Eggs Alla Romana Inactive import export" at bounding box center [431, 71] width 359 height 15
click at [298, 43] on span "Restaurants management" at bounding box center [334, 42] width 73 height 10
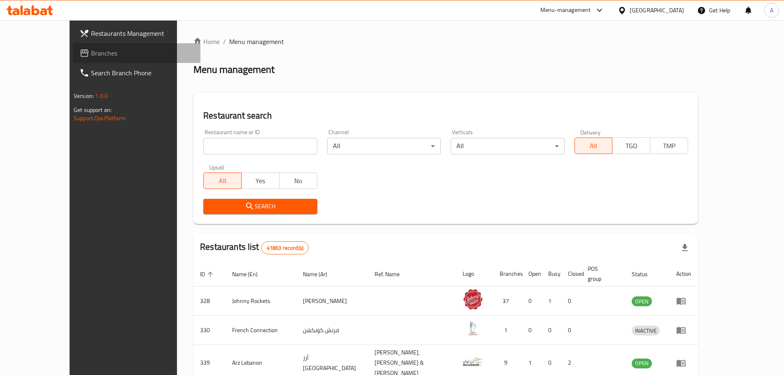
click at [73, 47] on link "Branches" at bounding box center [137, 53] width 128 height 20
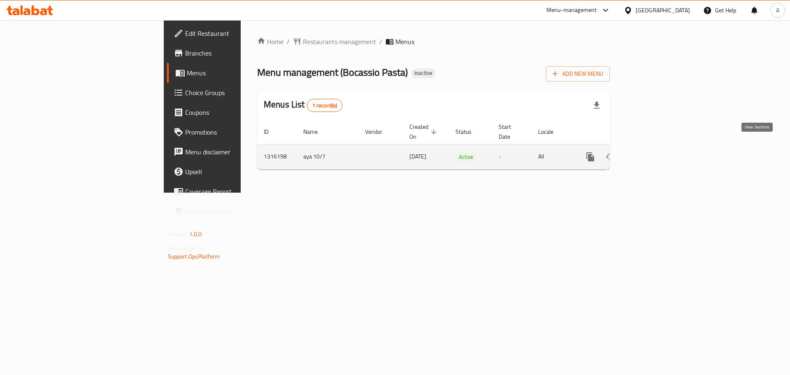
click at [655, 152] on icon "enhanced table" at bounding box center [650, 157] width 10 height 10
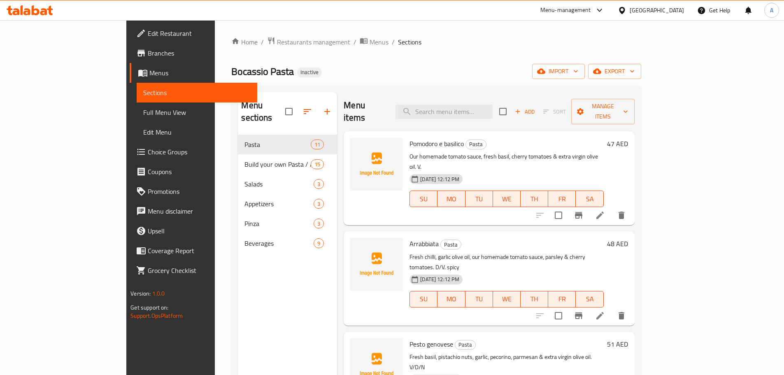
click at [403, 68] on div "Bocassio Pasta Inactive import export" at bounding box center [436, 71] width 410 height 15
click at [143, 112] on span "Full Menu View" at bounding box center [196, 112] width 107 height 10
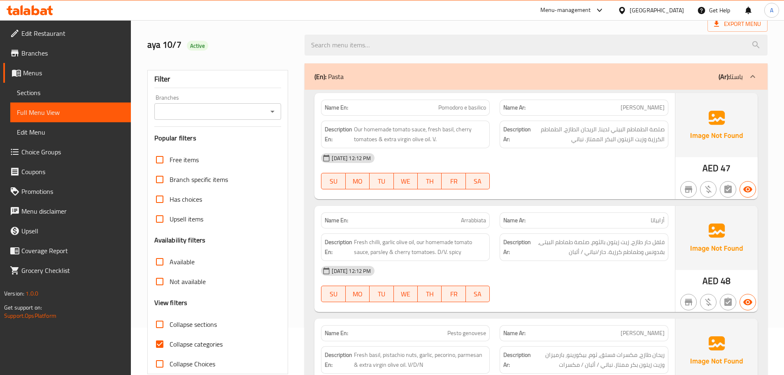
scroll to position [124, 0]
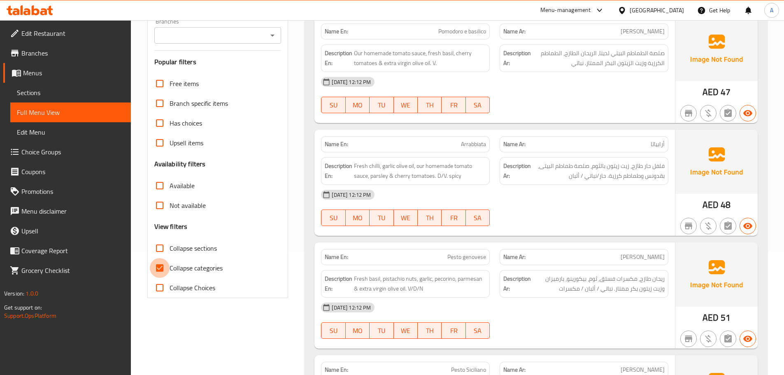
click at [162, 263] on input "Collapse categories" at bounding box center [160, 268] width 20 height 20
checkbox input "false"
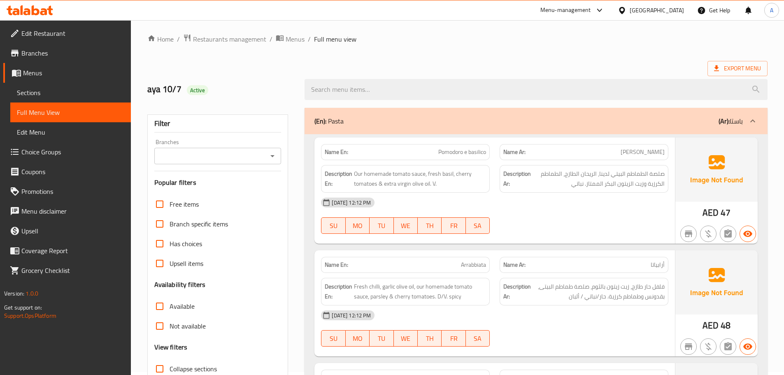
scroll to position [0, 0]
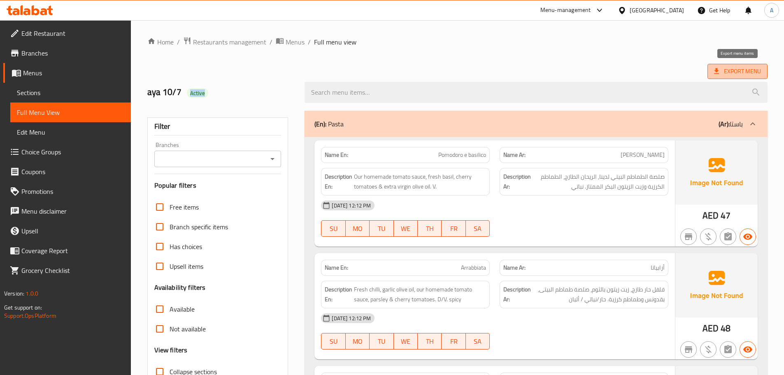
click at [725, 67] on span "Export Menu" at bounding box center [737, 71] width 47 height 10
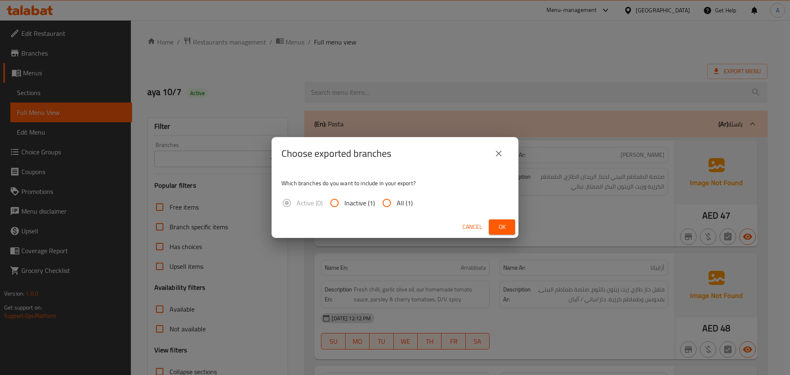
click at [397, 201] on span "All (1)" at bounding box center [405, 203] width 16 height 10
click at [397, 201] on input "All (1)" at bounding box center [387, 203] width 20 height 20
radio input "true"
click at [504, 228] on span "Ok" at bounding box center [502, 227] width 13 height 10
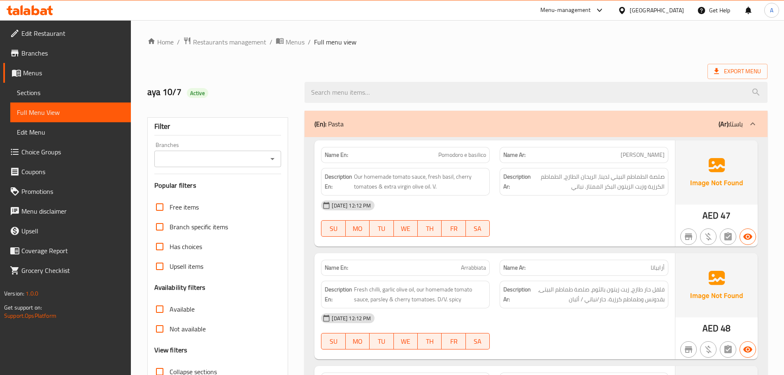
click at [431, 40] on ol "Home / Restaurants management / Menus / Full menu view" at bounding box center [457, 42] width 620 height 11
click at [407, 75] on div "aya 10/7 Active" at bounding box center [457, 92] width 630 height 37
click at [158, 92] on h2 "aya 10/7 Active" at bounding box center [221, 92] width 148 height 12
drag, startPoint x: 158, startPoint y: 92, endPoint x: 260, endPoint y: 90, distance: 102.1
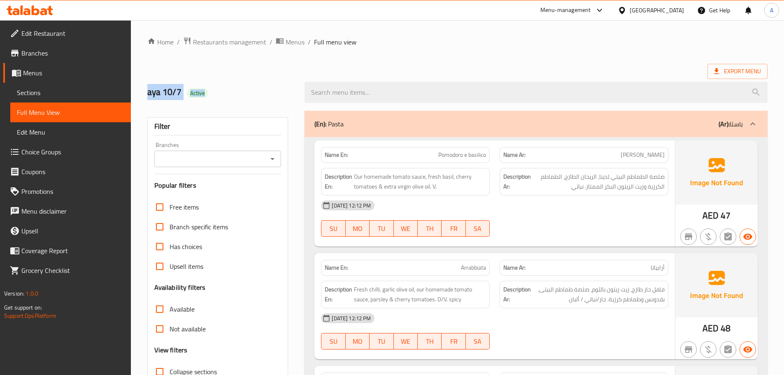
click at [260, 90] on h2 "aya 10/7 Active" at bounding box center [221, 92] width 148 height 12
click at [156, 90] on h2 "aya 10/7 Active" at bounding box center [221, 92] width 148 height 12
drag, startPoint x: 156, startPoint y: 90, endPoint x: 276, endPoint y: 75, distance: 120.4
click at [276, 75] on div "aya 10/7 Active" at bounding box center [221, 92] width 158 height 37
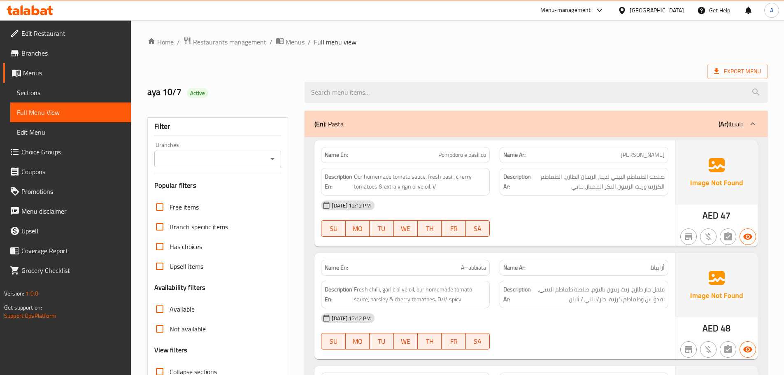
click at [270, 71] on div "Export Menu" at bounding box center [457, 71] width 620 height 15
drag, startPoint x: 140, startPoint y: 92, endPoint x: 205, endPoint y: 93, distance: 64.6
click at [232, 88] on h2 "aya 10/7 Active" at bounding box center [221, 92] width 148 height 12
click at [179, 89] on h2 "aya 10/7 Active" at bounding box center [221, 92] width 148 height 12
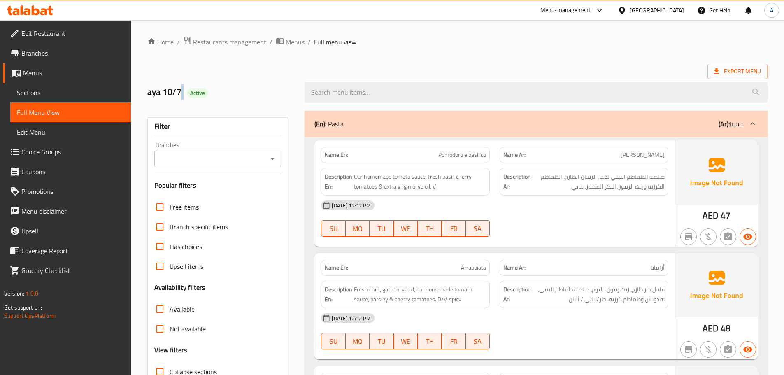
click at [179, 89] on h2 "aya 10/7 Active" at bounding box center [221, 92] width 148 height 12
click at [207, 77] on div "aya 10/7 Active" at bounding box center [221, 92] width 158 height 37
click at [160, 86] on h2 "aya 10/7 Active" at bounding box center [221, 92] width 148 height 12
drag, startPoint x: 160, startPoint y: 86, endPoint x: 212, endPoint y: 86, distance: 52.3
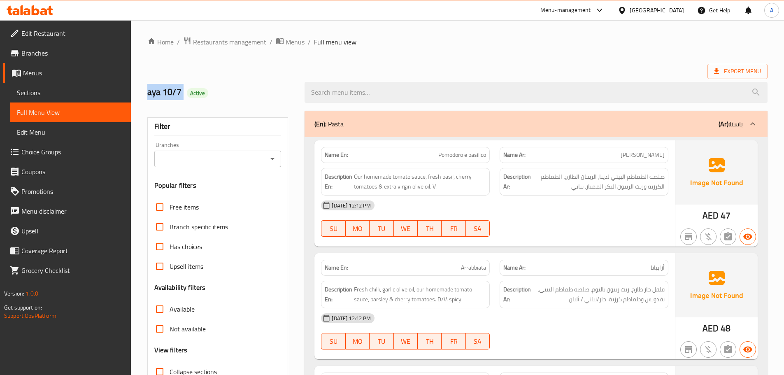
click at [212, 86] on h2 "aya 10/7 Active" at bounding box center [221, 92] width 148 height 12
click at [213, 86] on h2 "aya 10/7 Active" at bounding box center [221, 92] width 148 height 12
click at [163, 93] on h2 "aya 10/7 Active" at bounding box center [221, 92] width 148 height 12
drag, startPoint x: 163, startPoint y: 93, endPoint x: 212, endPoint y: 98, distance: 49.6
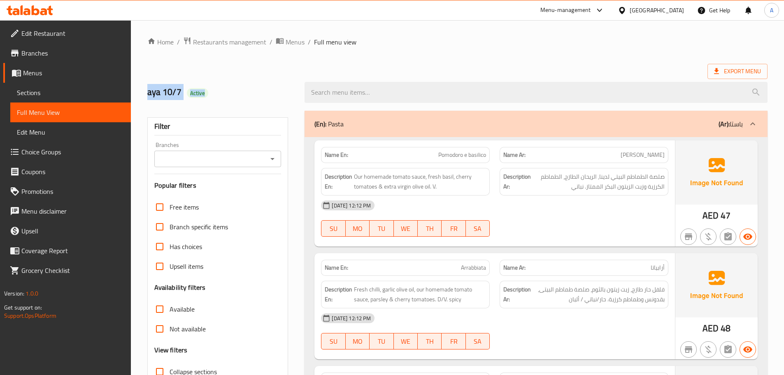
click at [212, 98] on h2 "aya 10/7 Active" at bounding box center [221, 92] width 148 height 12
click at [153, 93] on h2 "aya 10/7 Active" at bounding box center [221, 92] width 148 height 12
drag, startPoint x: 153, startPoint y: 93, endPoint x: 185, endPoint y: 97, distance: 32.3
click at [185, 97] on h2 "aya 10/7 Active" at bounding box center [221, 92] width 148 height 12
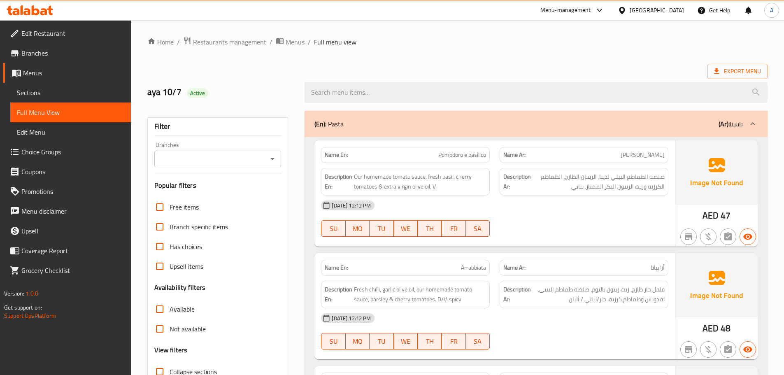
click at [215, 94] on h2 "aya 10/7 Active" at bounding box center [221, 92] width 148 height 12
click at [150, 93] on h2 "aya 10/7 Active" at bounding box center [221, 92] width 148 height 12
drag, startPoint x: 150, startPoint y: 93, endPoint x: 215, endPoint y: 93, distance: 65.5
click at [215, 93] on h2 "aya 10/7 Active" at bounding box center [221, 92] width 148 height 12
click at [215, 92] on h2 "aya 10/7 Active" at bounding box center [221, 92] width 148 height 12
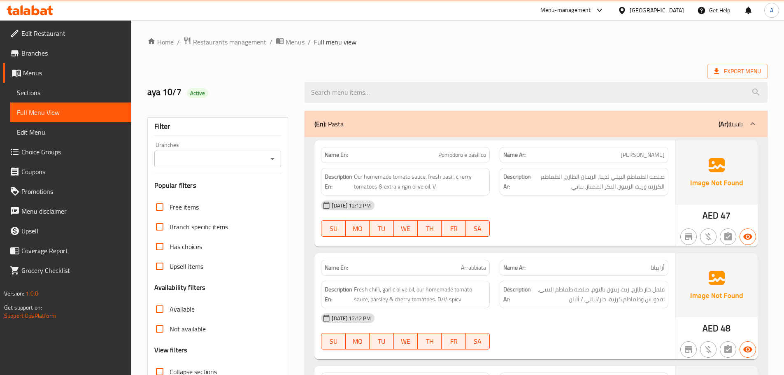
click at [149, 89] on h2 "aya 10/7 Active" at bounding box center [221, 92] width 148 height 12
drag, startPoint x: 149, startPoint y: 89, endPoint x: 283, endPoint y: 86, distance: 134.2
click at [282, 86] on h2 "aya 10/7 Active" at bounding box center [221, 92] width 148 height 12
click at [280, 87] on h2 "aya 10/7 Active" at bounding box center [221, 92] width 148 height 12
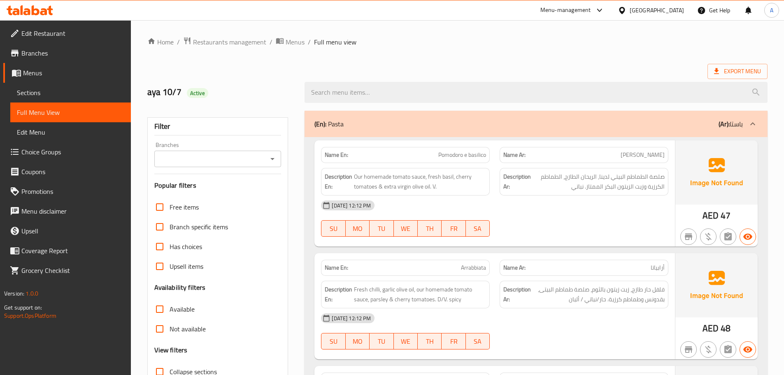
click at [415, 79] on div at bounding box center [536, 92] width 473 height 31
